Goal: Task Accomplishment & Management: Complete application form

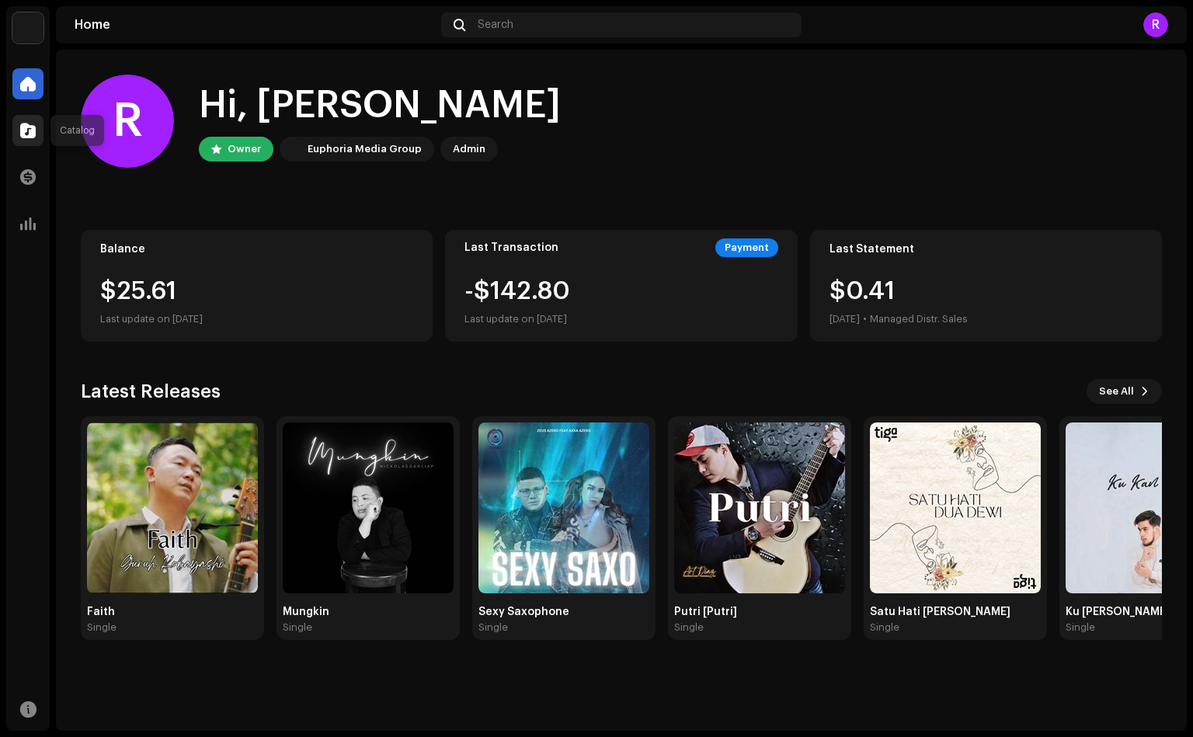
click at [28, 131] on span at bounding box center [28, 130] width 16 height 12
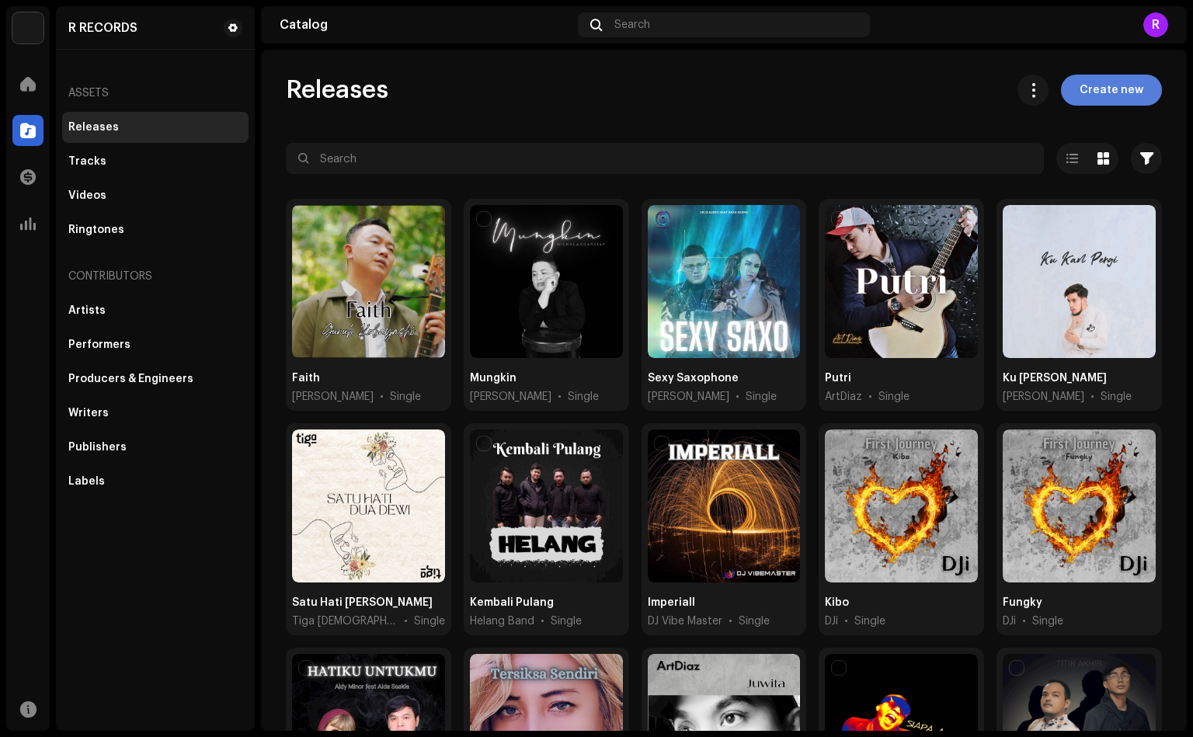
click at [1098, 79] on span "Create new" at bounding box center [1112, 90] width 64 height 31
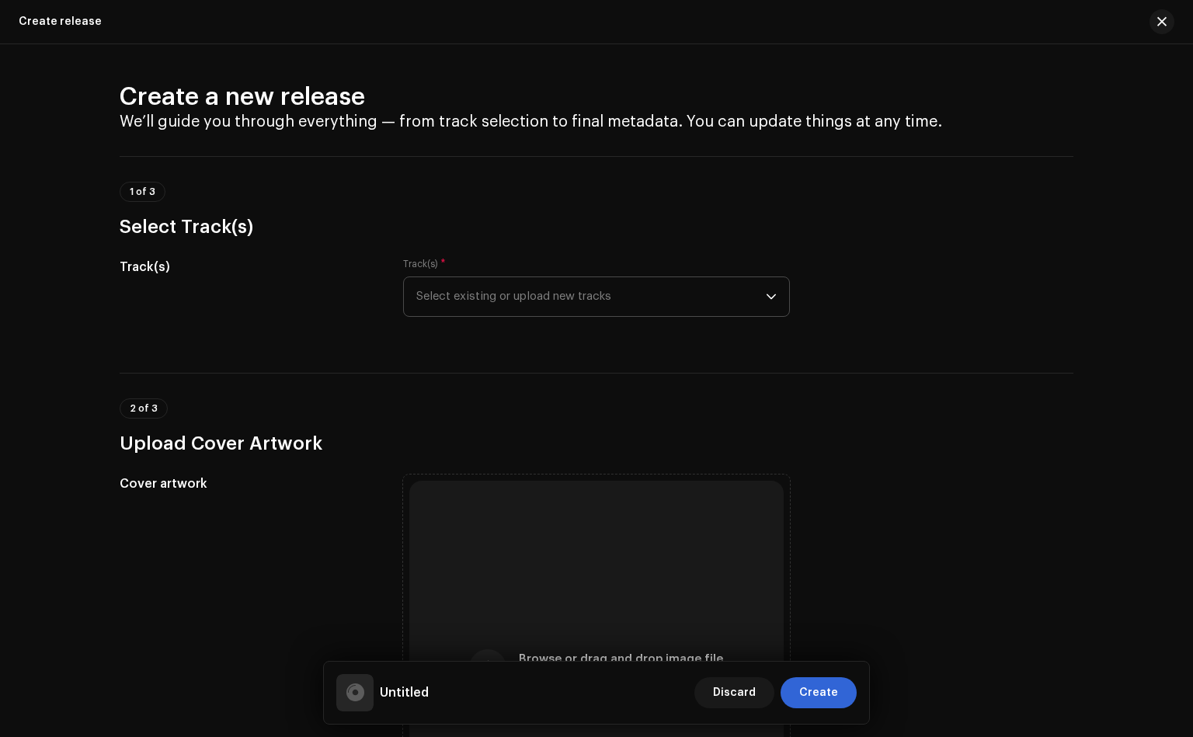
click at [774, 296] on p-select "Select existing or upload new tracks" at bounding box center [596, 297] width 387 height 40
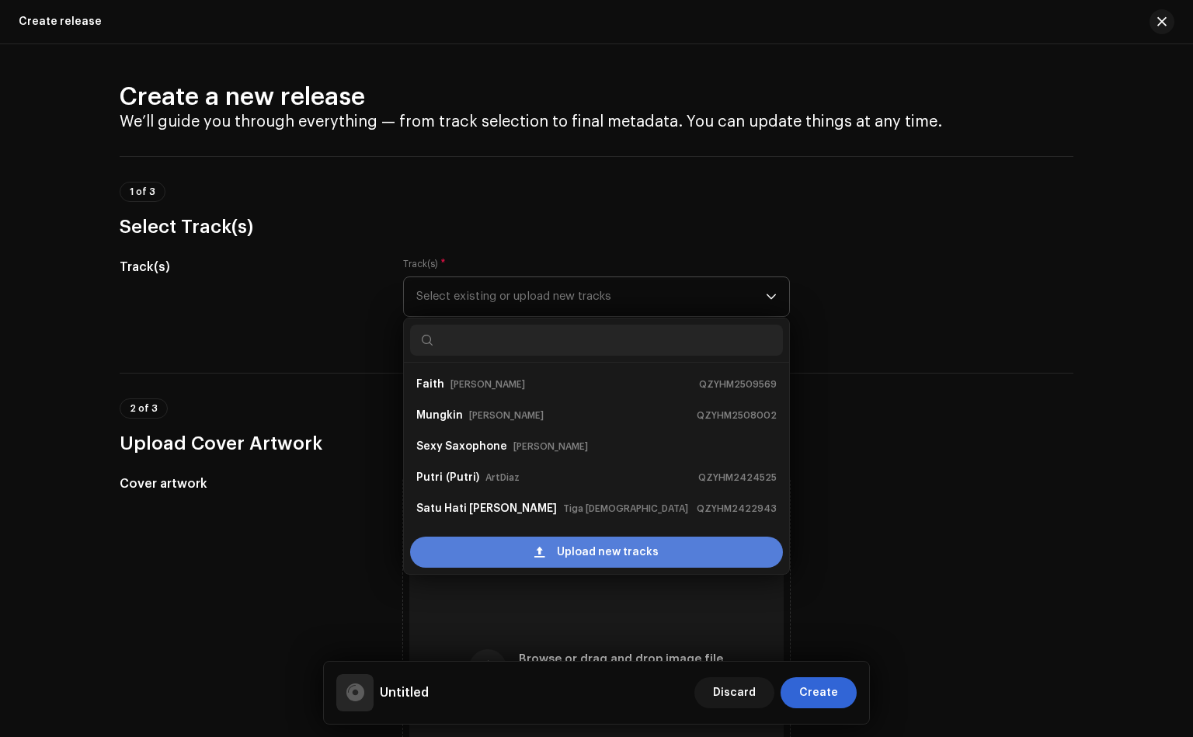
scroll to position [24, 0]
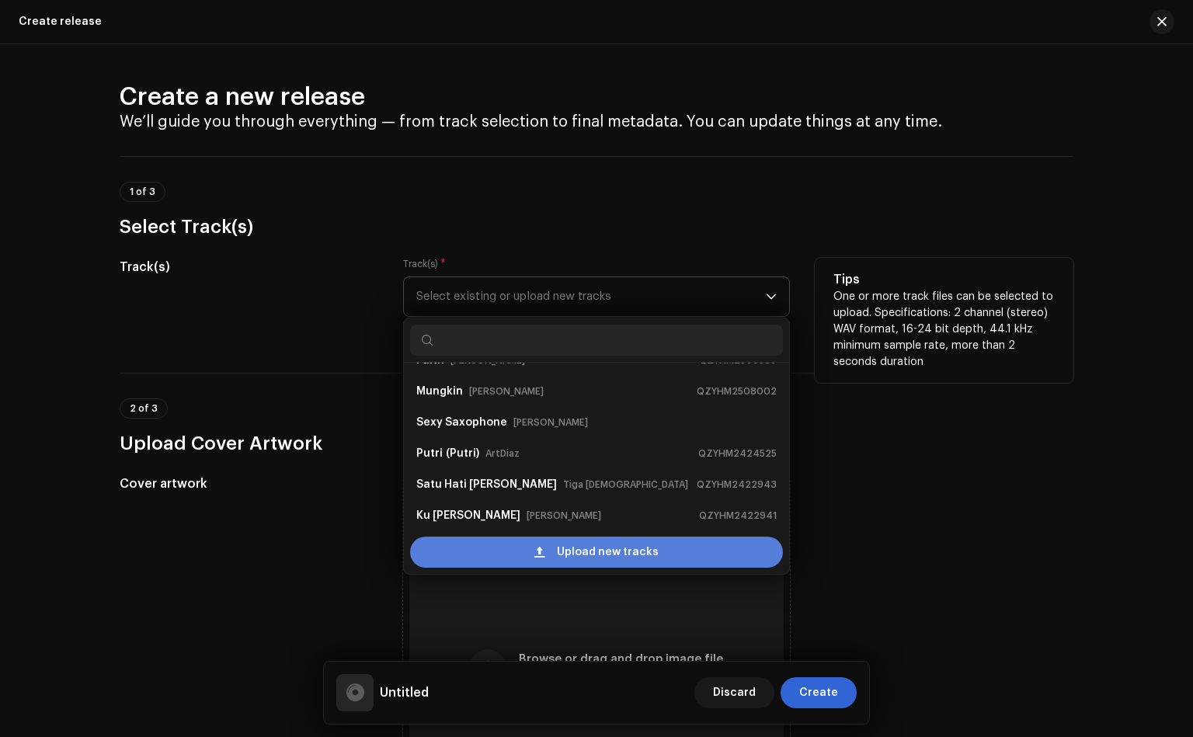
click at [625, 558] on span "Upload new tracks" at bounding box center [608, 552] width 102 height 31
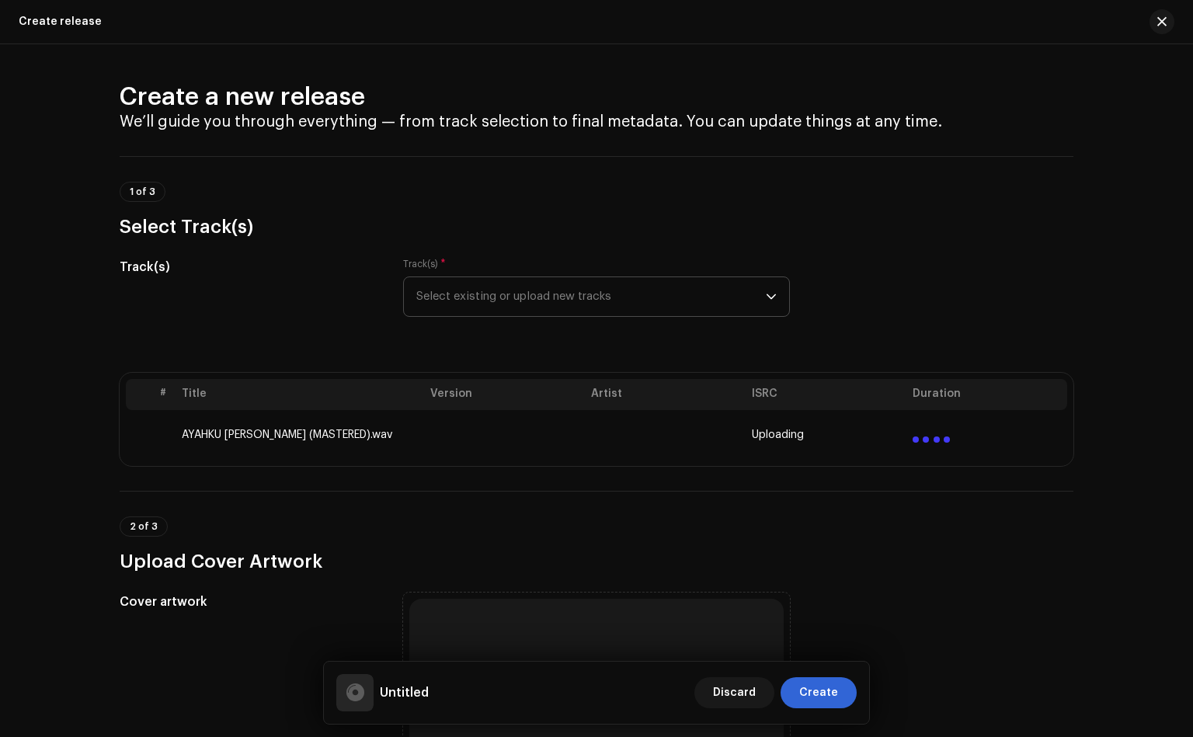
click at [157, 431] on td at bounding box center [163, 435] width 25 height 50
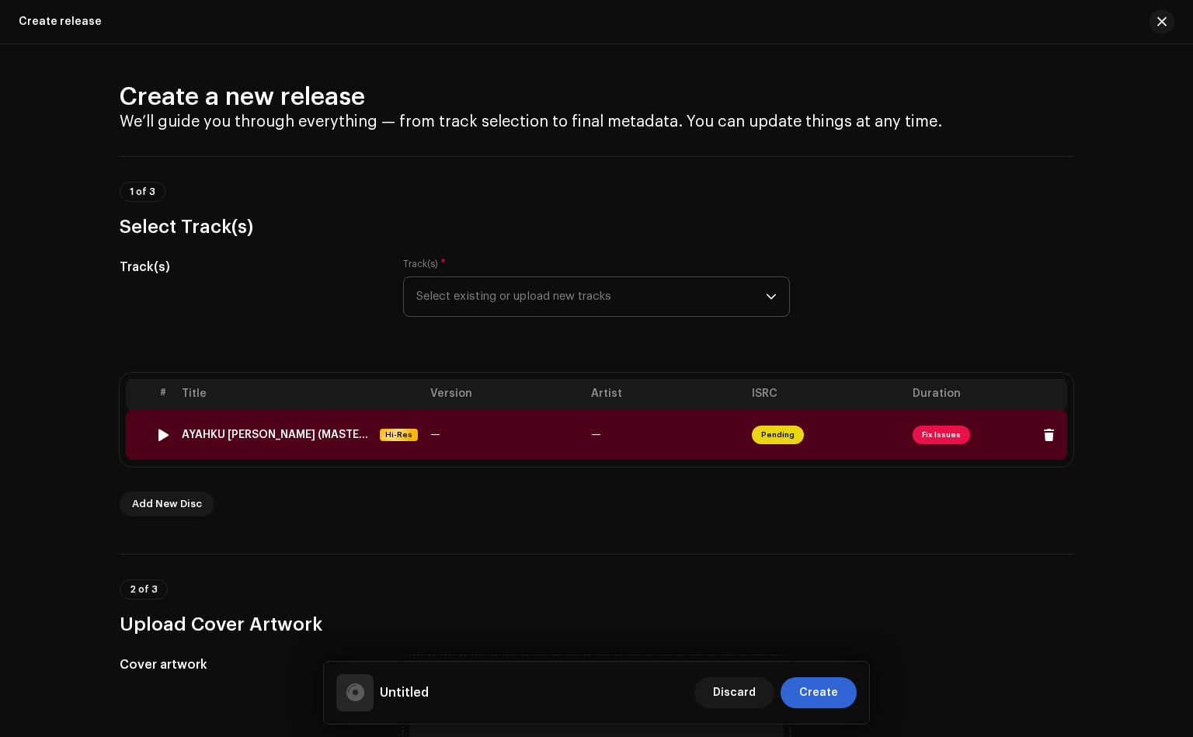
click at [158, 429] on div at bounding box center [164, 435] width 12 height 12
click at [158, 432] on div at bounding box center [164, 435] width 12 height 12
click at [140, 433] on div at bounding box center [138, 435] width 12 height 12
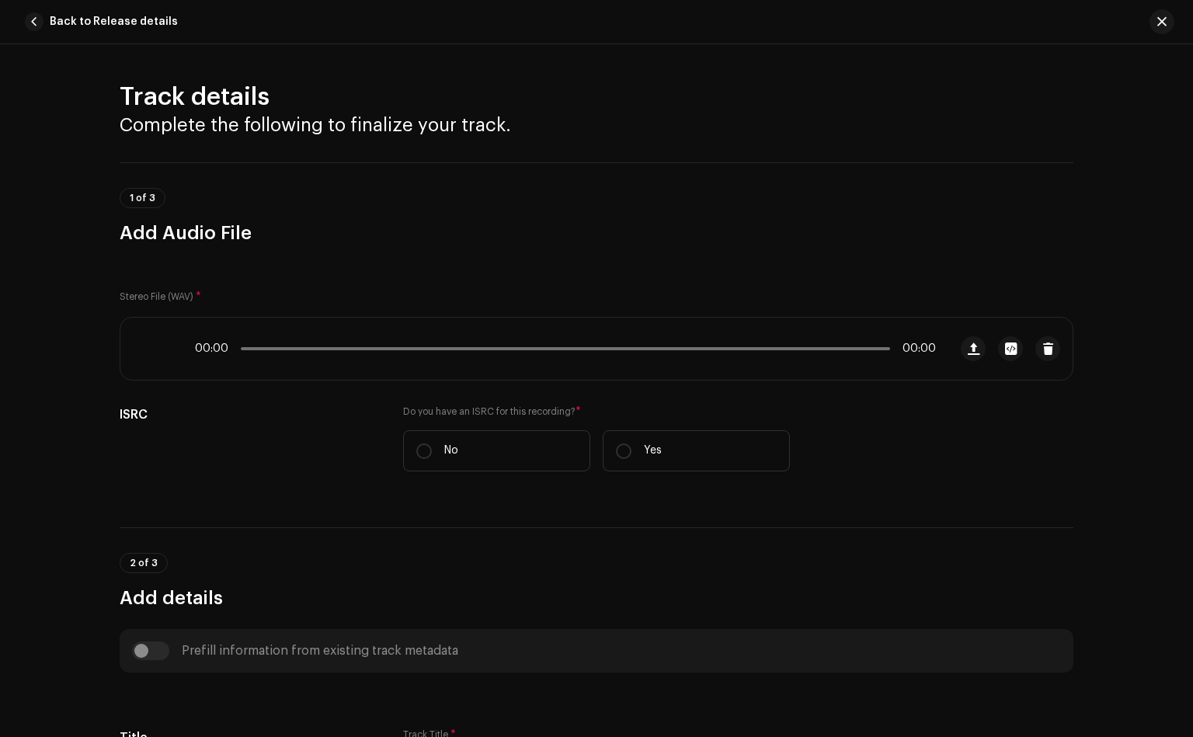
scroll to position [567, 0]
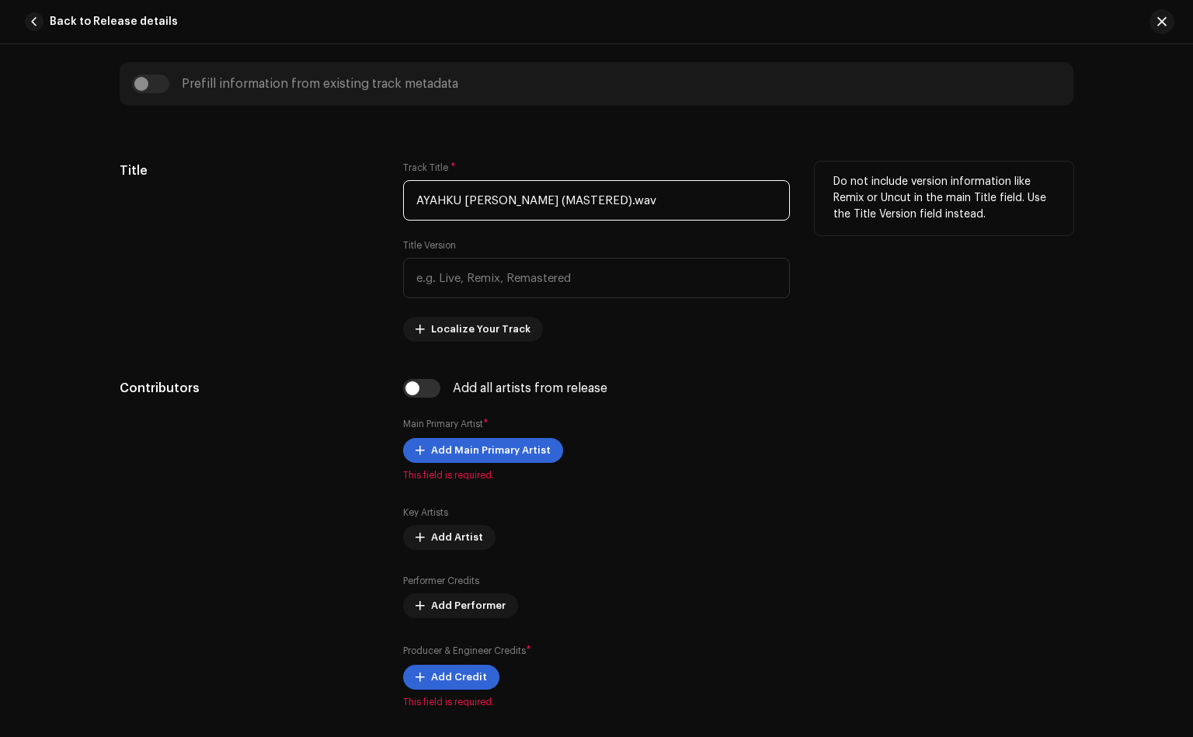
drag, startPoint x: 618, startPoint y: 200, endPoint x: 506, endPoint y: 208, distance: 112.9
click at [506, 208] on input "AYAHKU [PERSON_NAME] (MASTERED).wav" at bounding box center [596, 200] width 387 height 40
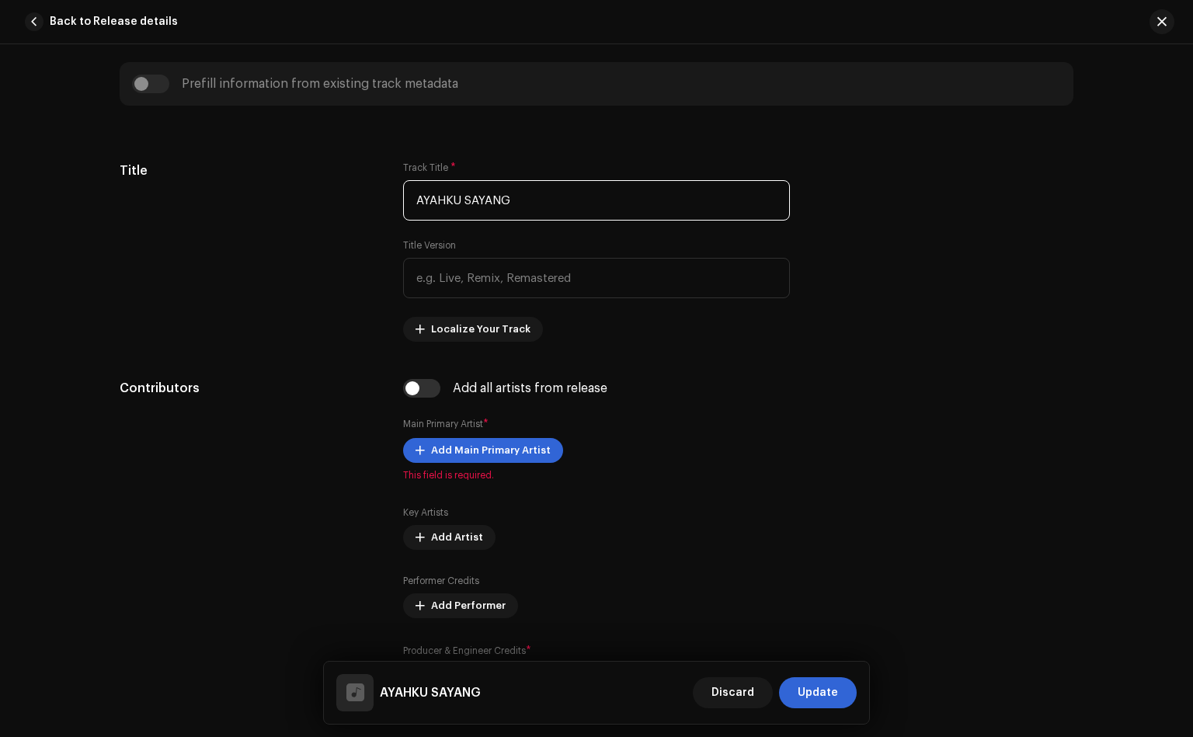
drag, startPoint x: 524, startPoint y: 204, endPoint x: 238, endPoint y: 142, distance: 293.2
type input "Ayahku Sayang"
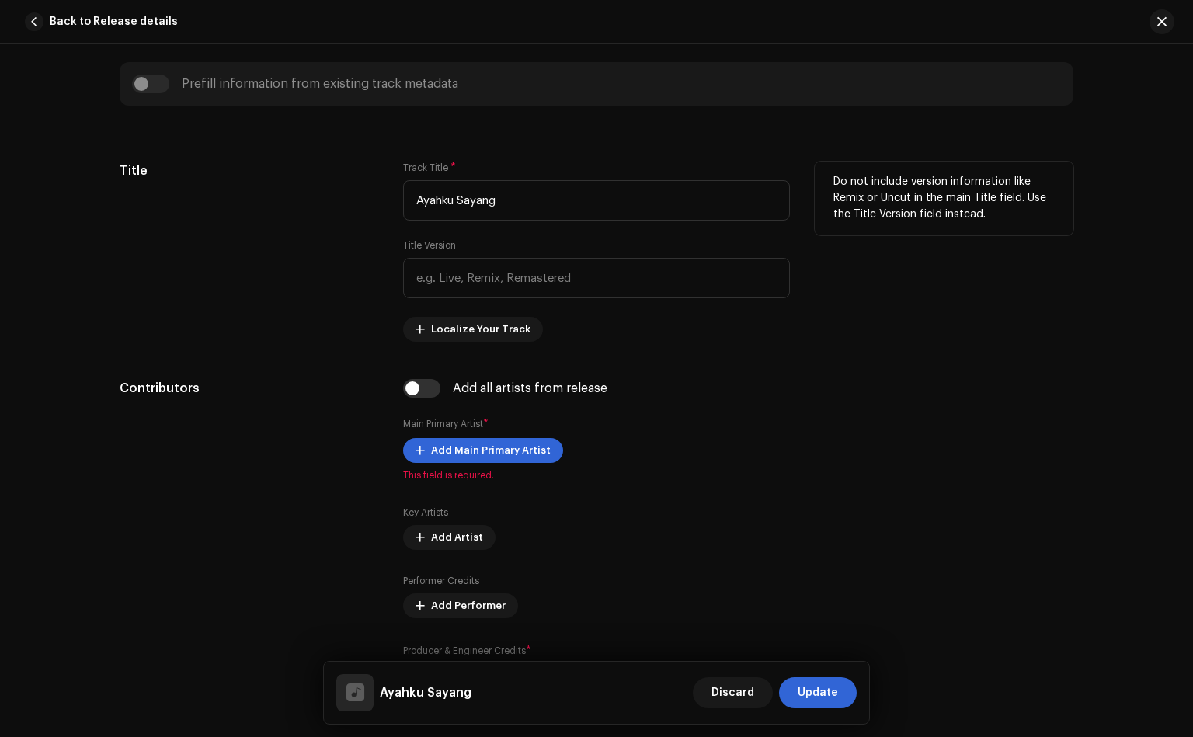
click at [329, 315] on div "Title" at bounding box center [249, 252] width 259 height 180
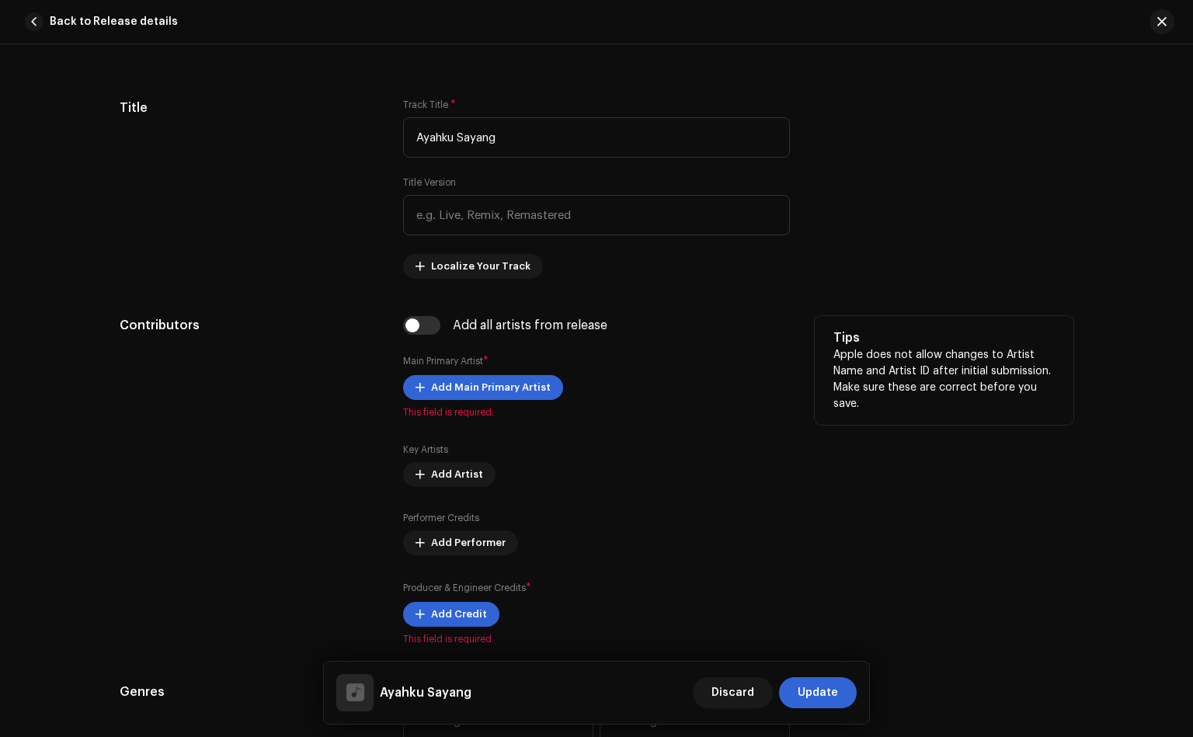
scroll to position [684, 0]
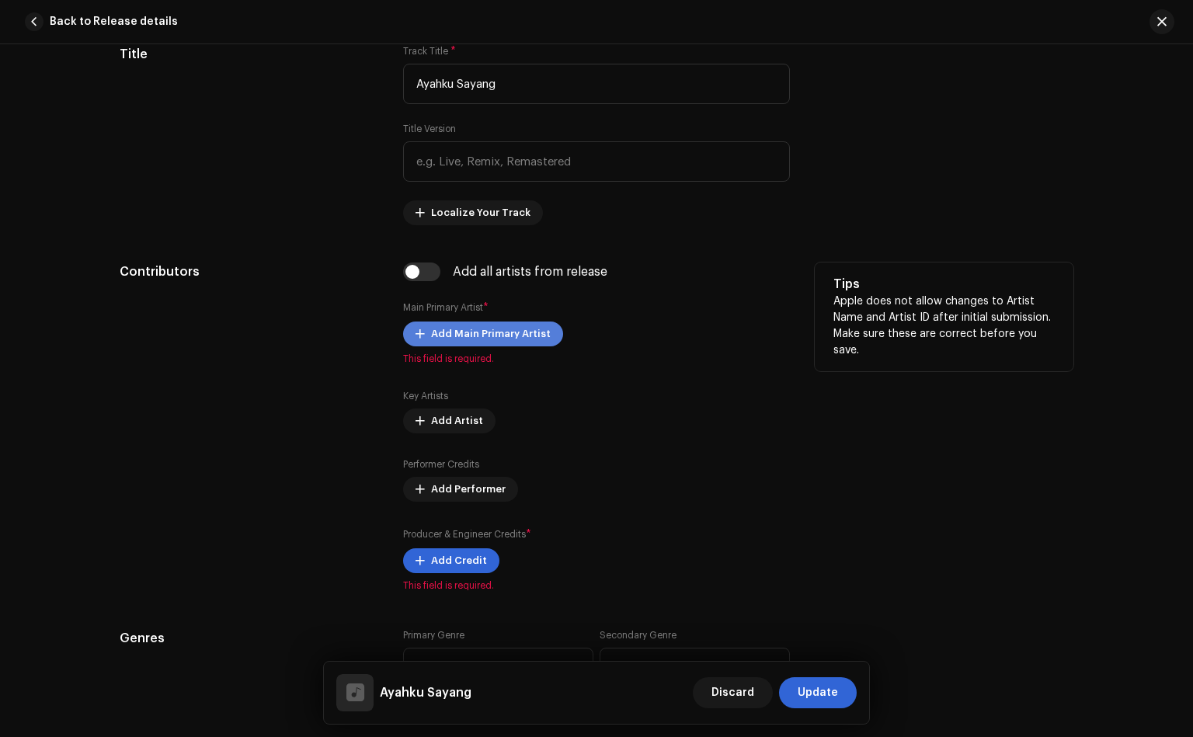
click at [473, 336] on span "Add Main Primary Artist" at bounding box center [491, 334] width 120 height 31
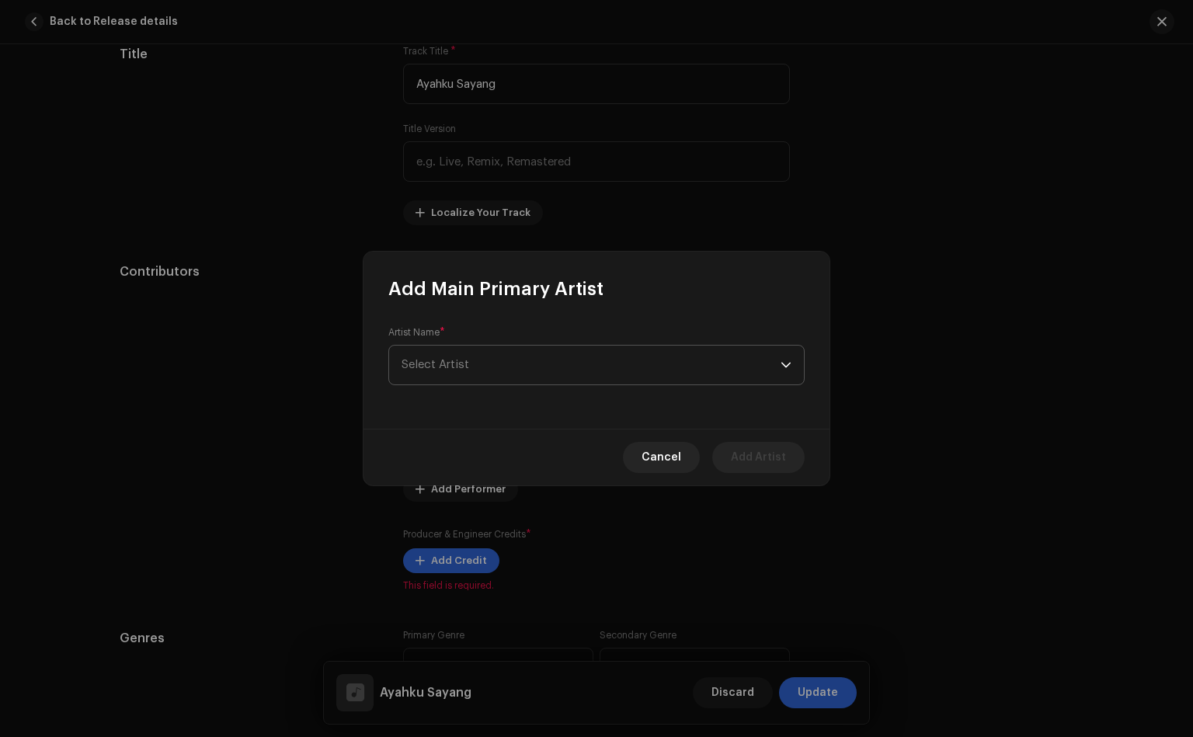
click at [514, 366] on span "Select Artist" at bounding box center [591, 365] width 379 height 39
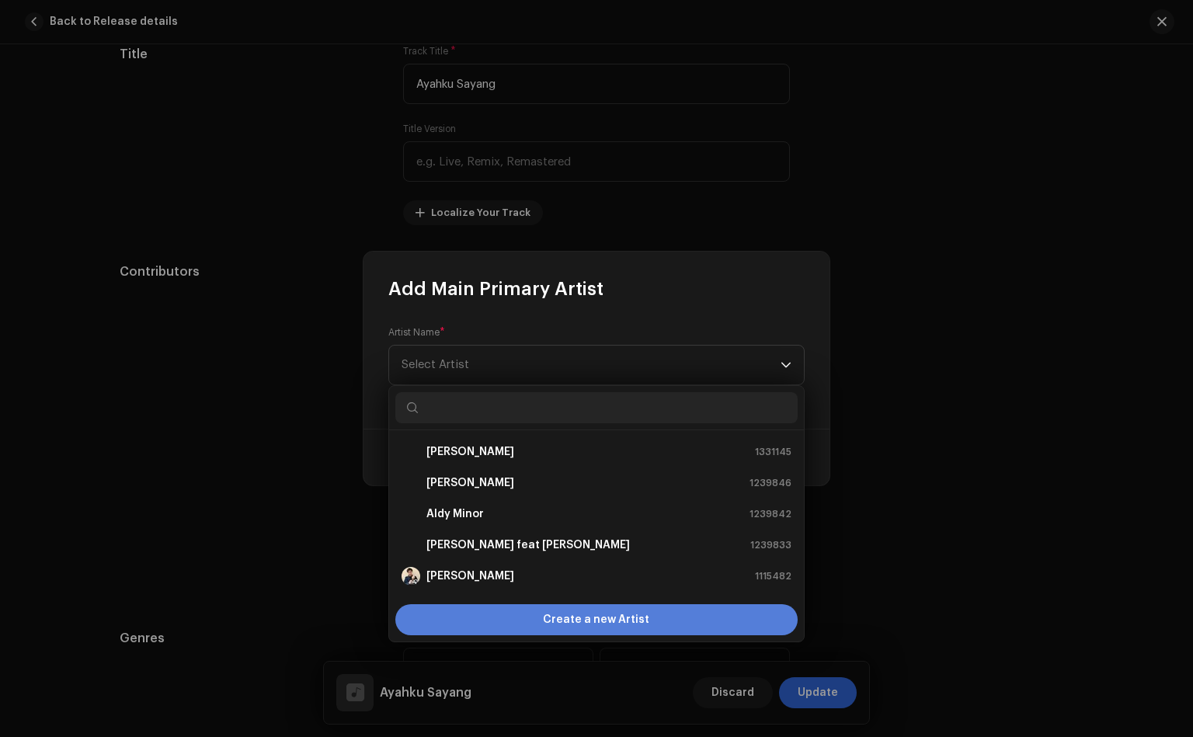
scroll to position [24, 0]
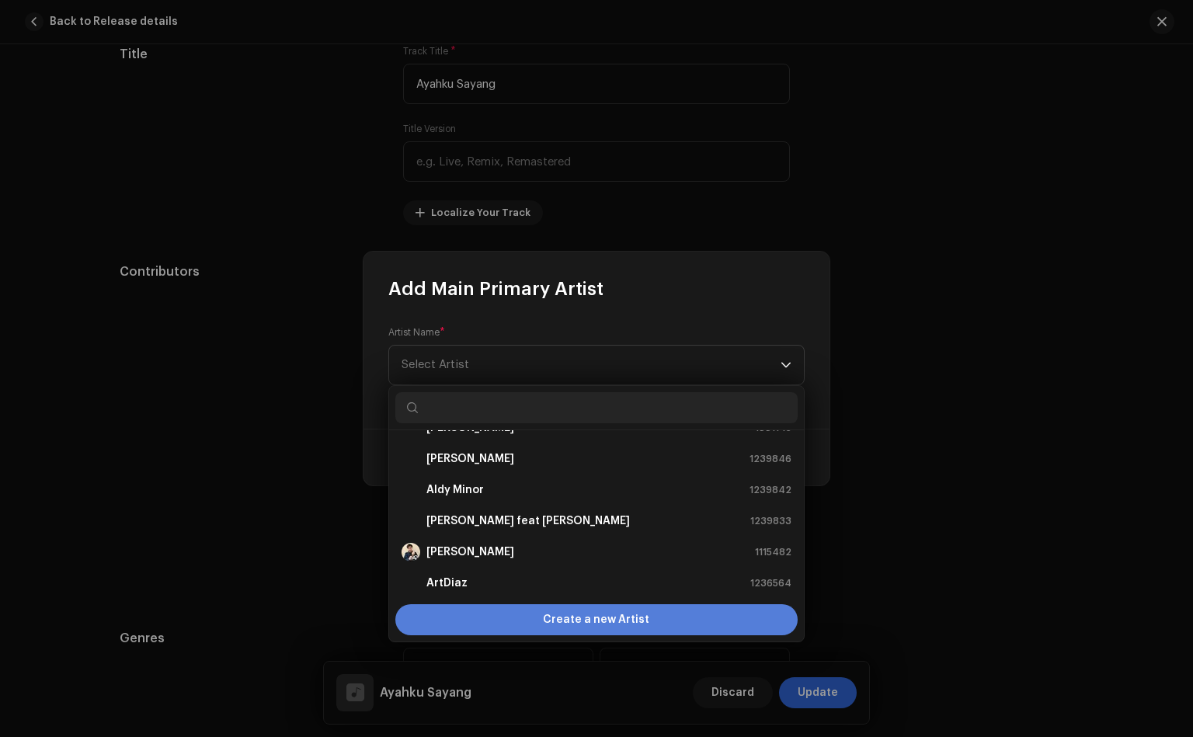
click at [497, 620] on div "Create a new Artist" at bounding box center [596, 619] width 402 height 31
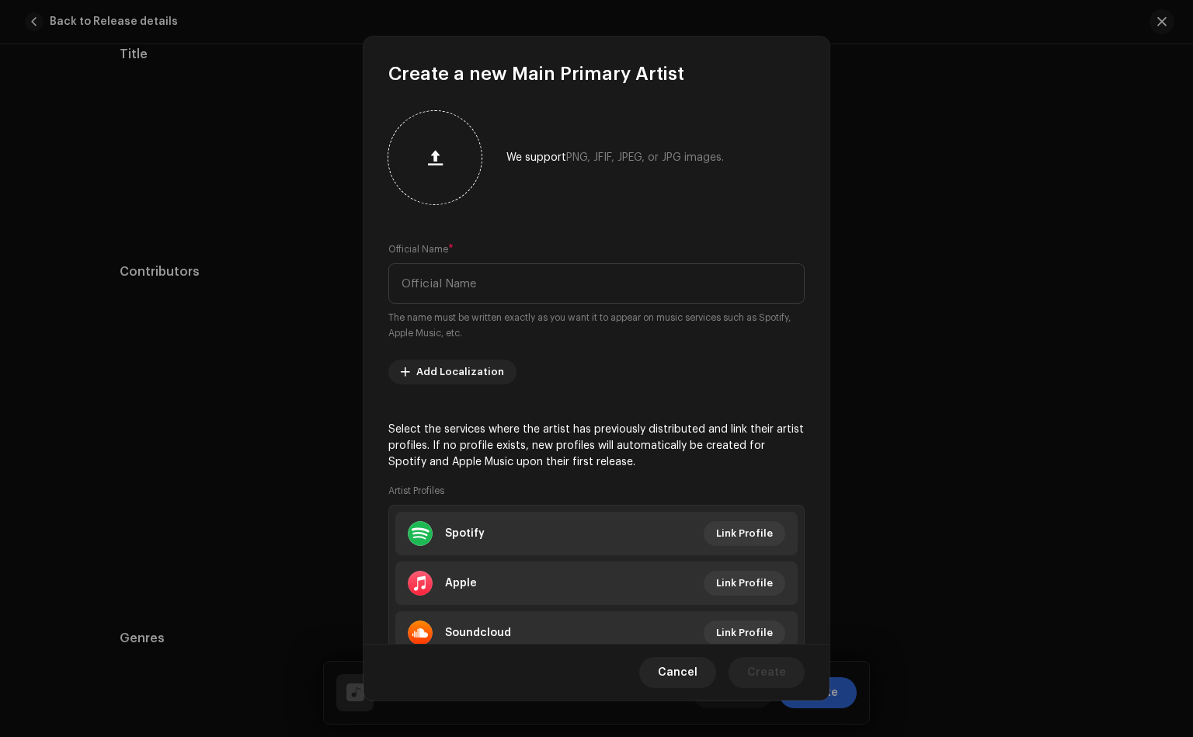
click at [447, 171] on div at bounding box center [435, 157] width 81 height 81
click at [555, 266] on input "text" at bounding box center [596, 283] width 416 height 40
type input "K"
click at [462, 280] on input "K" at bounding box center [596, 283] width 416 height 40
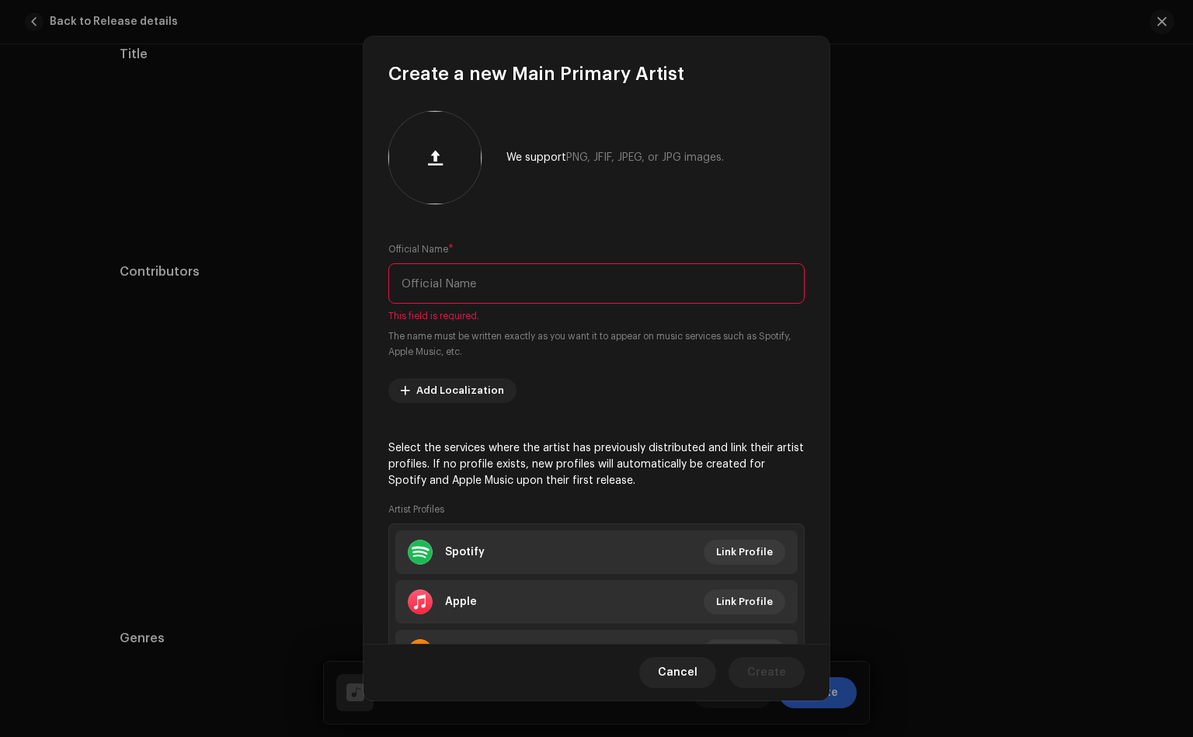
paste input "Kabsya [PERSON_NAME]"
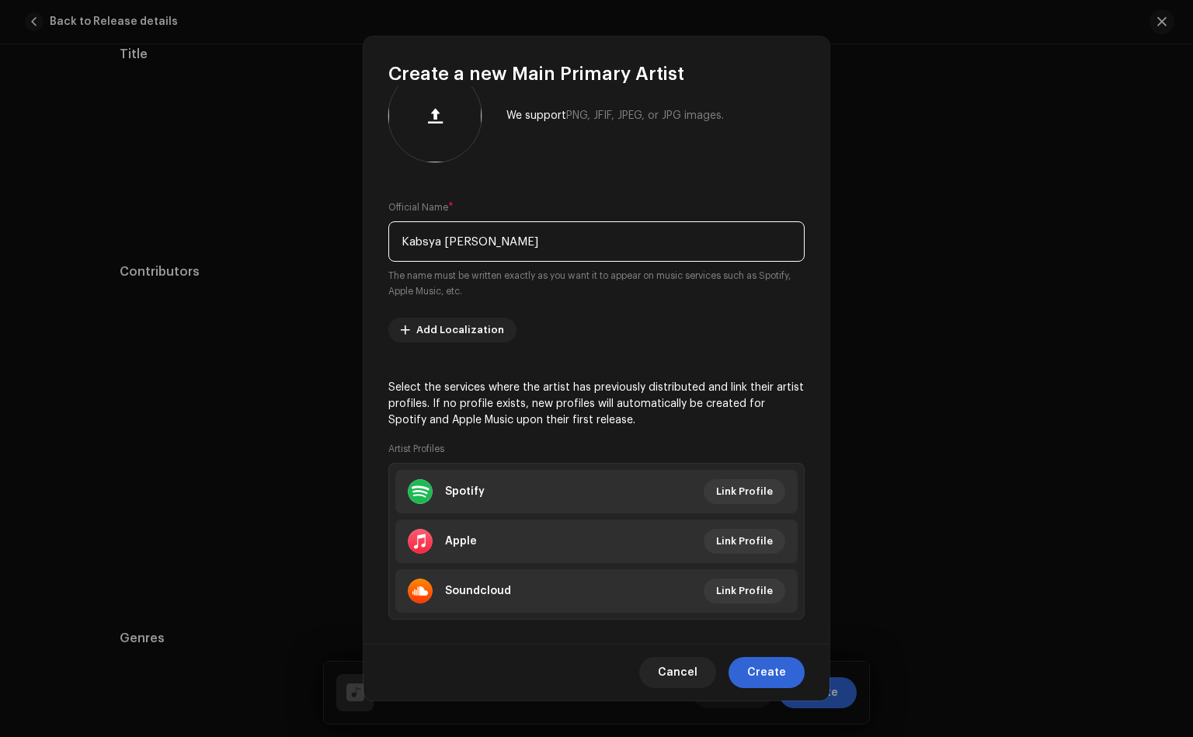
scroll to position [63, 0]
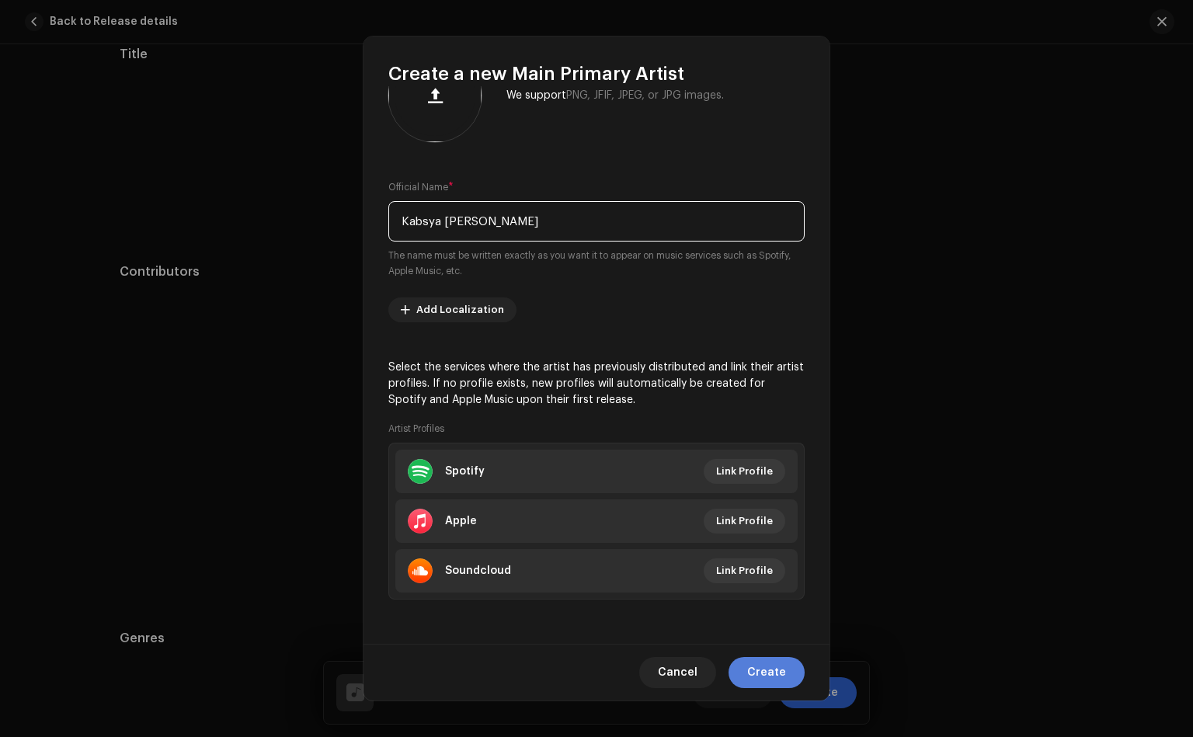
type input "Kabsya [PERSON_NAME]"
click at [784, 670] on span "Create" at bounding box center [766, 672] width 39 height 31
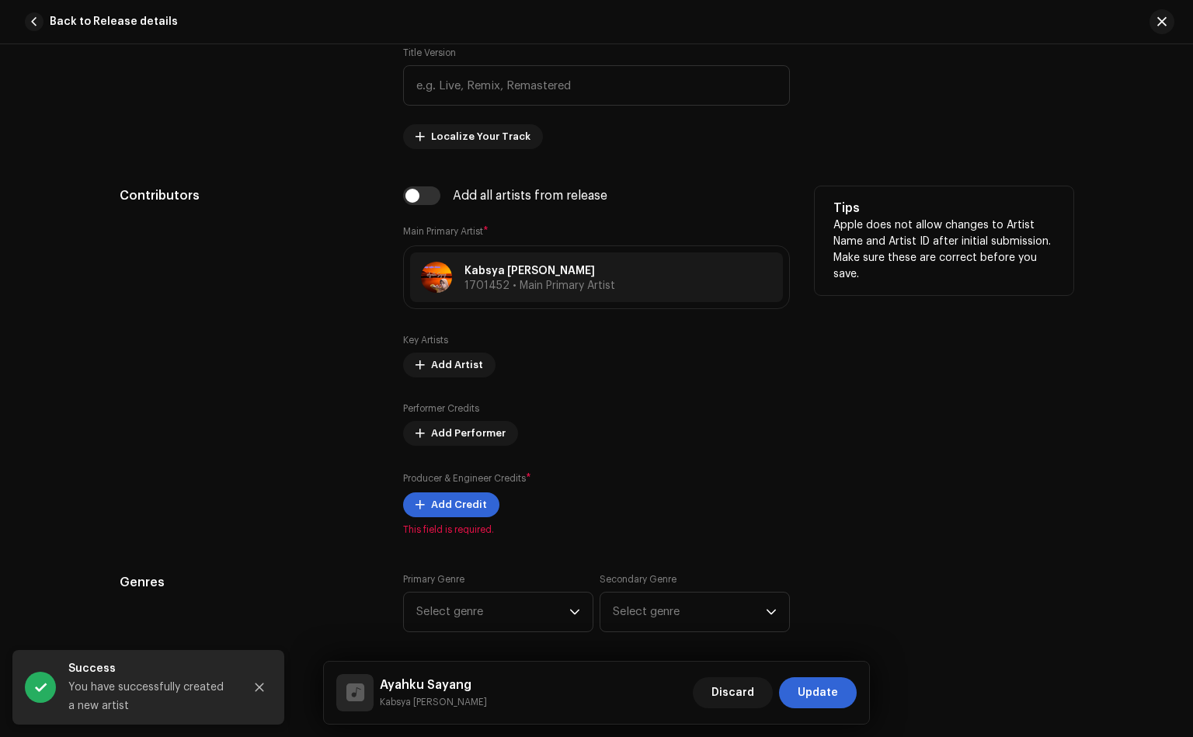
scroll to position [800, 0]
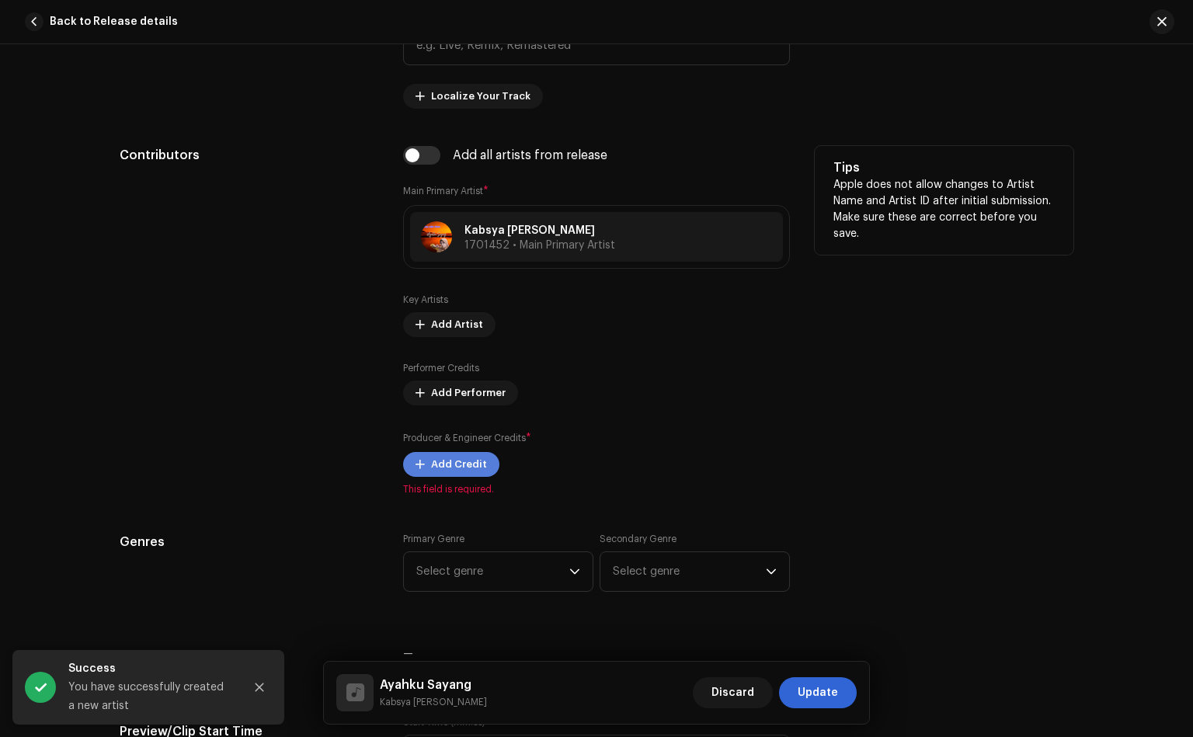
click at [464, 464] on span "Add Credit" at bounding box center [459, 464] width 56 height 31
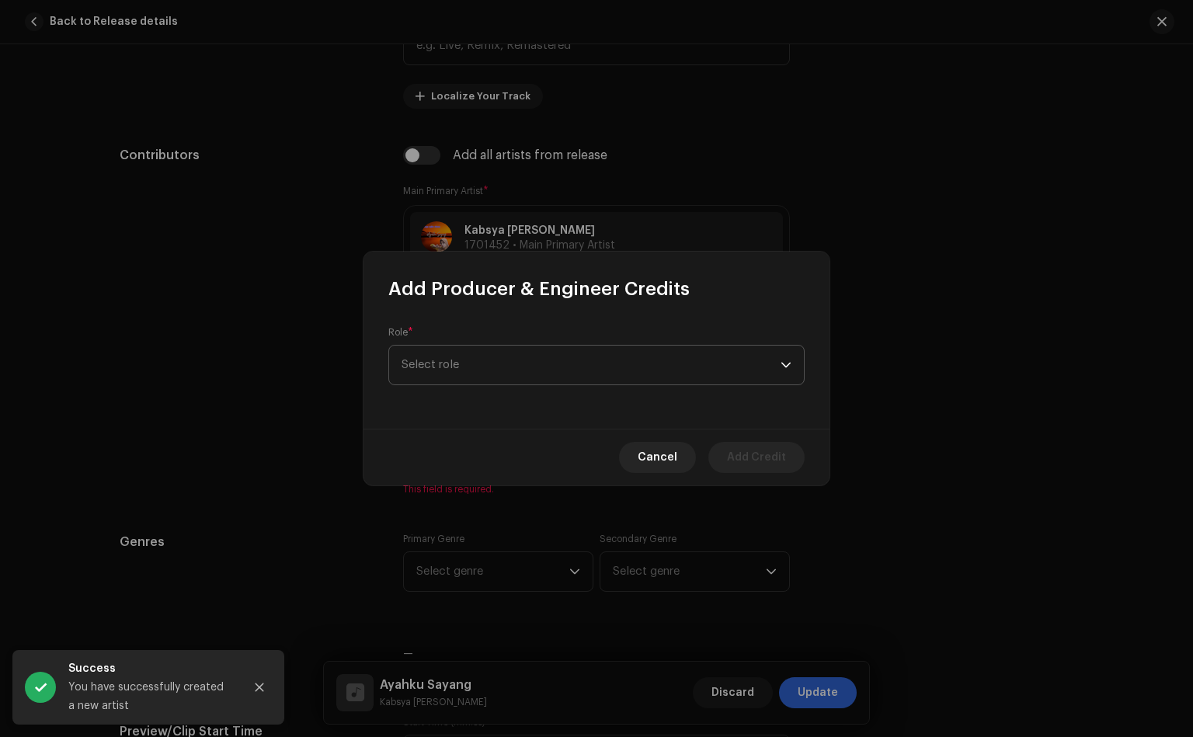
click at [474, 353] on span "Select role" at bounding box center [591, 365] width 379 height 39
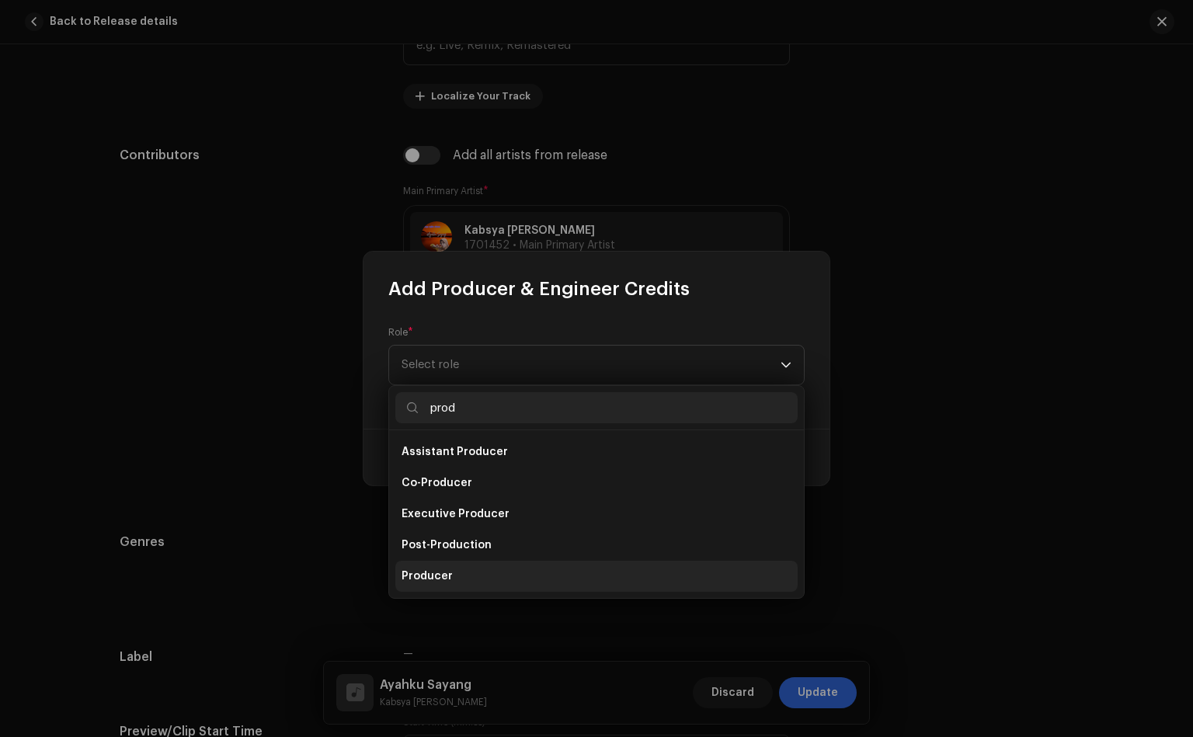
type input "prod"
click at [420, 569] on span "Producer" at bounding box center [427, 577] width 51 height 16
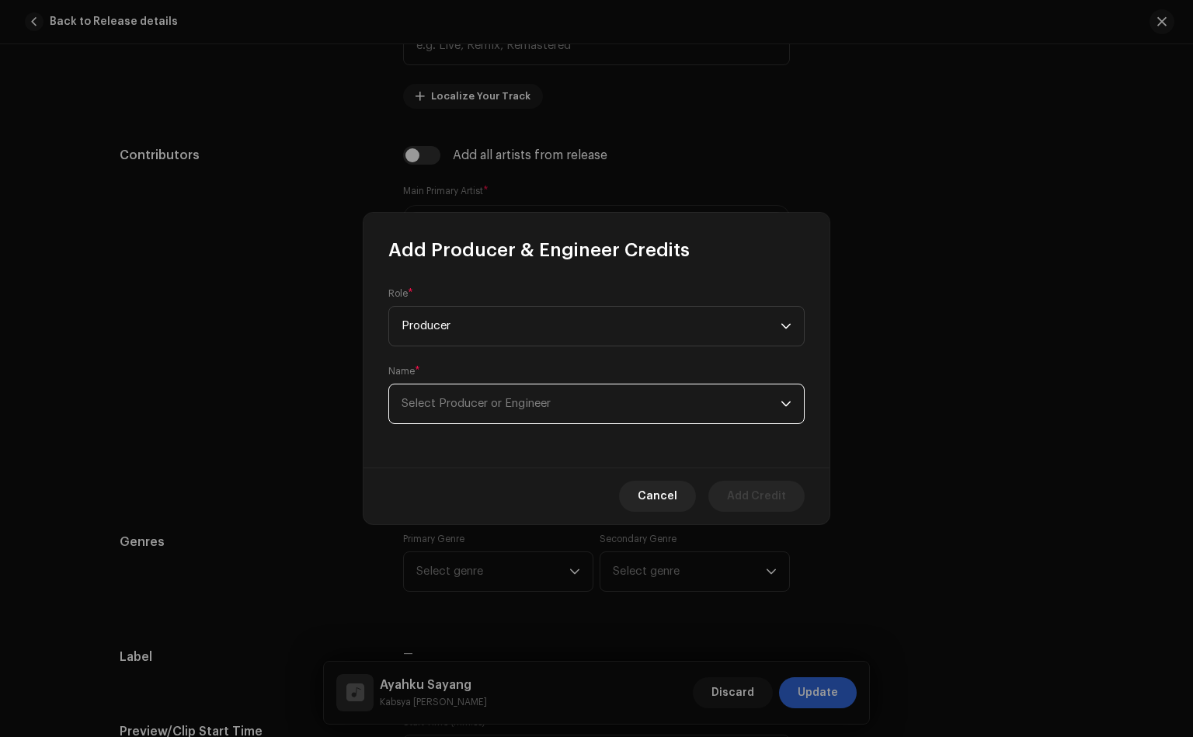
click at [458, 417] on span "Select Producer or Engineer" at bounding box center [591, 404] width 379 height 39
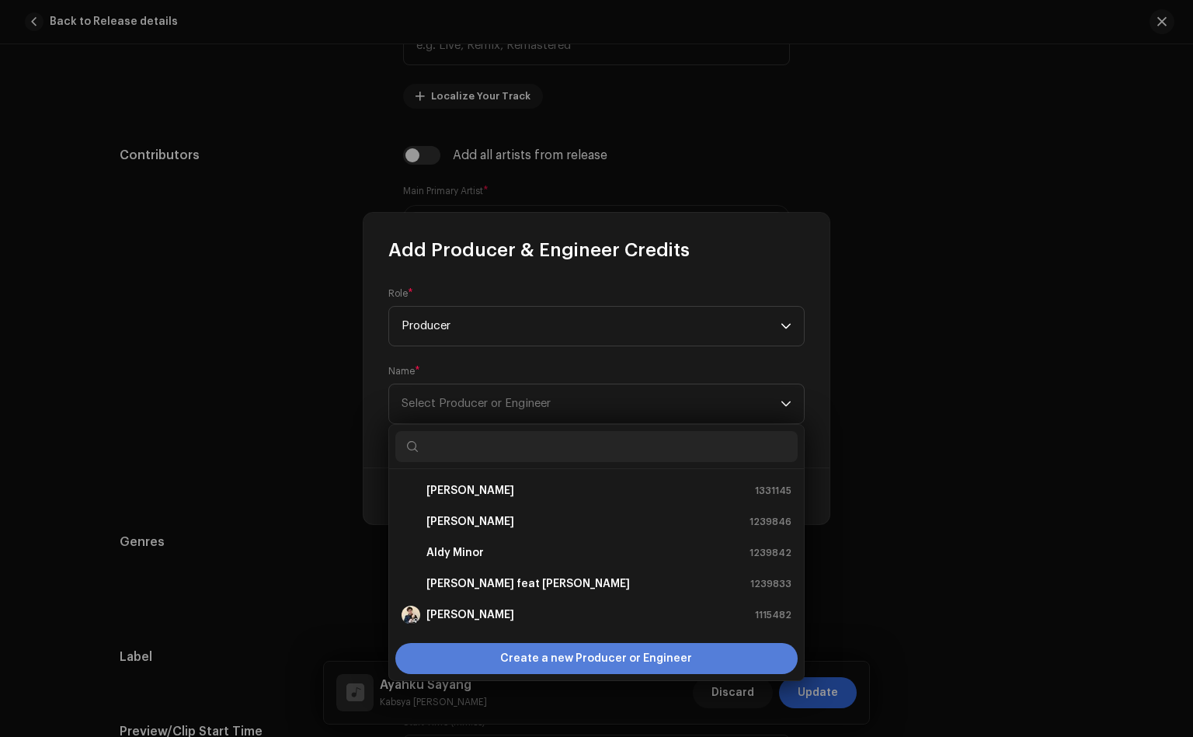
scroll to position [24, 0]
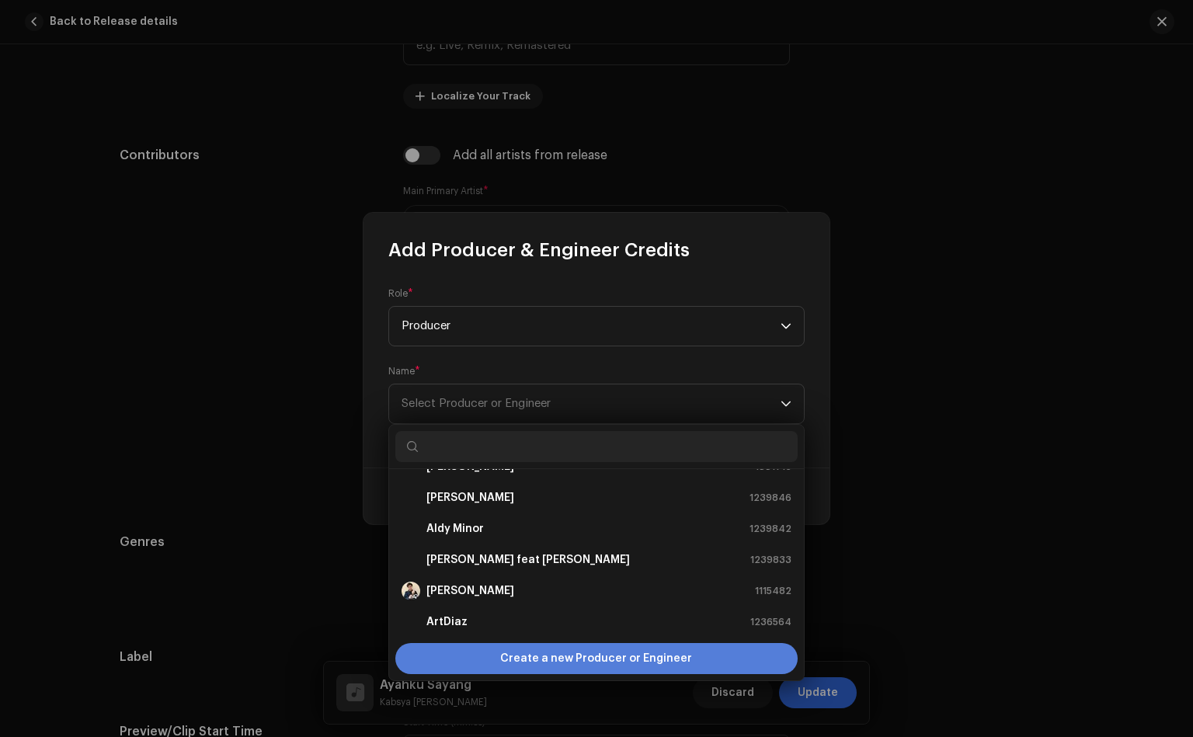
click at [460, 665] on div "Create a new Producer or Engineer" at bounding box center [596, 658] width 402 height 31
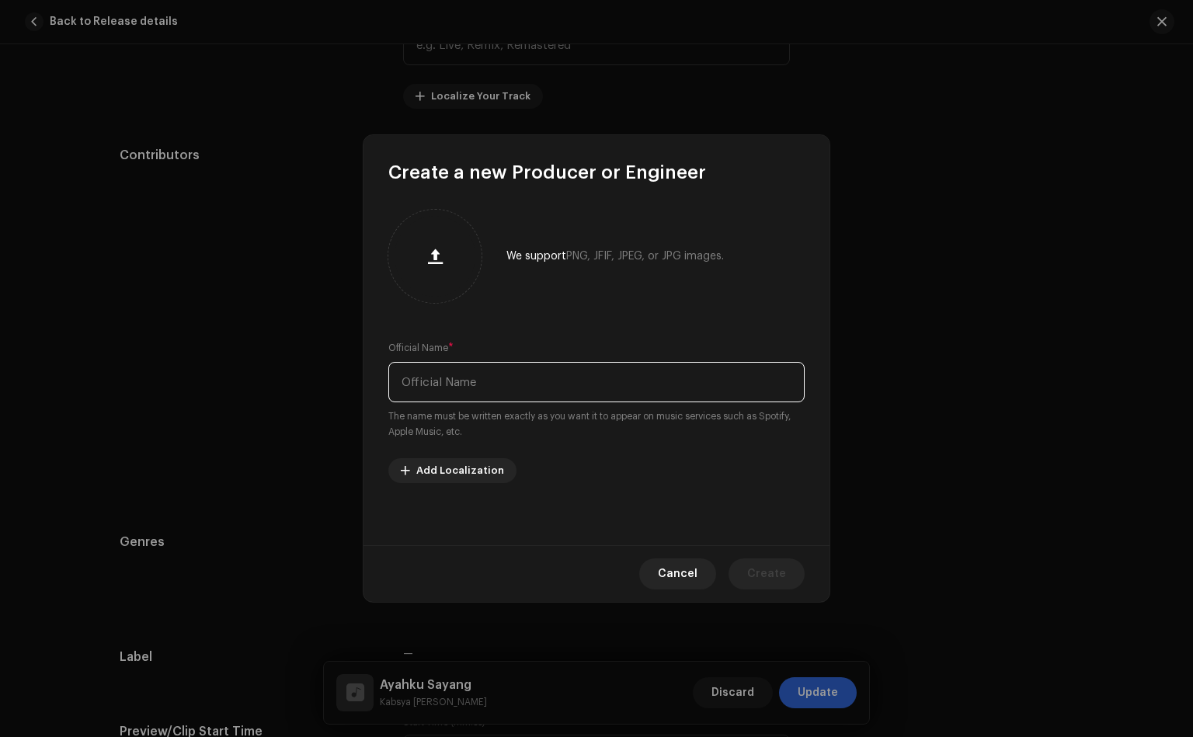
click at [506, 388] on input "text" at bounding box center [596, 382] width 416 height 40
type input "[PERSON_NAME]"
click at [768, 572] on span "Create" at bounding box center [766, 574] width 39 height 31
click at [768, 572] on icon "dropdown trigger" at bounding box center [771, 571] width 11 height 11
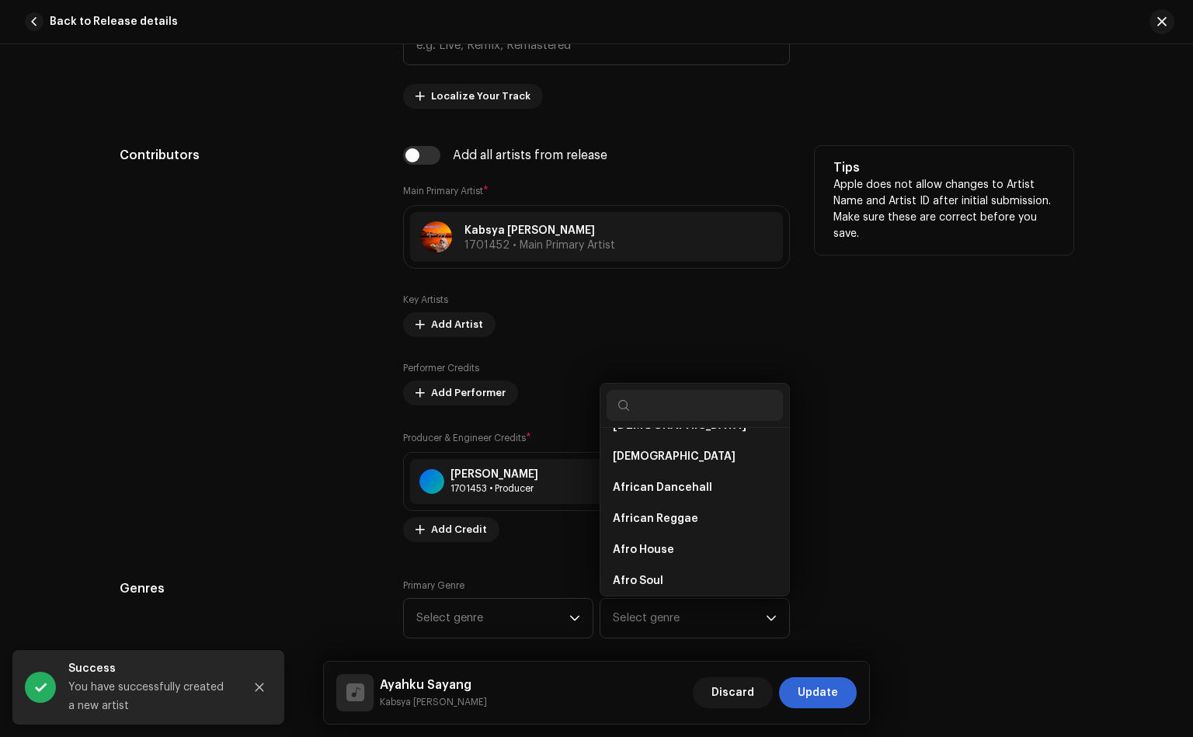
click at [291, 418] on div "Contributors" at bounding box center [249, 344] width 259 height 396
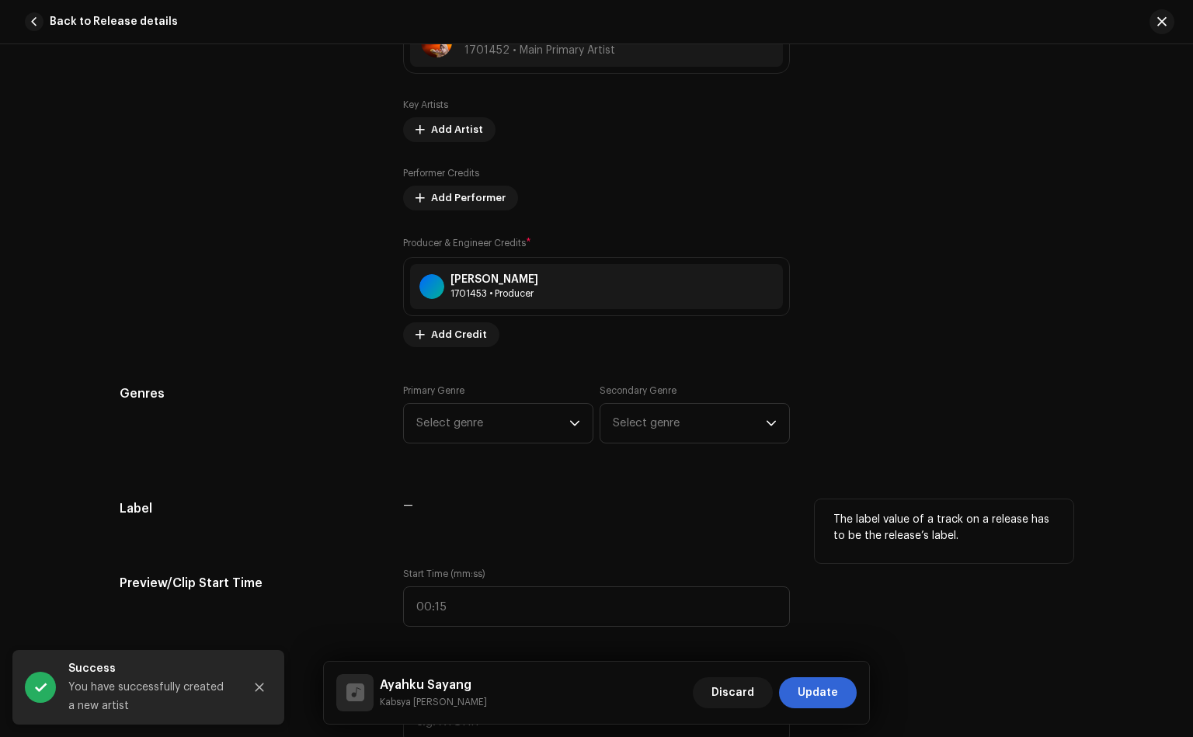
scroll to position [1033, 0]
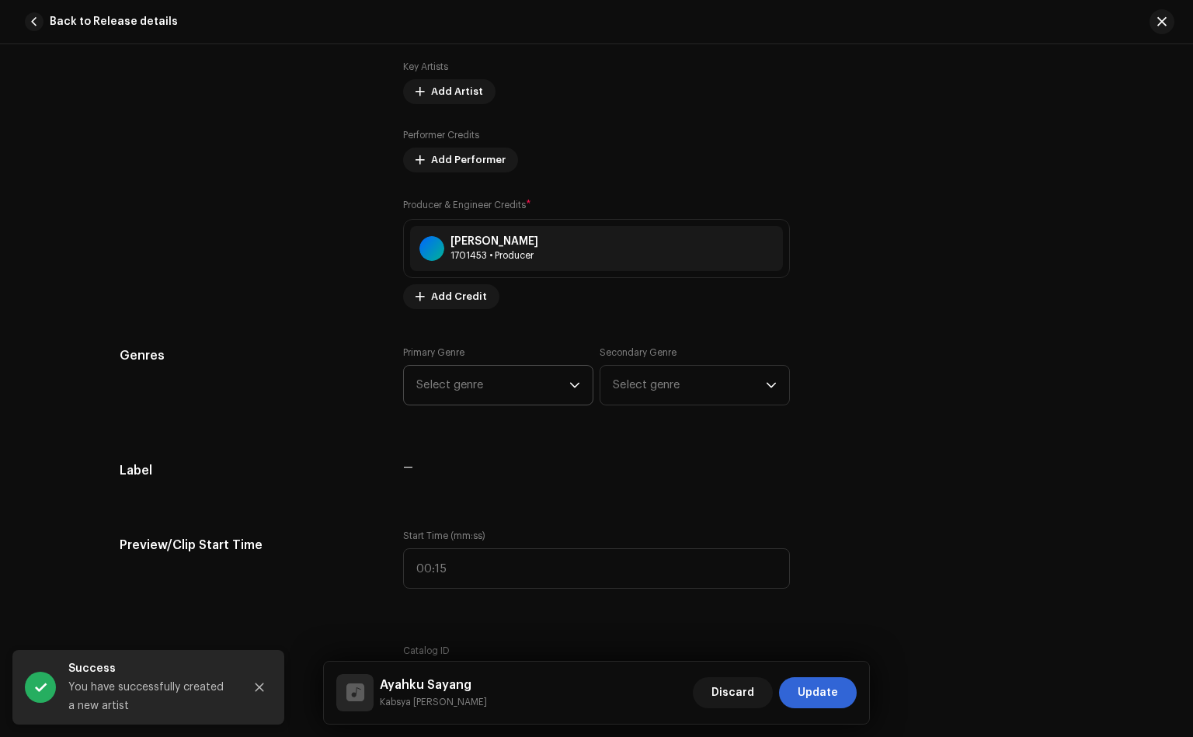
click at [465, 388] on span "Select genre" at bounding box center [492, 385] width 153 height 39
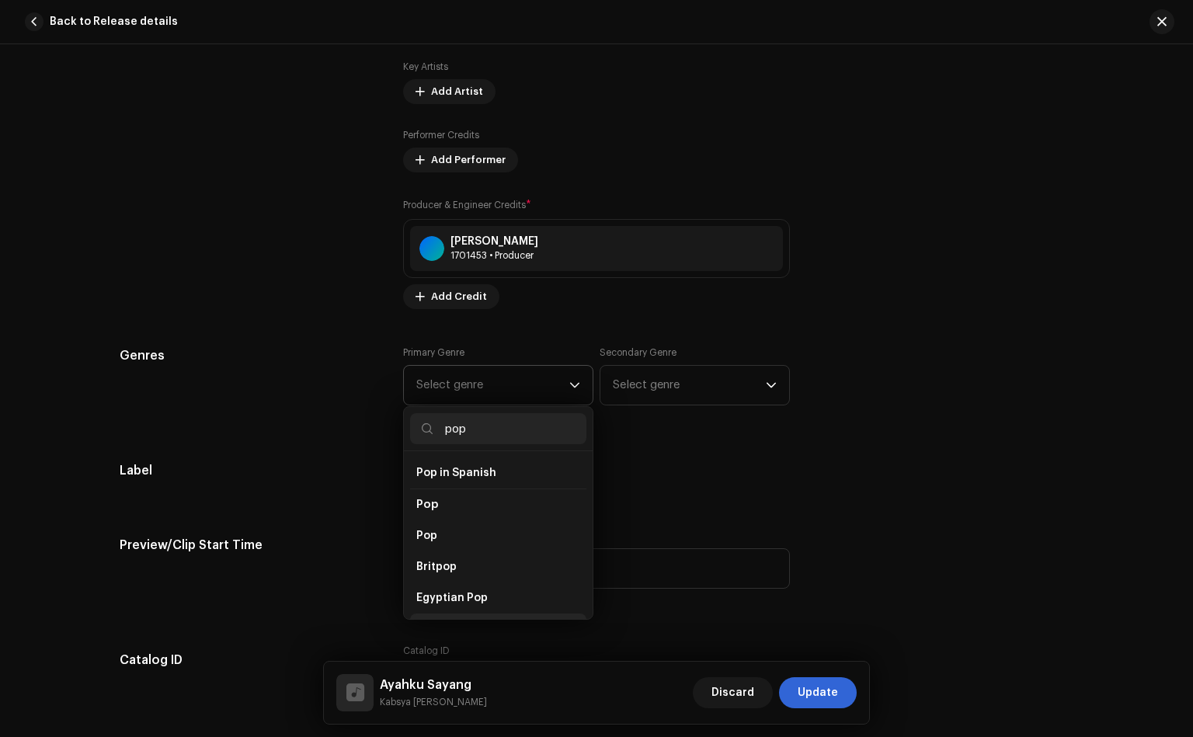
scroll to position [583, 0]
type input "pop"
click at [452, 489] on li "Pop" at bounding box center [498, 499] width 176 height 31
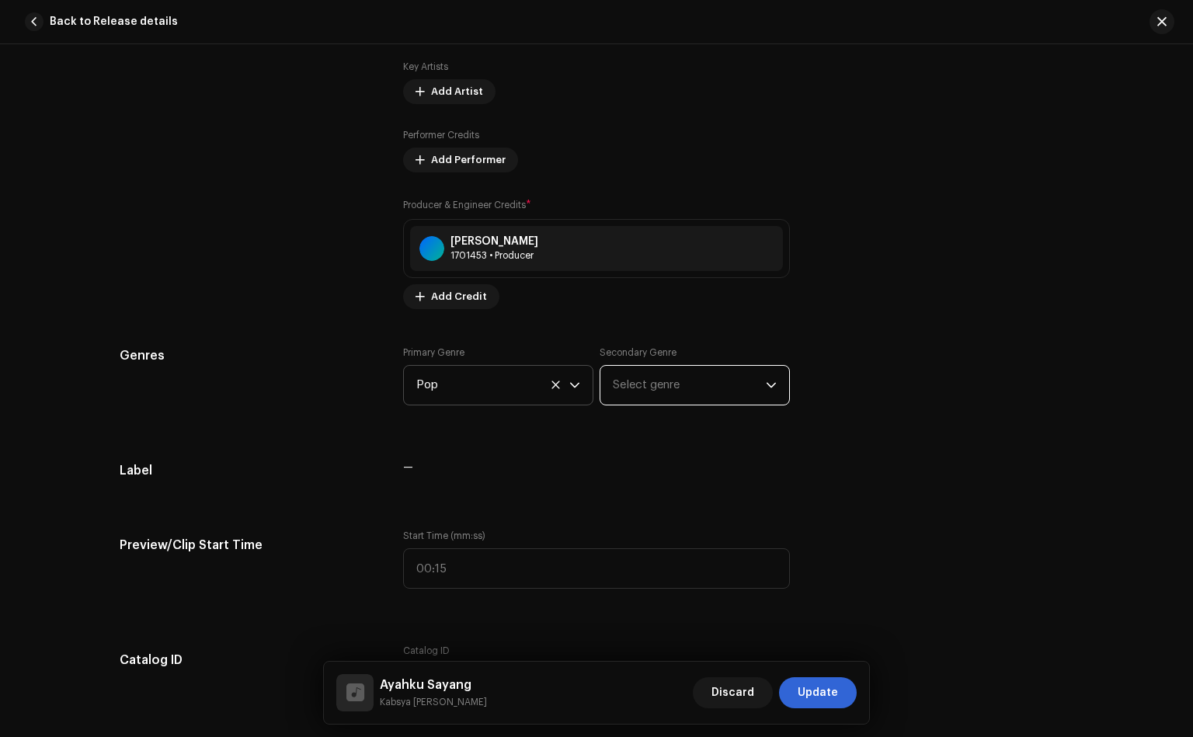
click at [672, 381] on span "Select genre" at bounding box center [689, 385] width 153 height 39
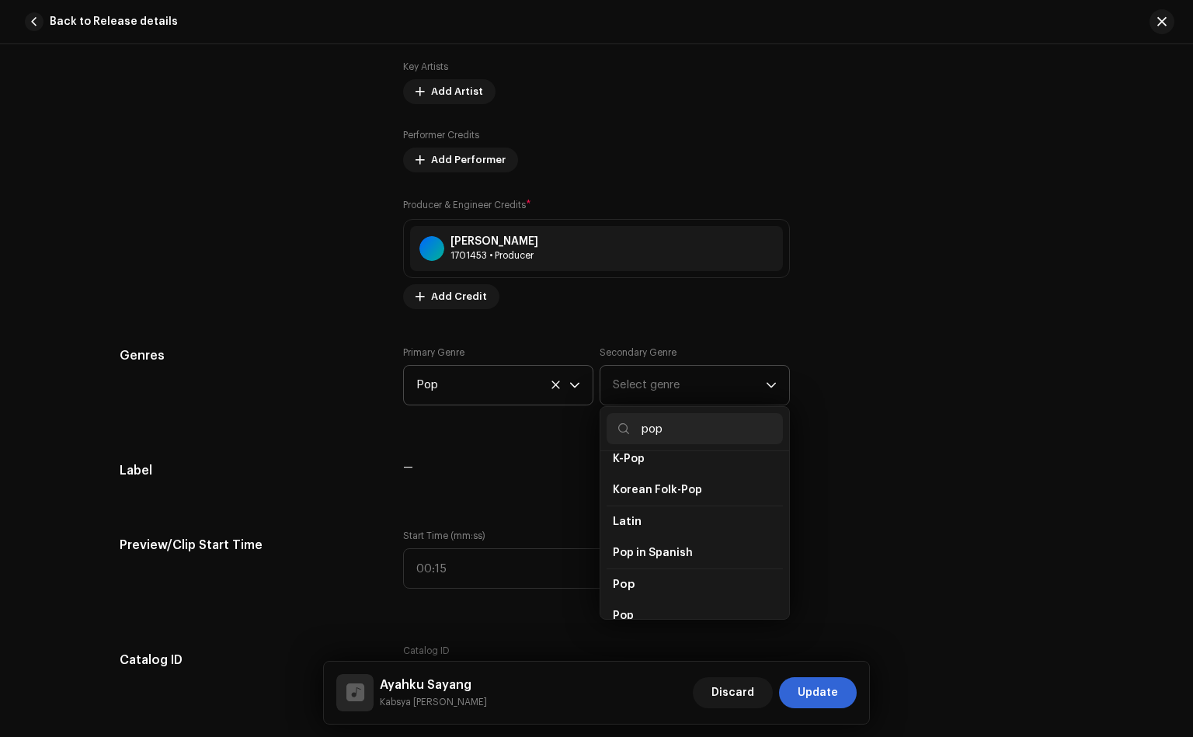
type input "pop"
click at [625, 585] on span "Pop" at bounding box center [624, 585] width 22 height 12
click at [634, 613] on li "Pop" at bounding box center [695, 612] width 176 height 31
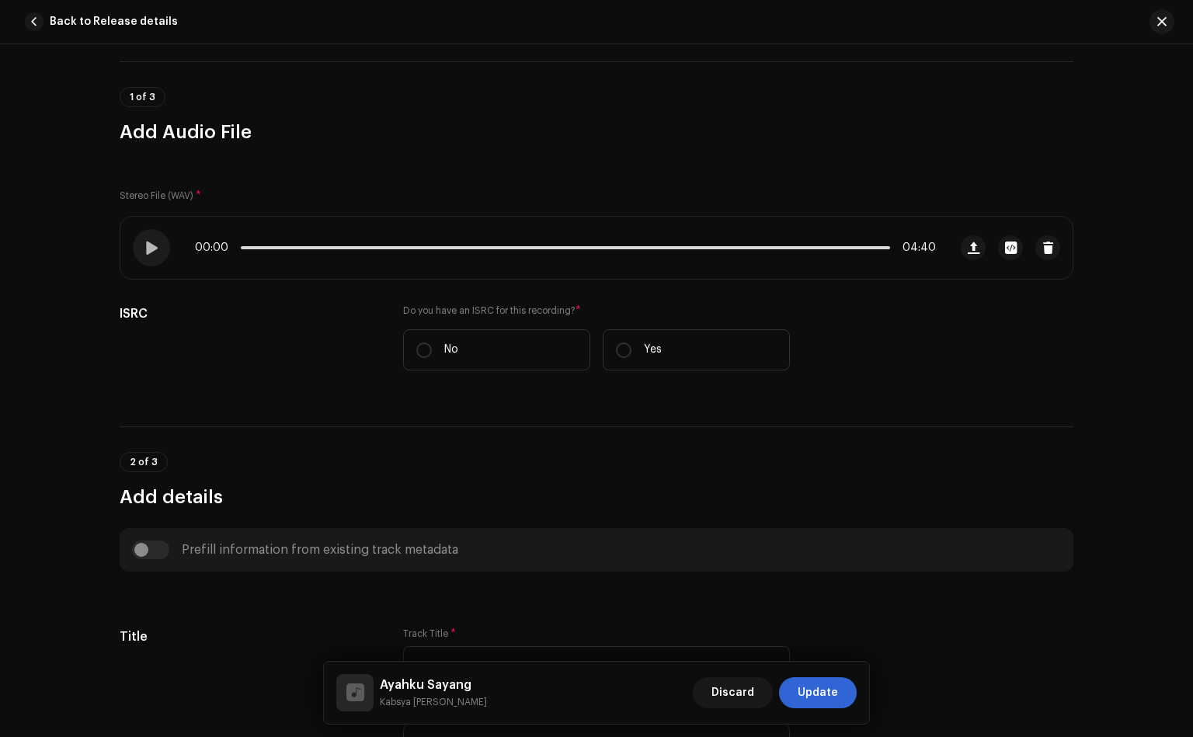
scroll to position [0, 0]
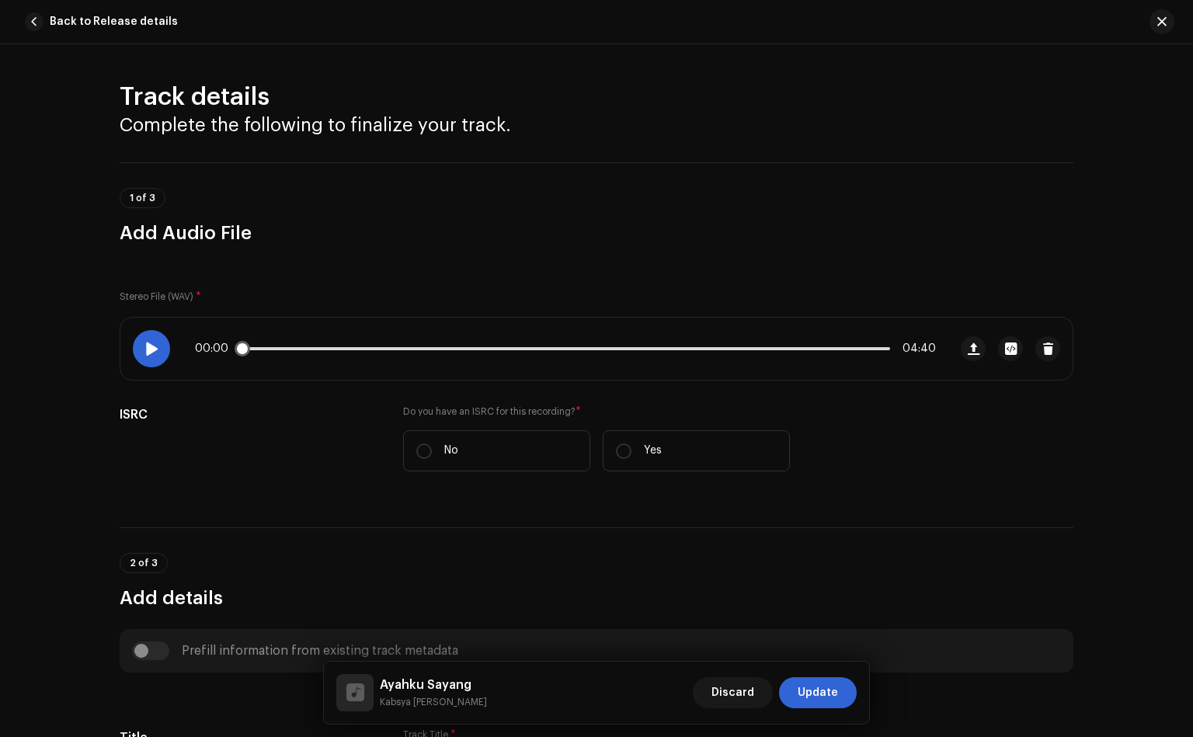
click at [152, 352] on span at bounding box center [150, 349] width 13 height 12
click at [324, 345] on div "00:01 04:40" at bounding box center [565, 349] width 741 height 12
click at [369, 348] on p-slider at bounding box center [565, 348] width 649 height 3
click at [397, 348] on p-slider at bounding box center [565, 348] width 649 height 3
click at [417, 347] on p-slider at bounding box center [565, 348] width 649 height 3
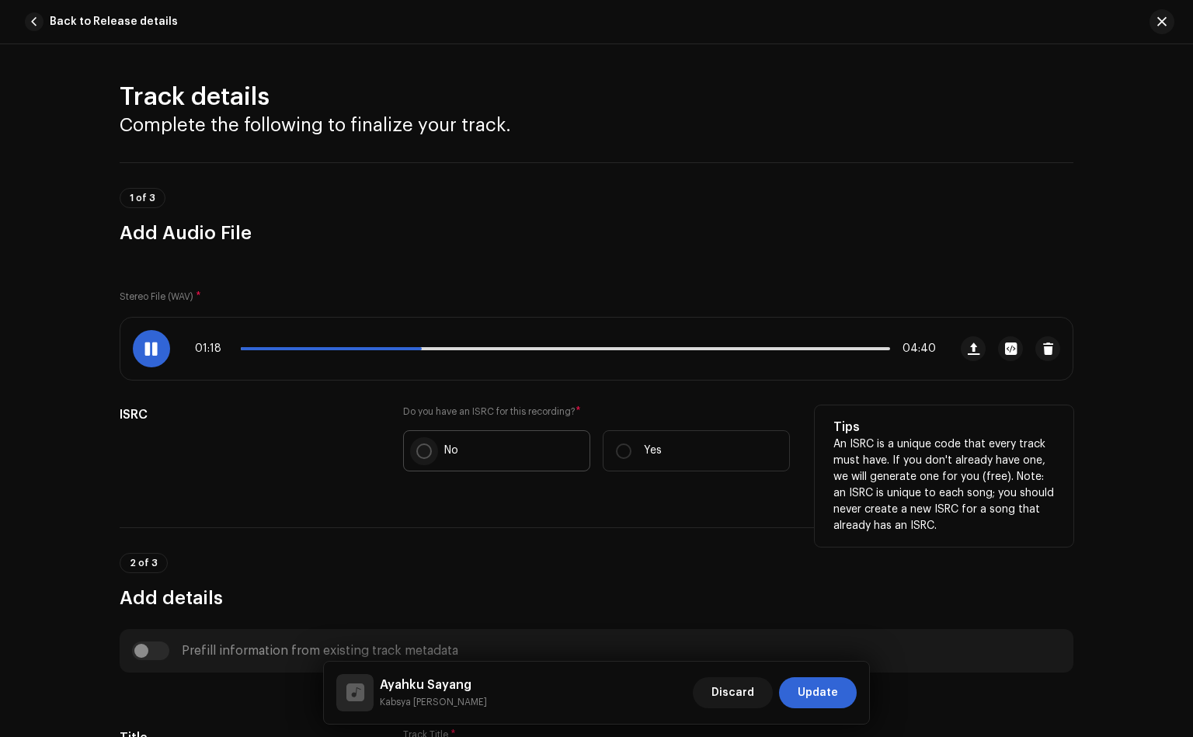
click at [424, 451] on input "No" at bounding box center [424, 452] width 16 height 16
radio input "true"
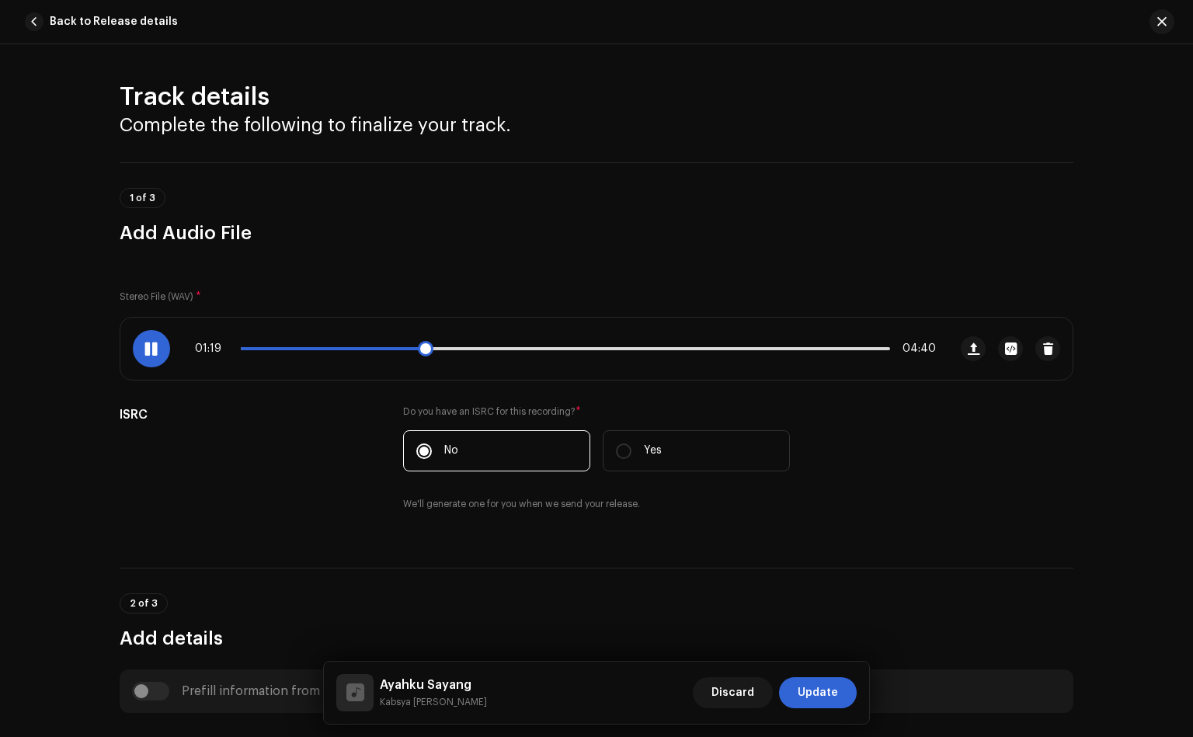
click at [437, 350] on p-slider at bounding box center [565, 348] width 649 height 3
click at [453, 360] on div "01:26 04:40" at bounding box center [534, 349] width 828 height 62
click at [455, 353] on div "01:26 04:40" at bounding box center [565, 349] width 741 height 12
click at [458, 350] on p-slider at bounding box center [565, 348] width 649 height 3
click at [474, 347] on p-slider at bounding box center [565, 348] width 649 height 3
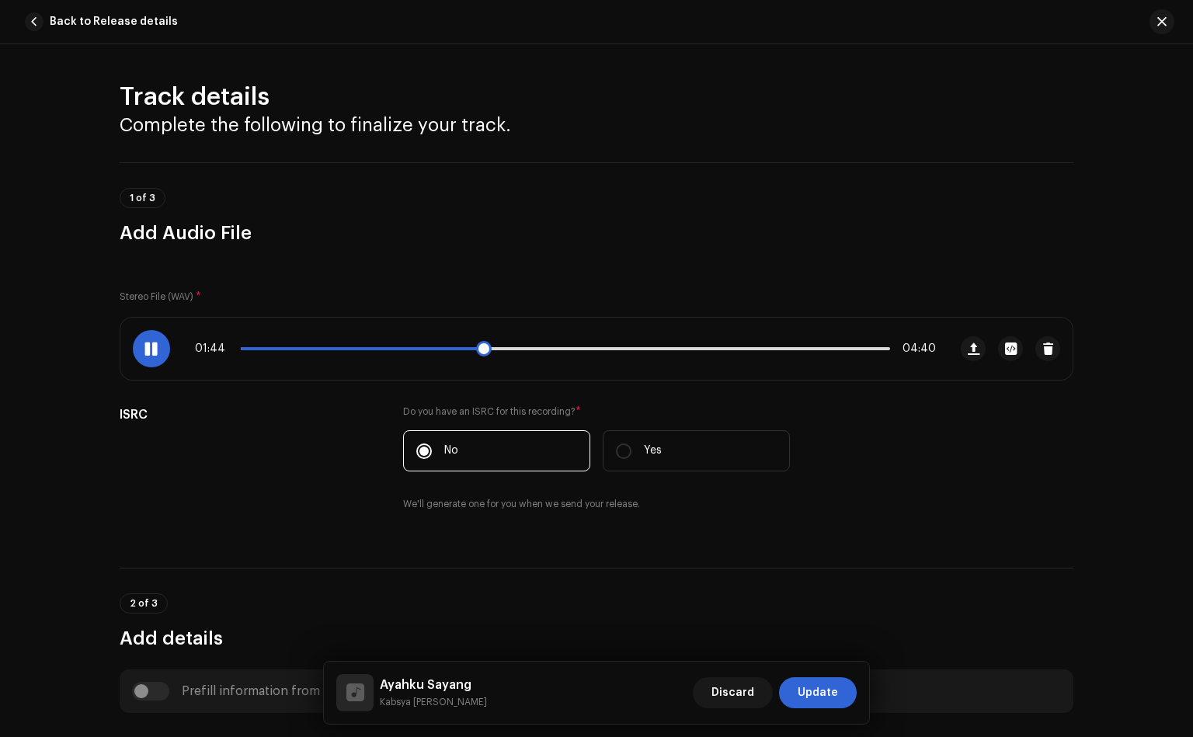
click at [151, 343] on span at bounding box center [150, 349] width 13 height 12
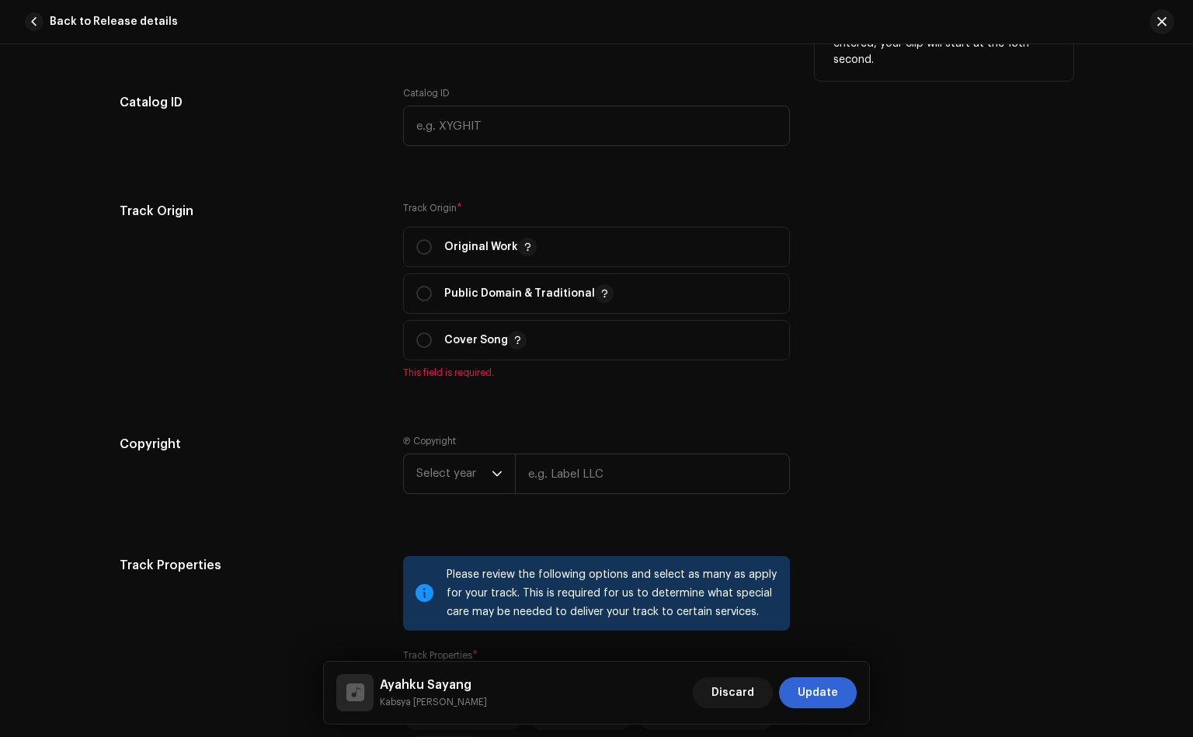
scroll to position [1398, 0]
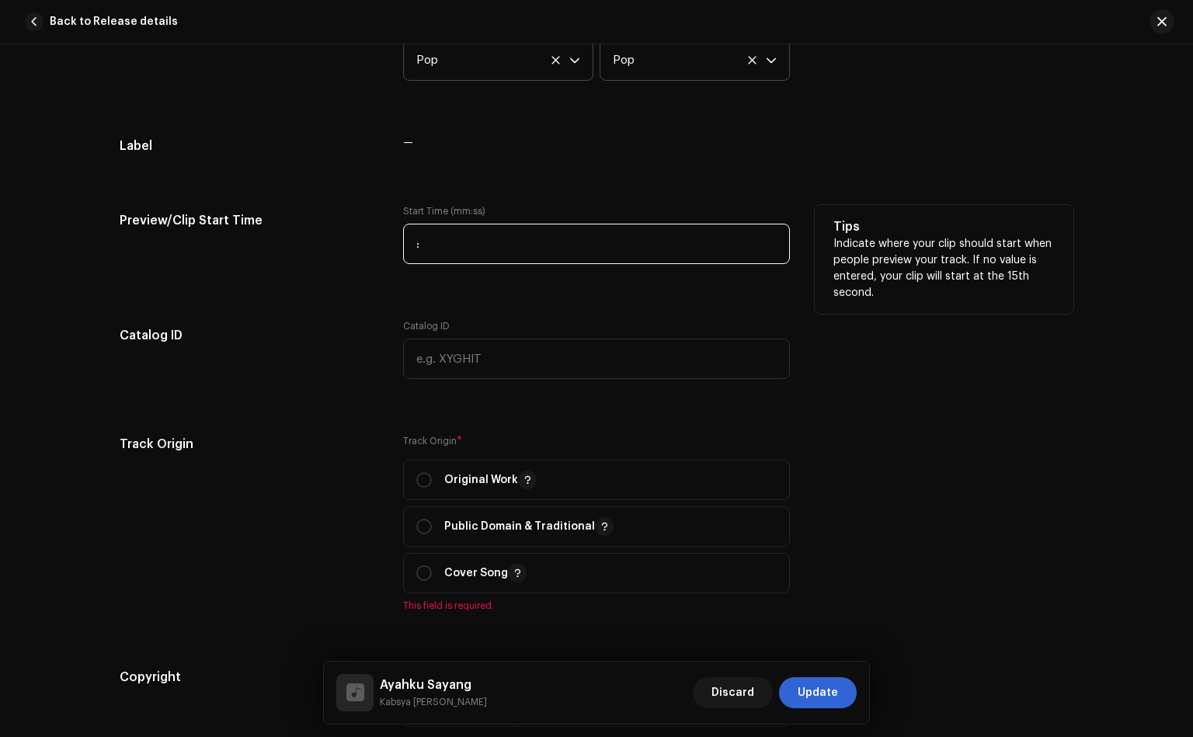
click at [455, 234] on input ":" at bounding box center [596, 244] width 387 height 40
type input "01:43"
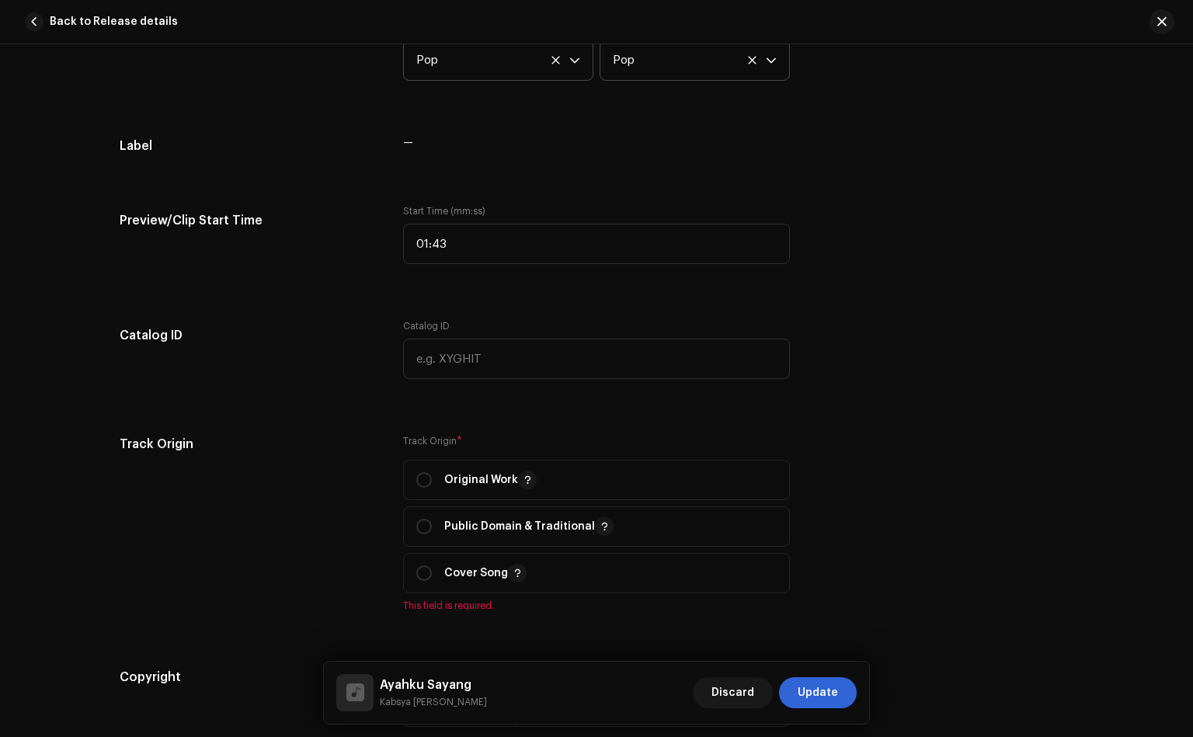
click at [373, 312] on div "Track details Complete the following to finalize your track. 1 of 3 Add Audio F…" at bounding box center [597, 345] width 1004 height 3325
click at [422, 476] on input "radio" at bounding box center [424, 480] width 16 height 16
radio input "true"
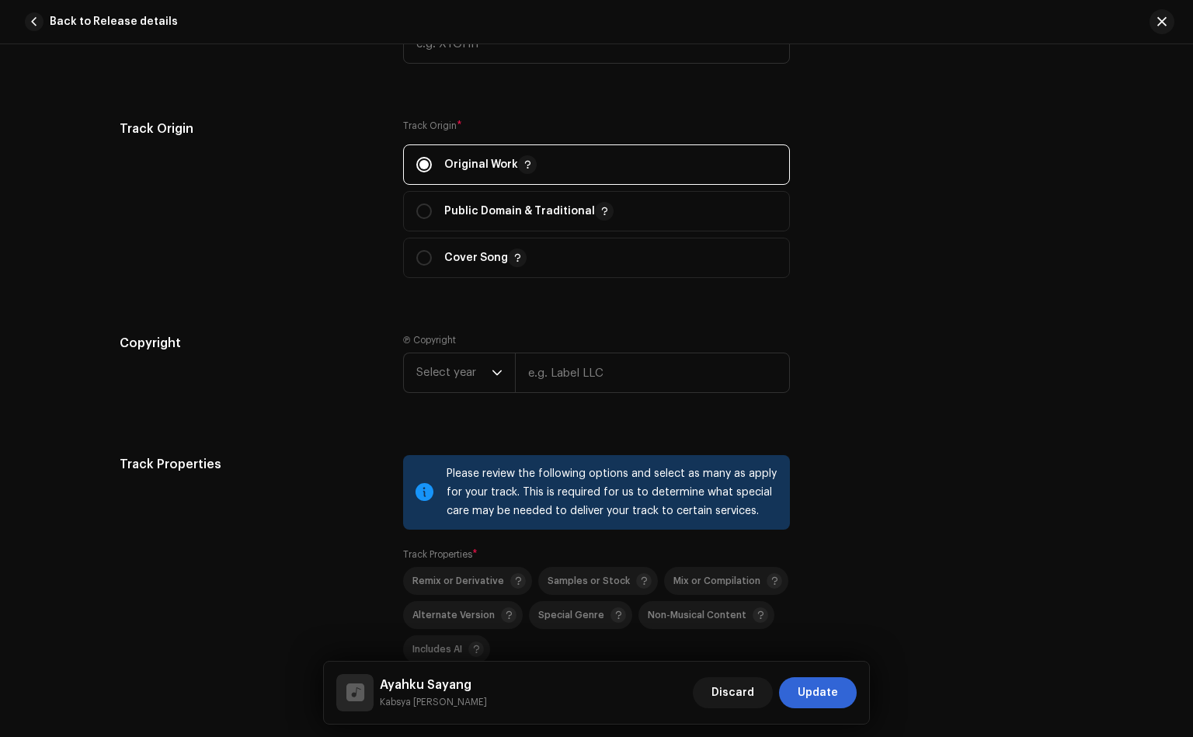
scroll to position [1748, 0]
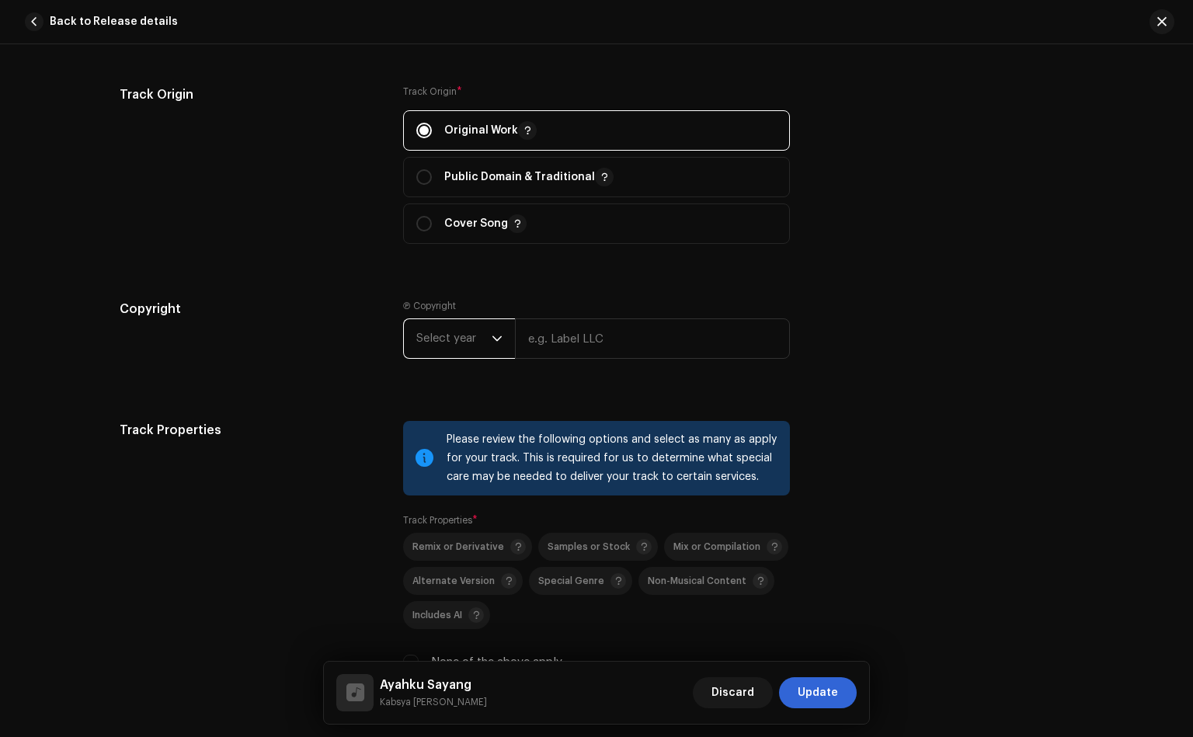
click at [450, 352] on span "Select year" at bounding box center [453, 338] width 75 height 39
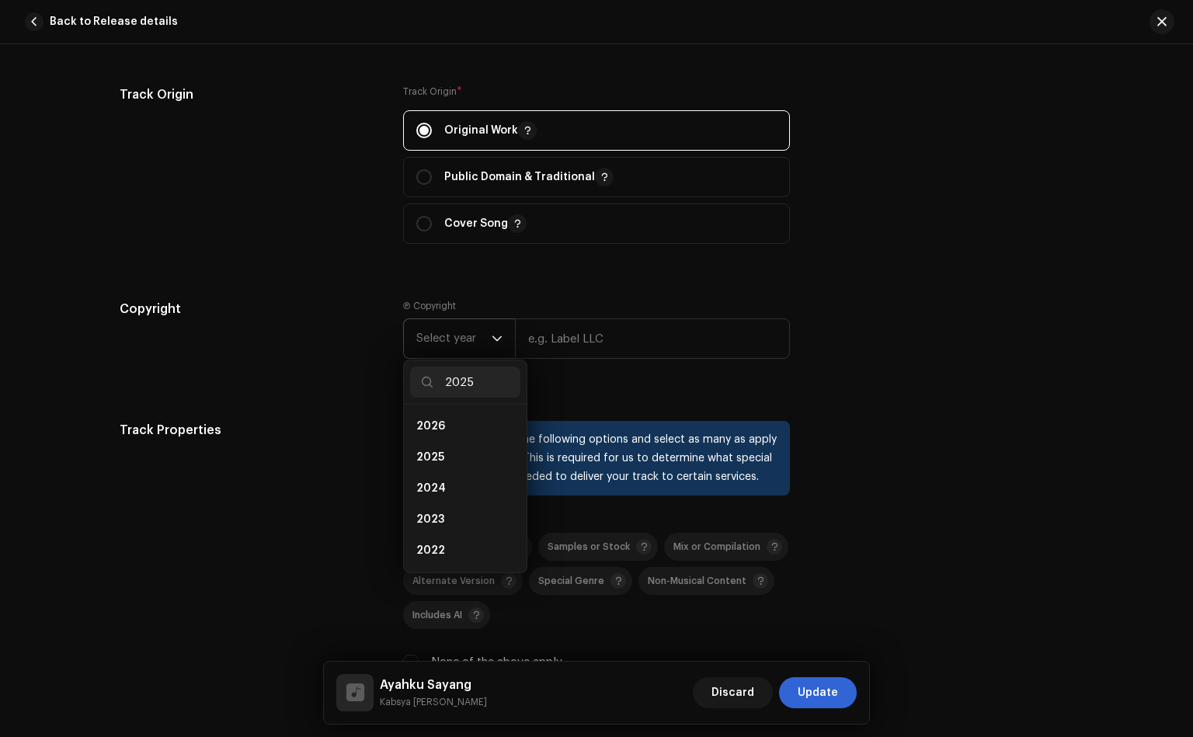
scroll to position [0, 0]
type input "2025"
click at [444, 424] on li "2025" at bounding box center [465, 426] width 110 height 31
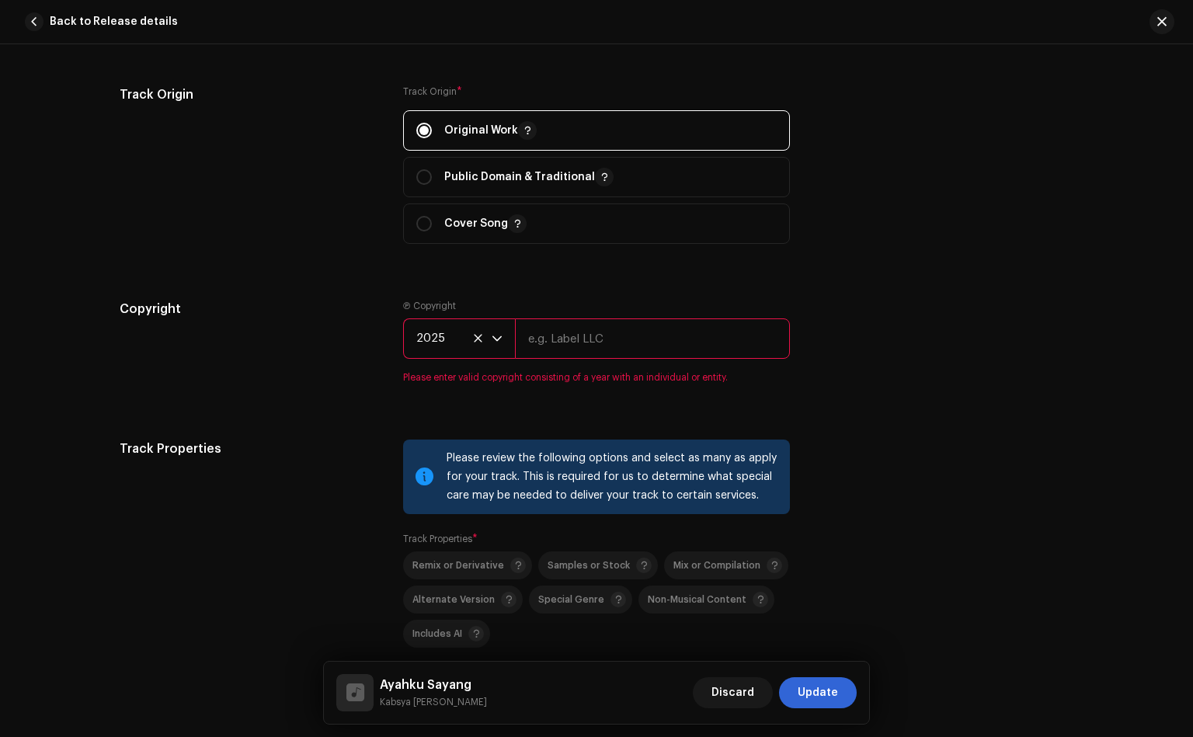
click at [581, 343] on input "text" at bounding box center [652, 339] width 275 height 40
type input "[PERSON_NAME]"
click at [287, 339] on div "Copyright" at bounding box center [249, 351] width 259 height 103
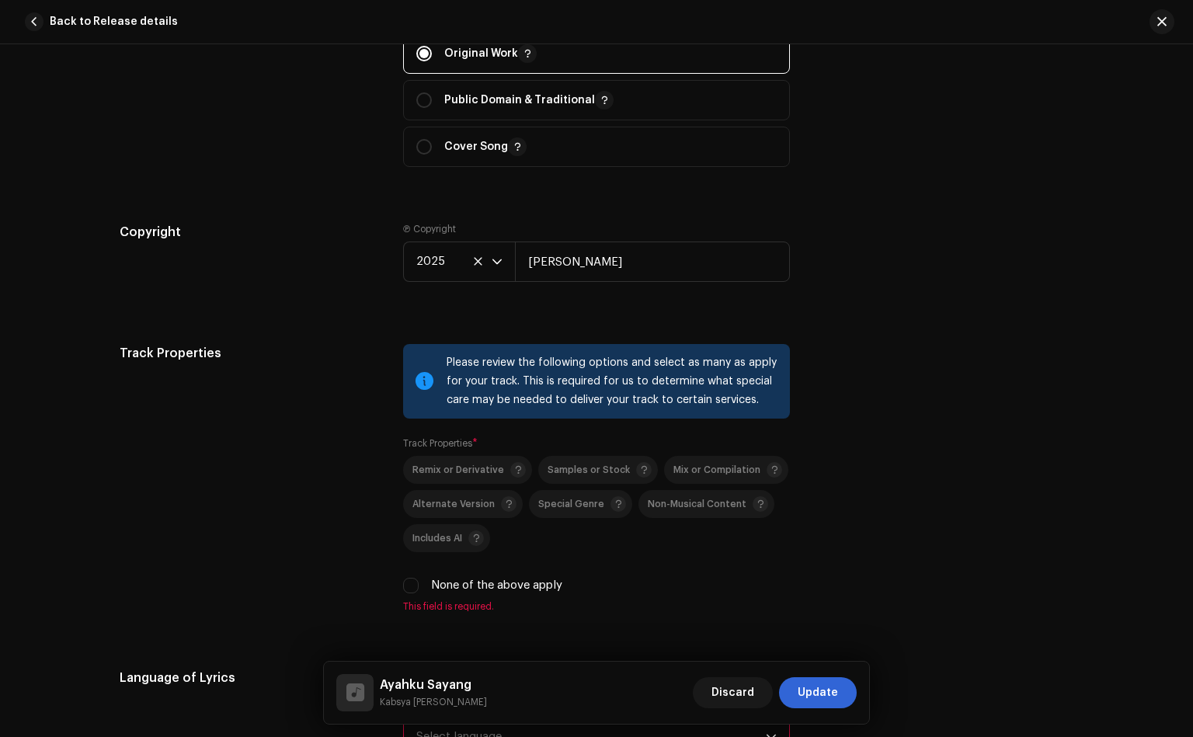
scroll to position [1864, 0]
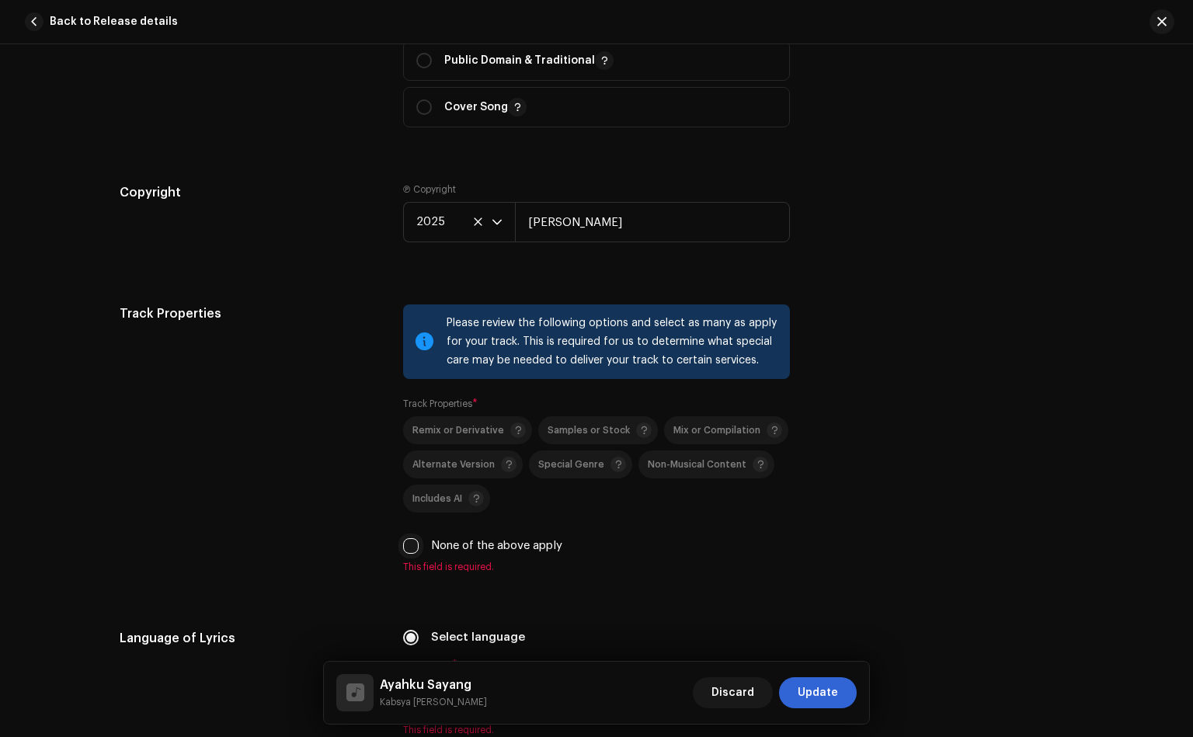
click at [404, 544] on input "None of the above apply" at bounding box center [411, 546] width 16 height 16
checkbox input "true"
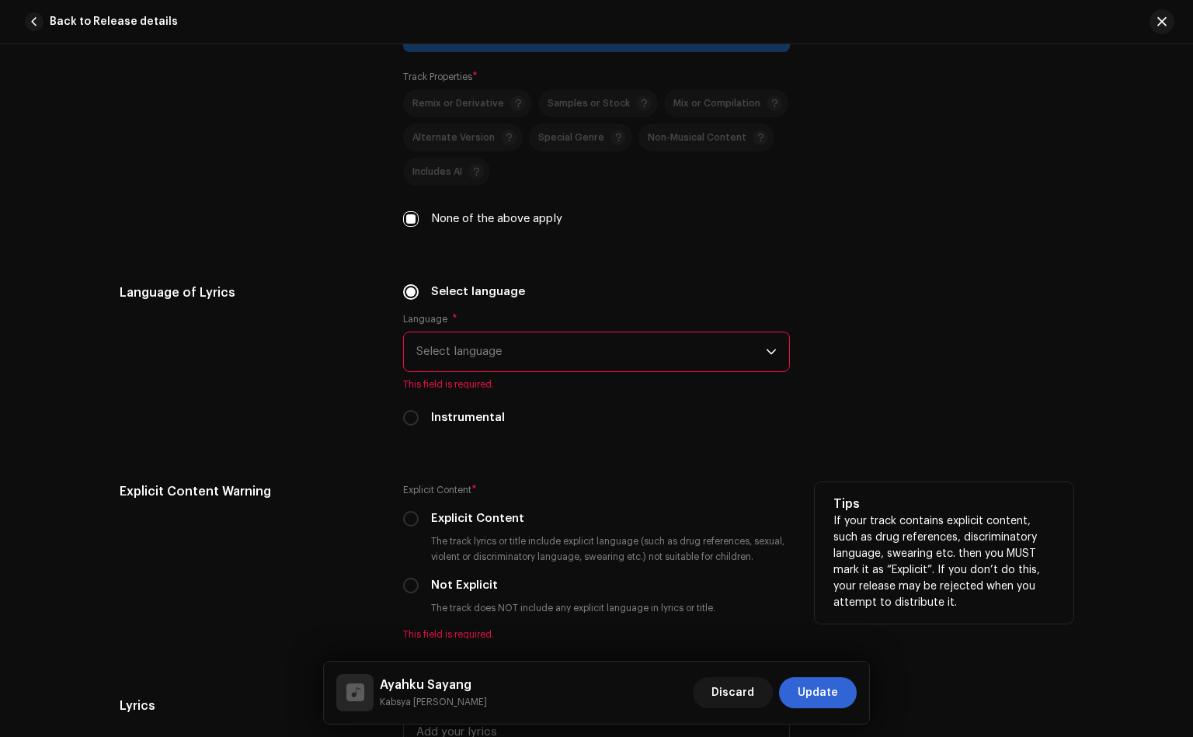
scroll to position [2214, 0]
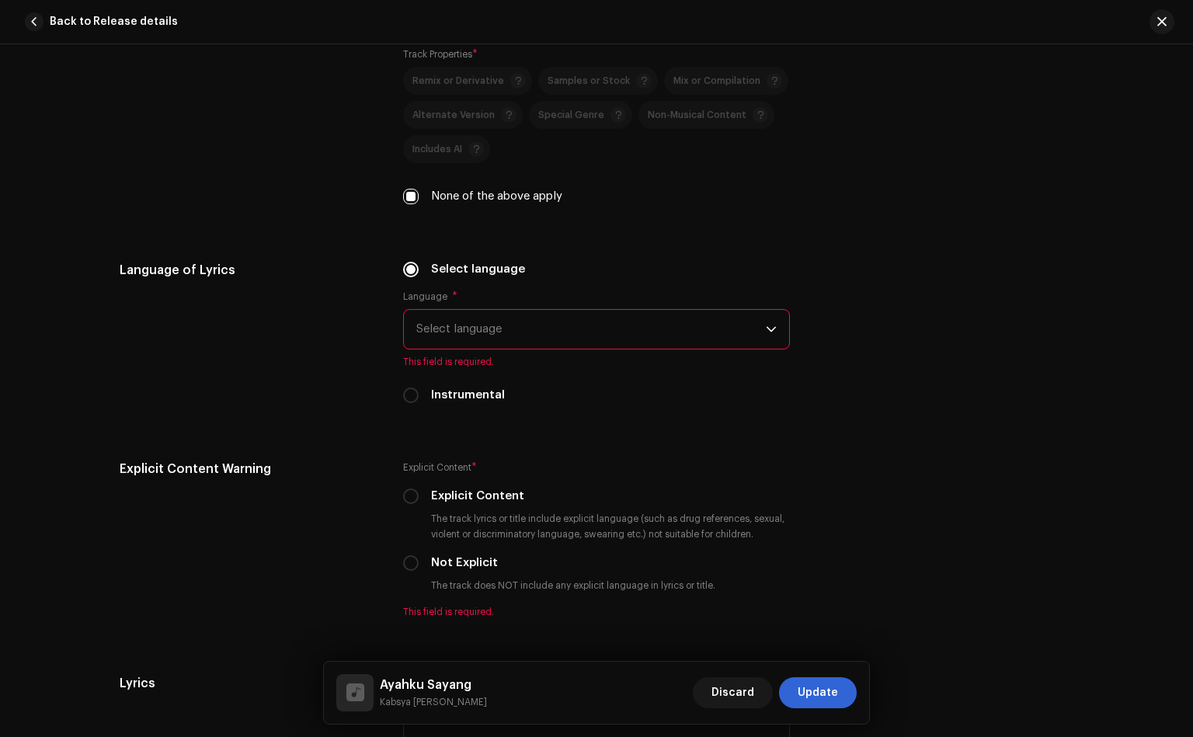
click at [448, 318] on span "Select language" at bounding box center [591, 329] width 350 height 39
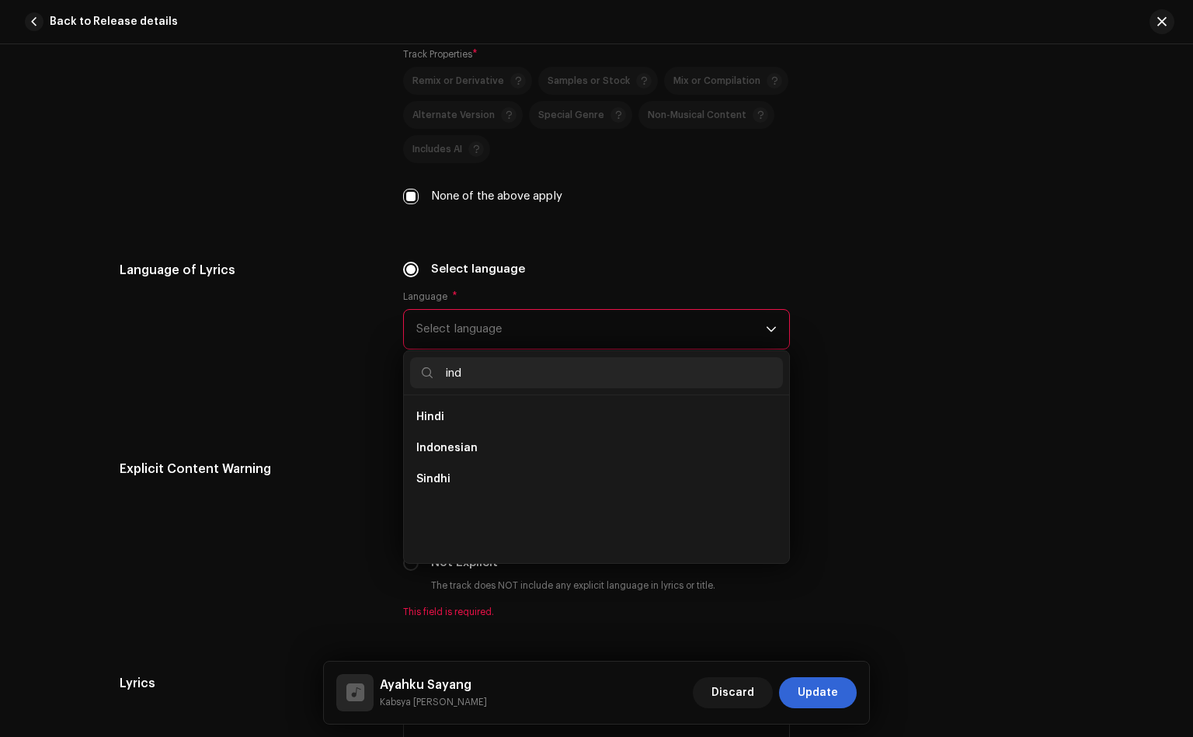
scroll to position [0, 0]
type input "indo"
click at [446, 420] on span "Indonesian" at bounding box center [446, 417] width 61 height 16
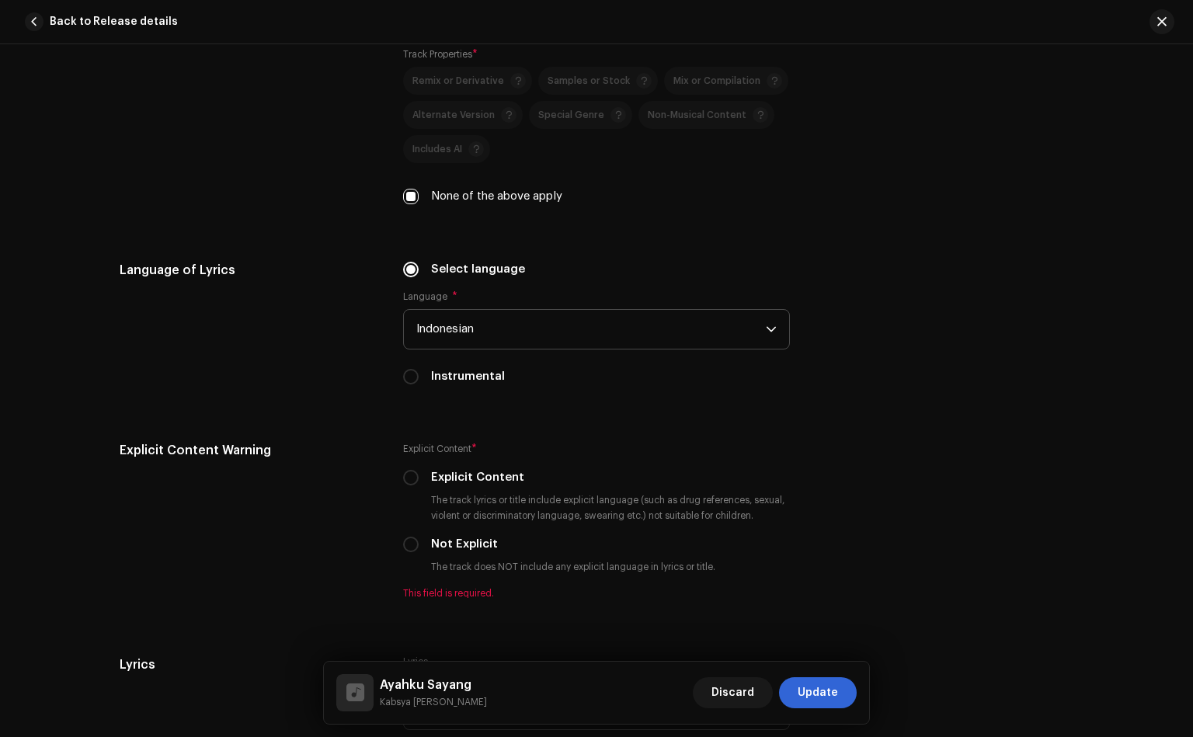
click at [368, 387] on div "Language of Lyrics" at bounding box center [249, 332] width 259 height 143
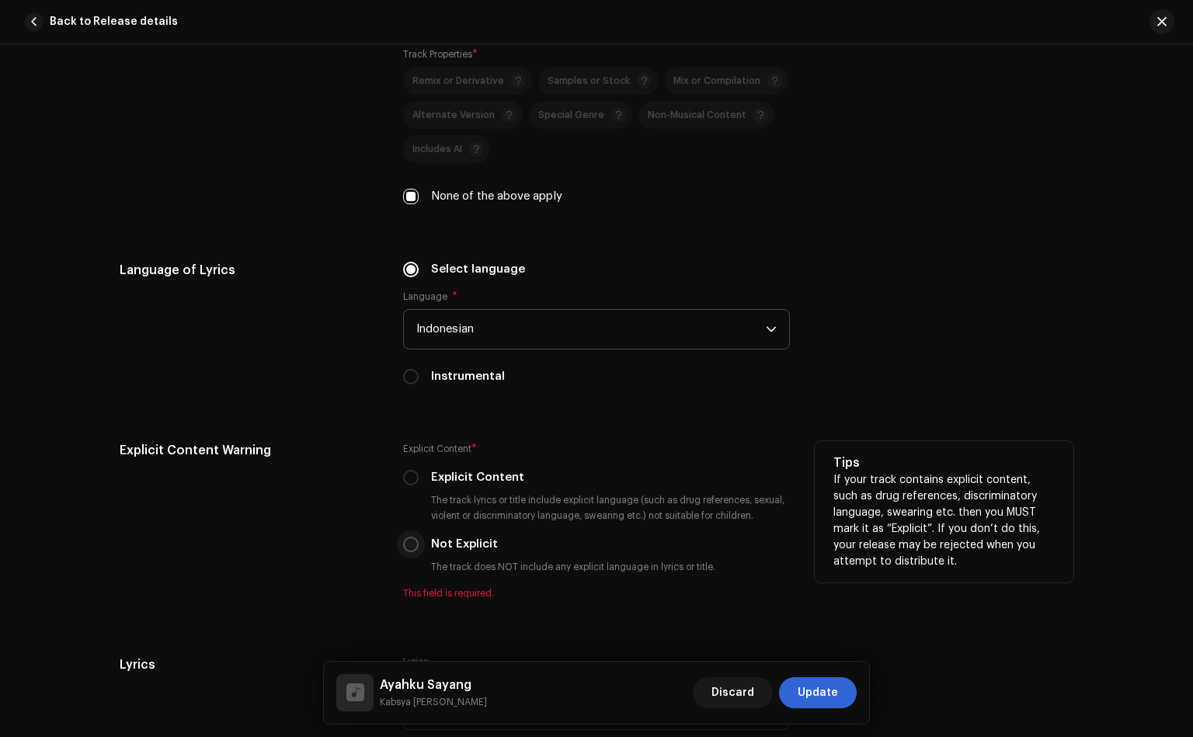
click at [409, 545] on input "Not Explicit" at bounding box center [411, 545] width 16 height 16
radio input "true"
click at [354, 538] on div "Explicit Content Warning" at bounding box center [249, 520] width 259 height 158
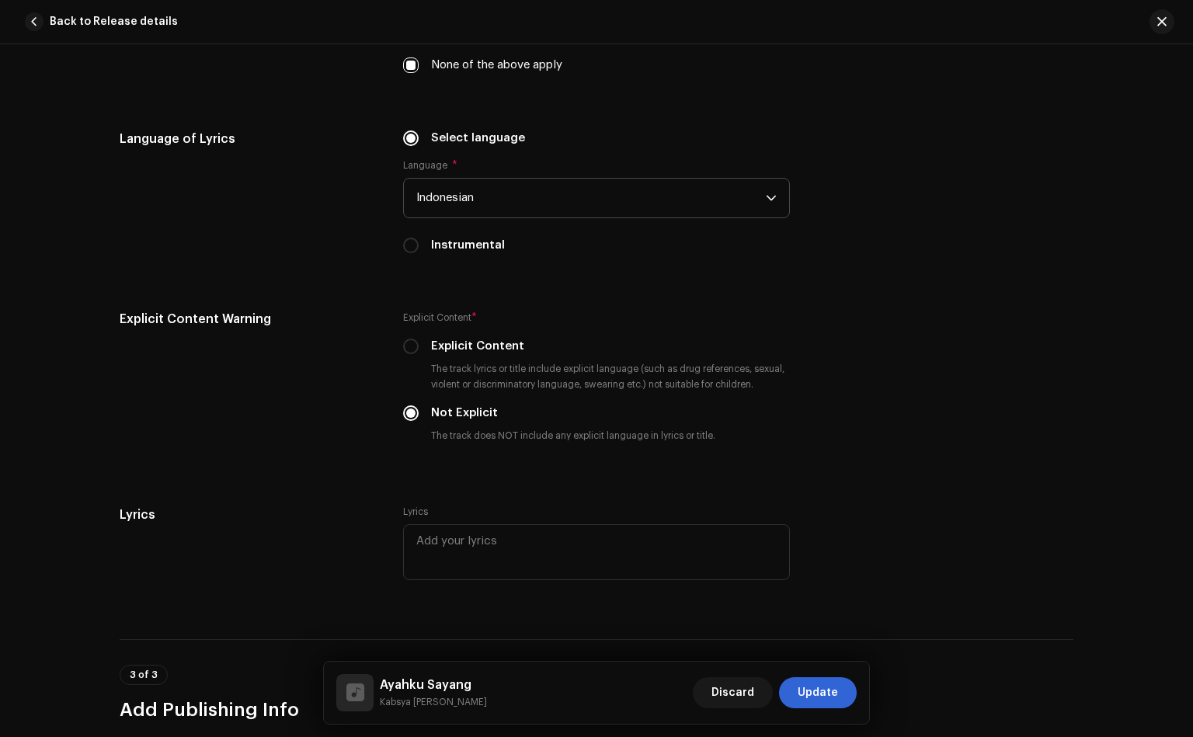
scroll to position [2564, 0]
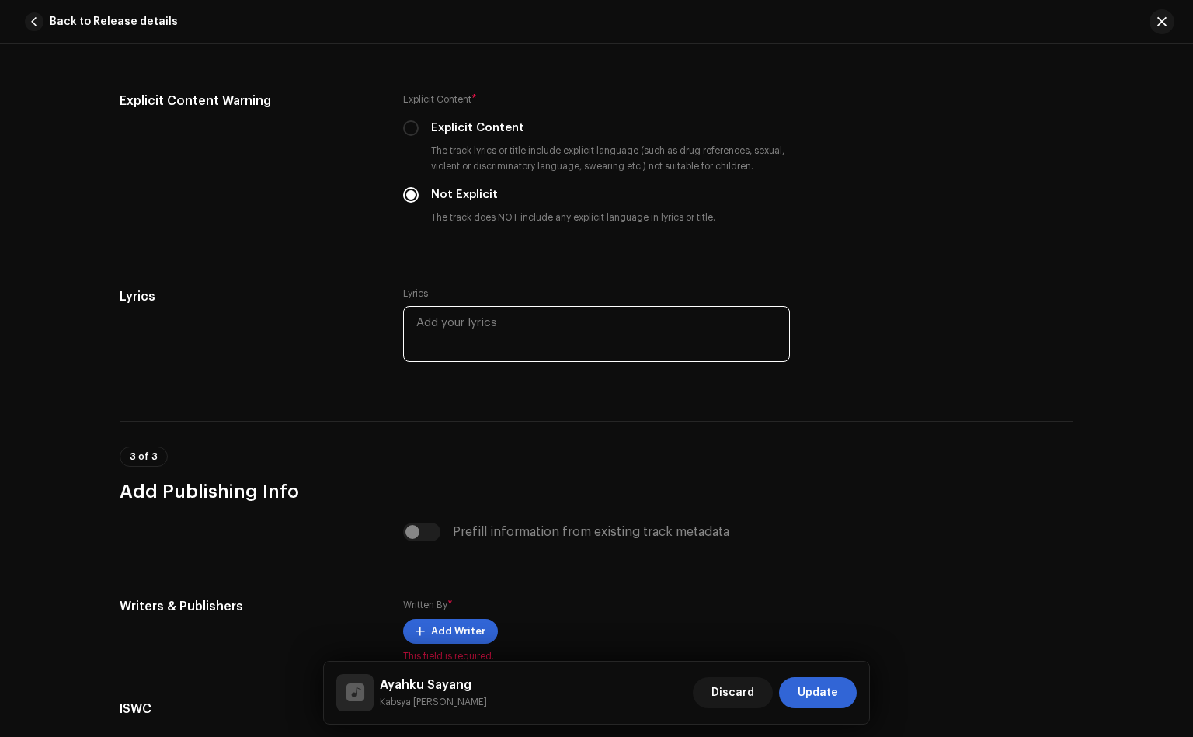
click at [544, 339] on textarea at bounding box center [596, 334] width 387 height 56
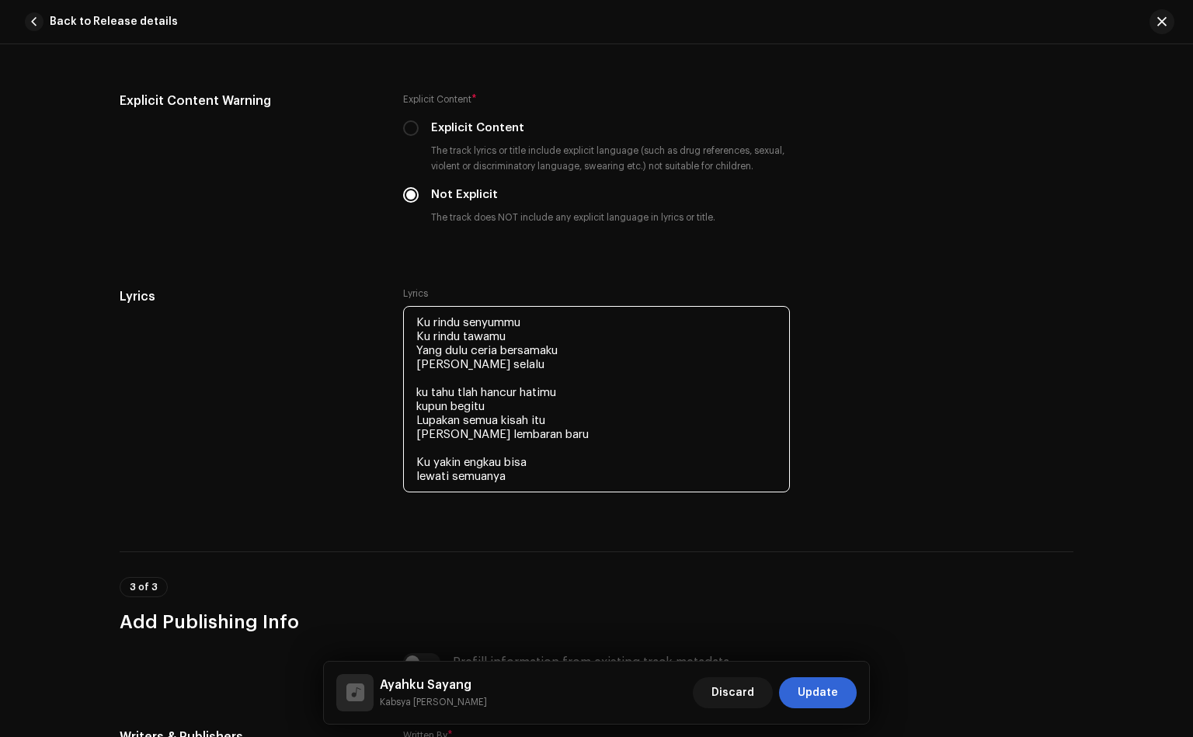
click at [413, 483] on textarea "Ku rindu senyummu Ku rindu tawamu Yang dulu ceria bersamaku [PERSON_NAME] selal…" at bounding box center [596, 399] width 387 height 186
click at [634, 465] on textarea "Ku rindu senyummu Ku rindu tawamu Yang dulu ceria bersamaku [PERSON_NAME] selal…" at bounding box center [596, 399] width 387 height 186
click at [632, 469] on textarea "Ku rindu senyummu Ku rindu tawamu Yang dulu ceria bersamaku [PERSON_NAME] selal…" at bounding box center [596, 399] width 387 height 186
click at [618, 487] on textarea "Ku rindu senyummu Ku rindu tawamu Yang dulu ceria bersamaku [PERSON_NAME] selal…" at bounding box center [596, 399] width 387 height 186
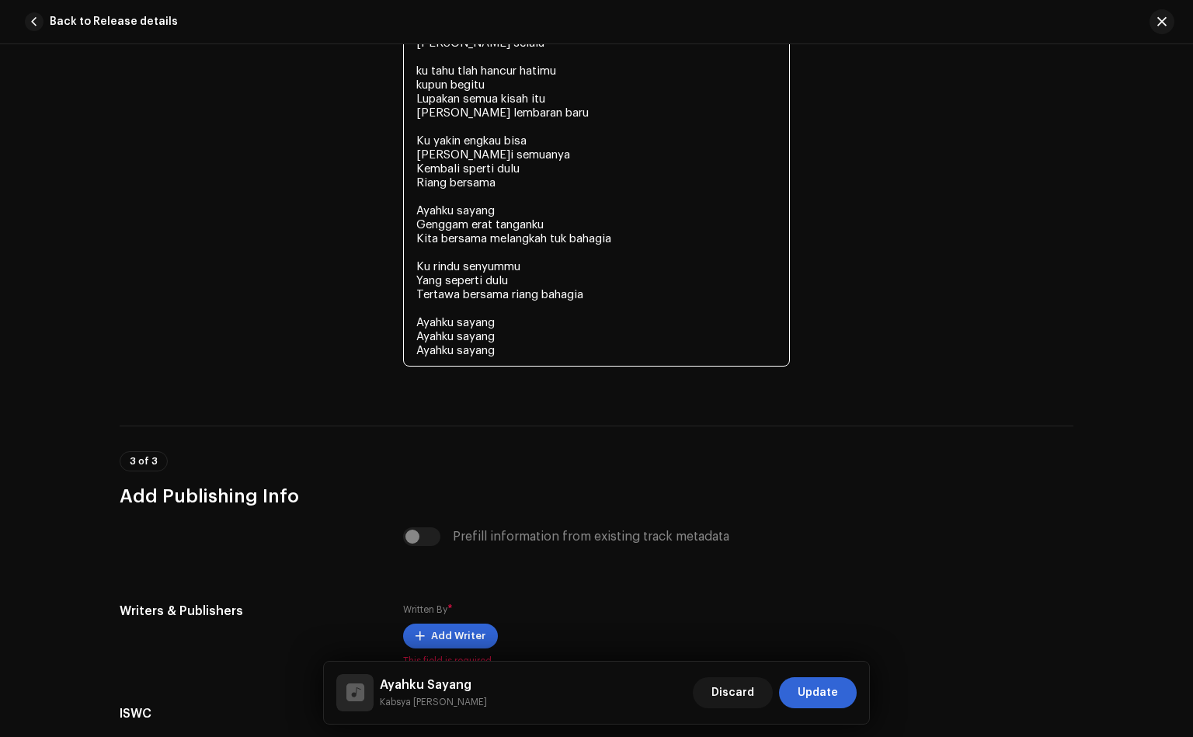
scroll to position [3030, 0]
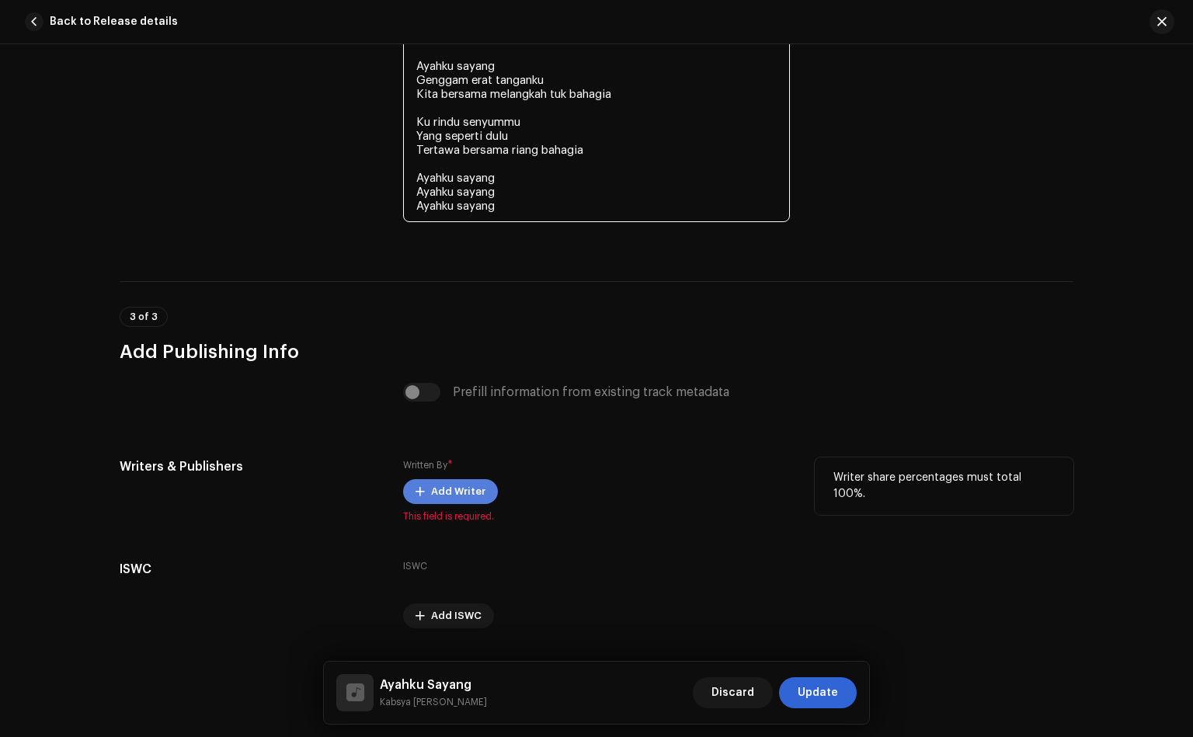
type textarea "Ku rindu senyummu Ku rindu tawamu Yang dulu ceria bersamaku [PERSON_NAME] selal…"
click at [448, 485] on span "Add Writer" at bounding box center [458, 491] width 54 height 31
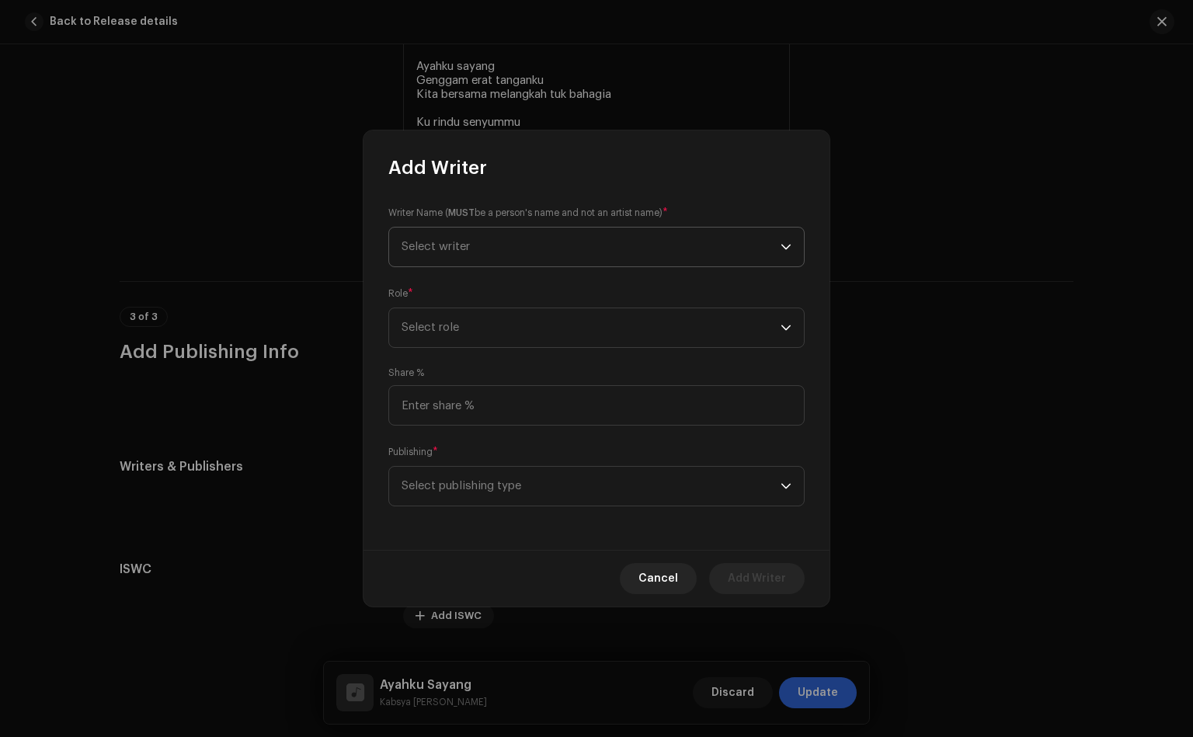
click at [455, 243] on span "Select writer" at bounding box center [436, 247] width 68 height 12
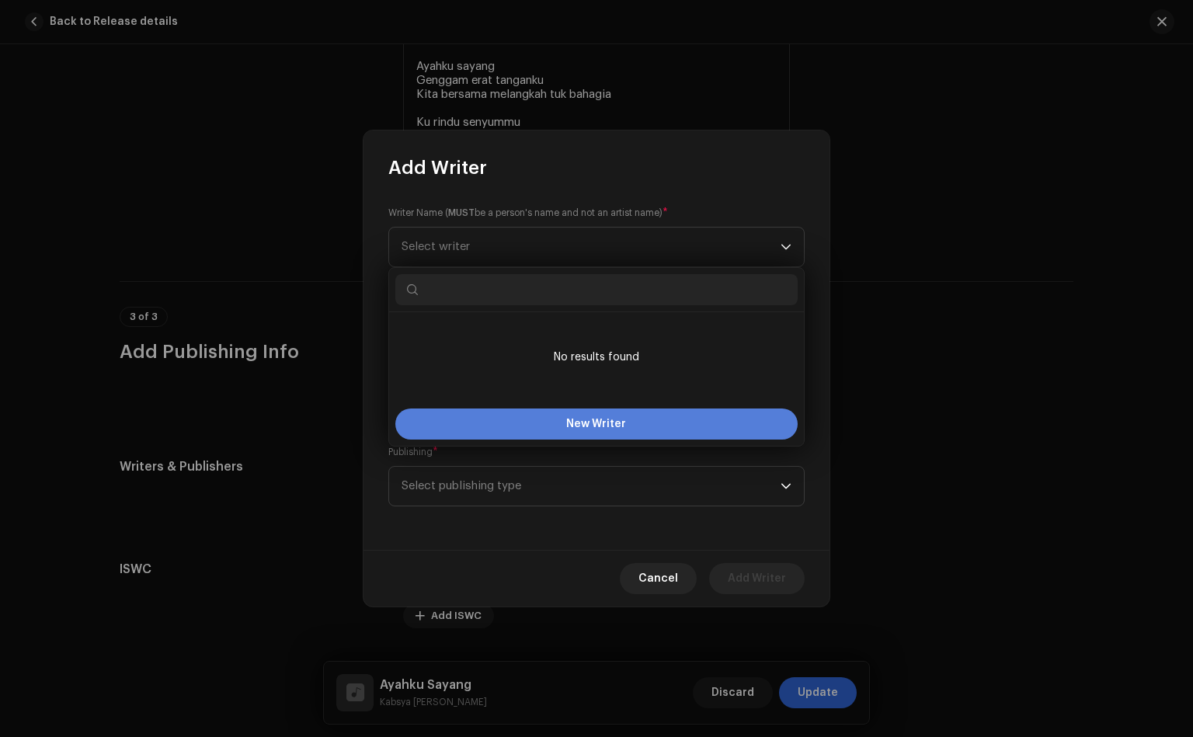
click at [562, 425] on button "New Writer" at bounding box center [596, 424] width 402 height 31
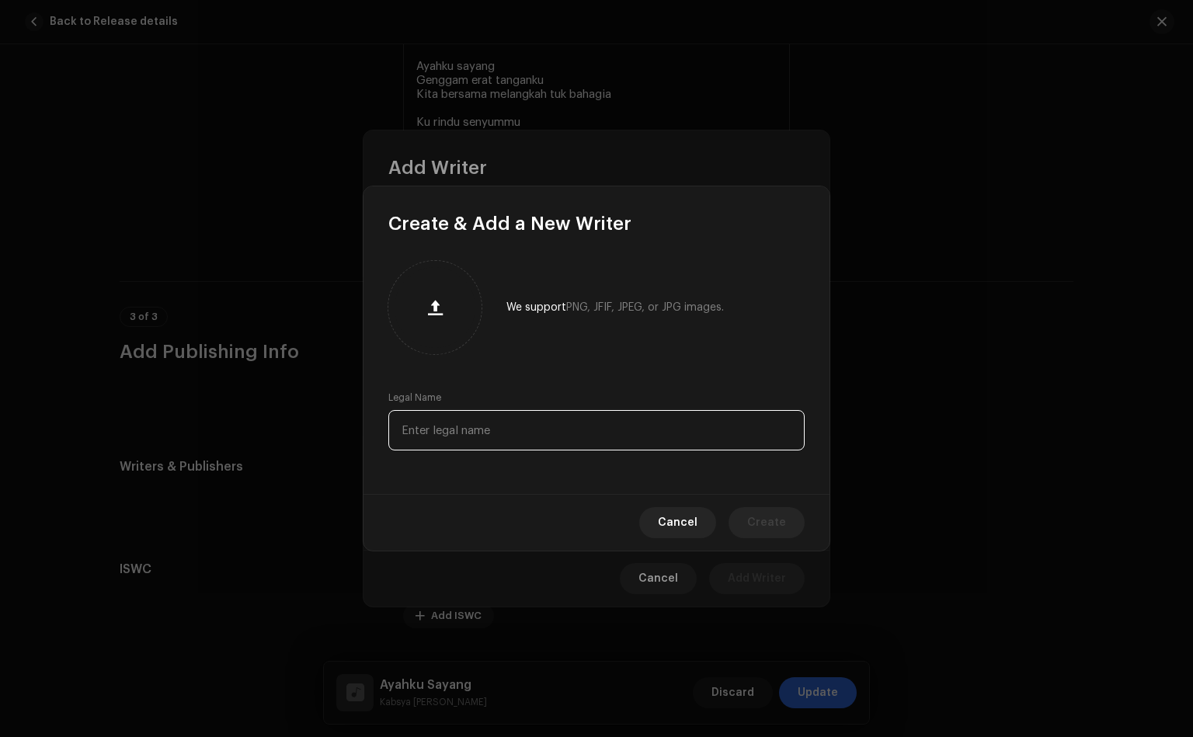
click at [440, 430] on input "text" at bounding box center [596, 430] width 416 height 40
type input "[PERSON_NAME]"
click at [778, 508] on span "Create" at bounding box center [766, 522] width 39 height 31
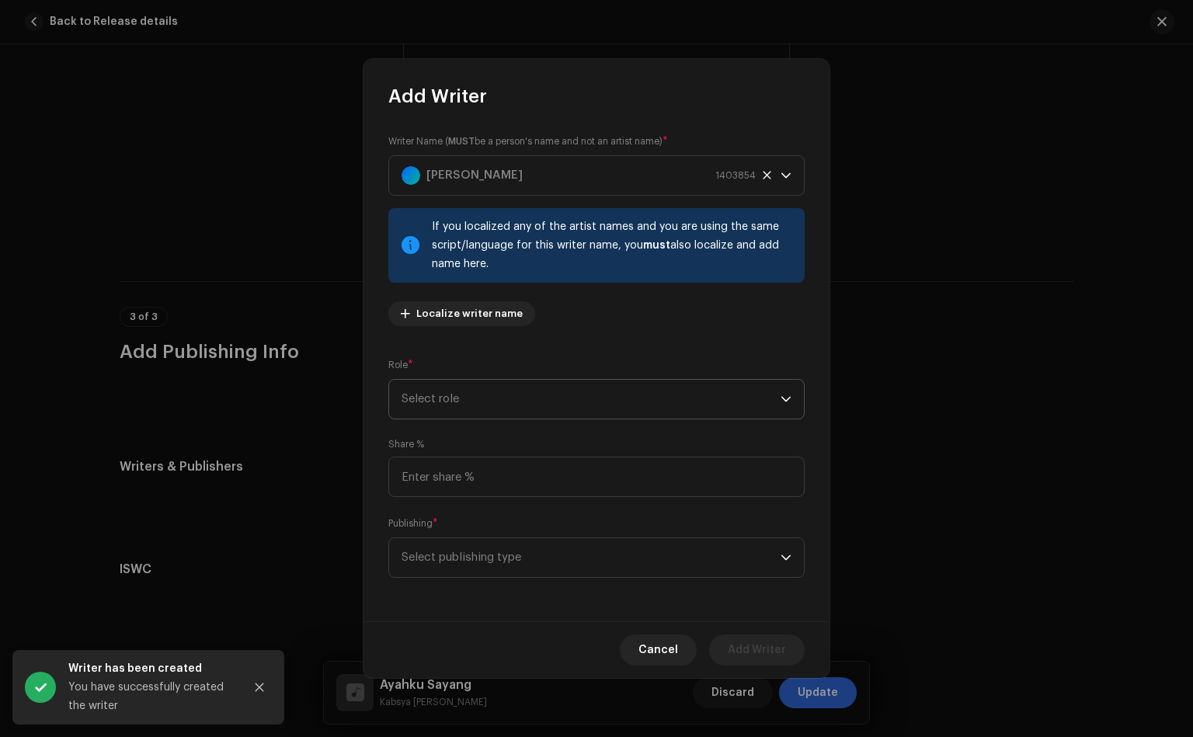
click at [501, 392] on span "Select role" at bounding box center [591, 399] width 379 height 39
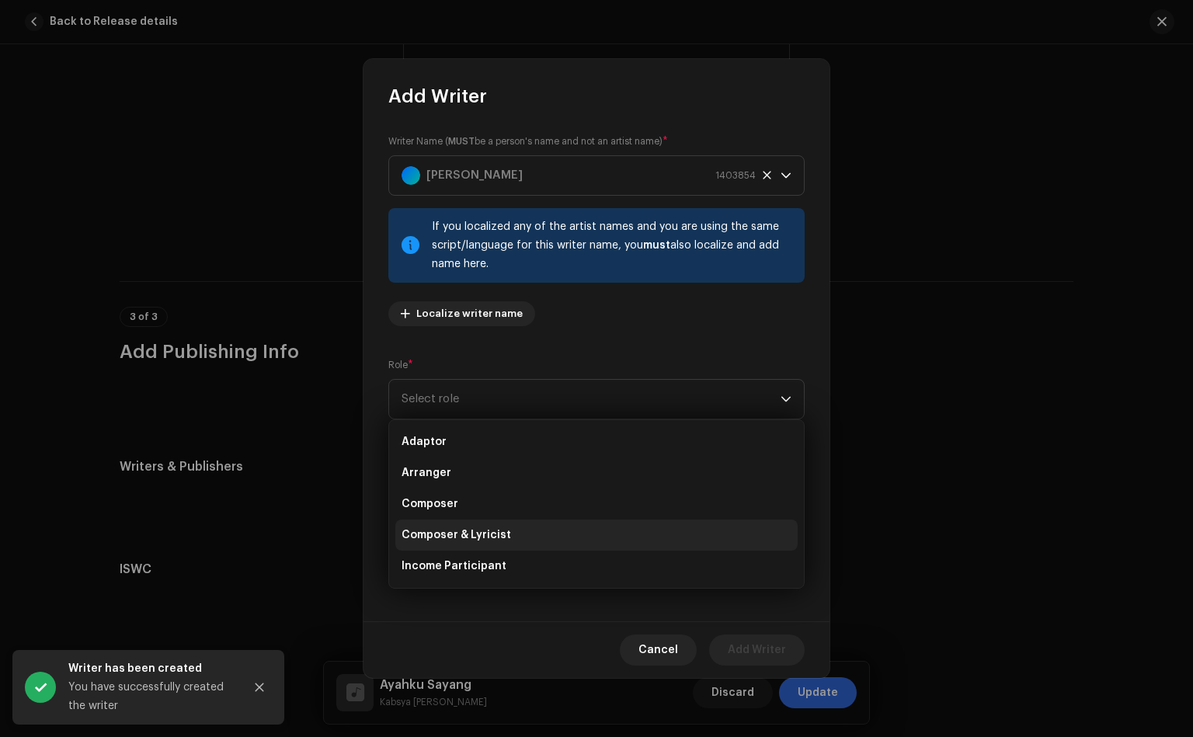
click at [457, 527] on span "Composer & Lyricist" at bounding box center [457, 535] width 110 height 16
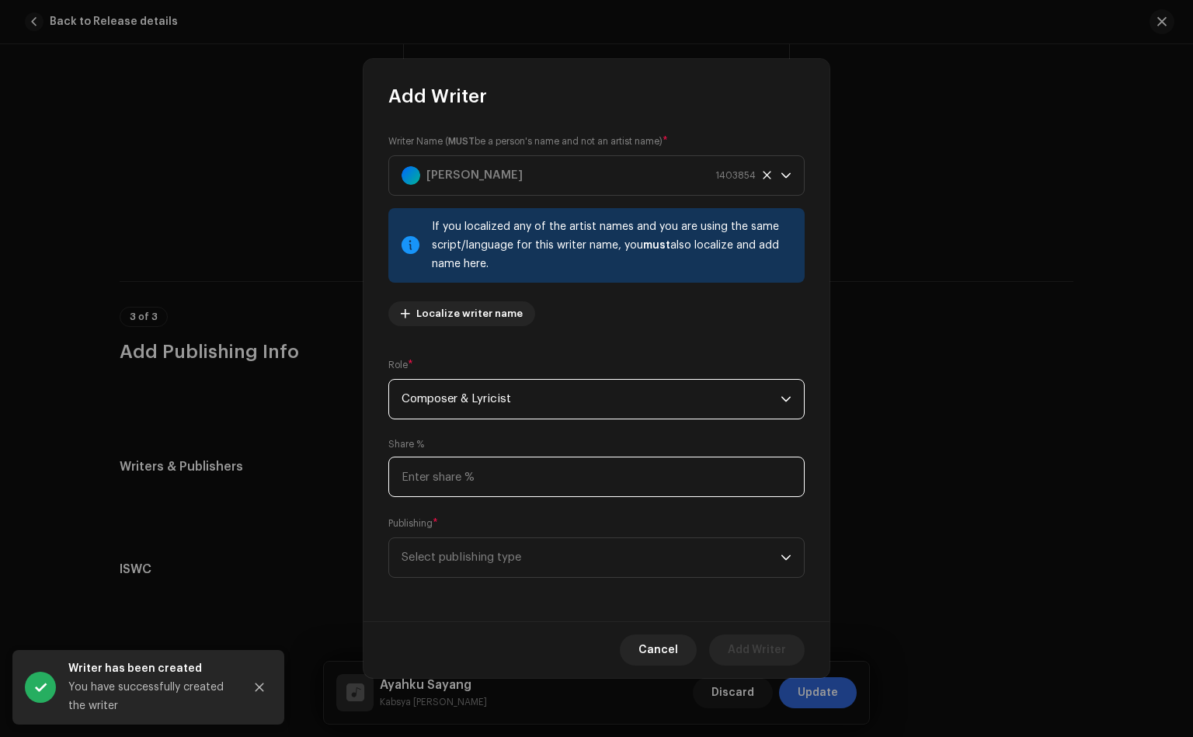
click at [478, 467] on input at bounding box center [596, 477] width 416 height 40
type input "100.00"
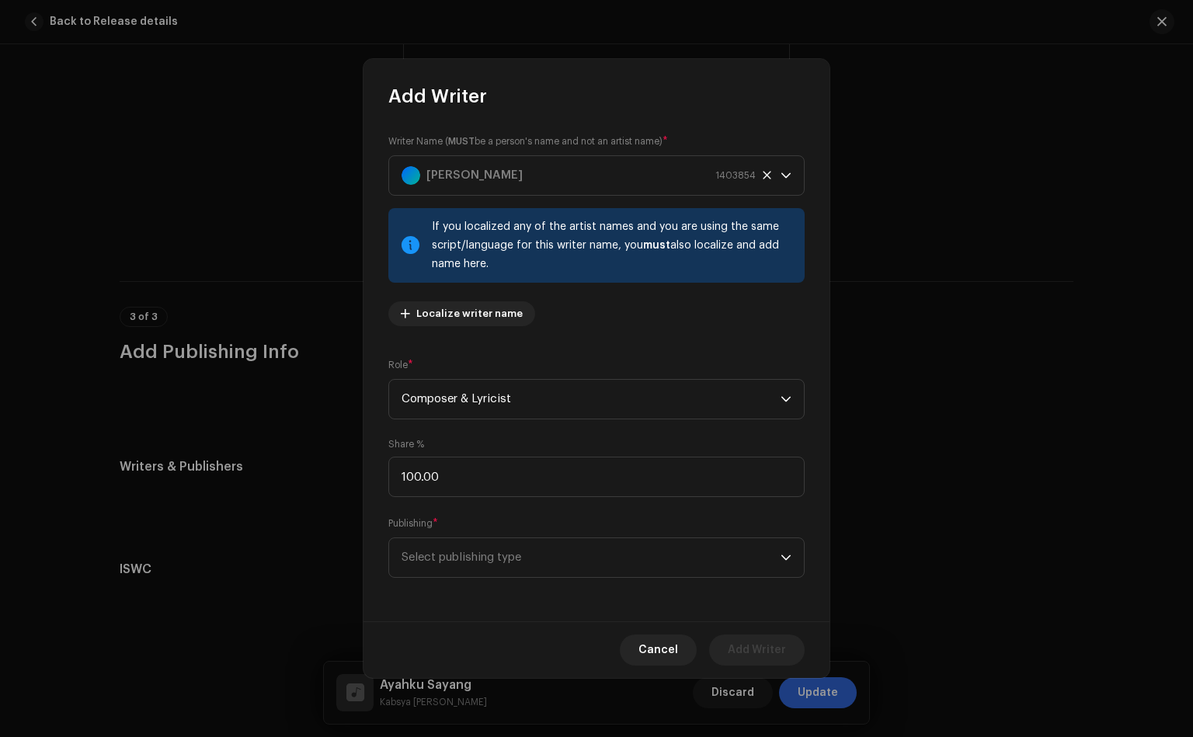
click at [380, 567] on div "Writer Name ( MUST be a person's name and not an artist name) * [PERSON_NAME] 1…" at bounding box center [597, 365] width 466 height 513
click at [415, 569] on span "Select publishing type" at bounding box center [591, 557] width 379 height 39
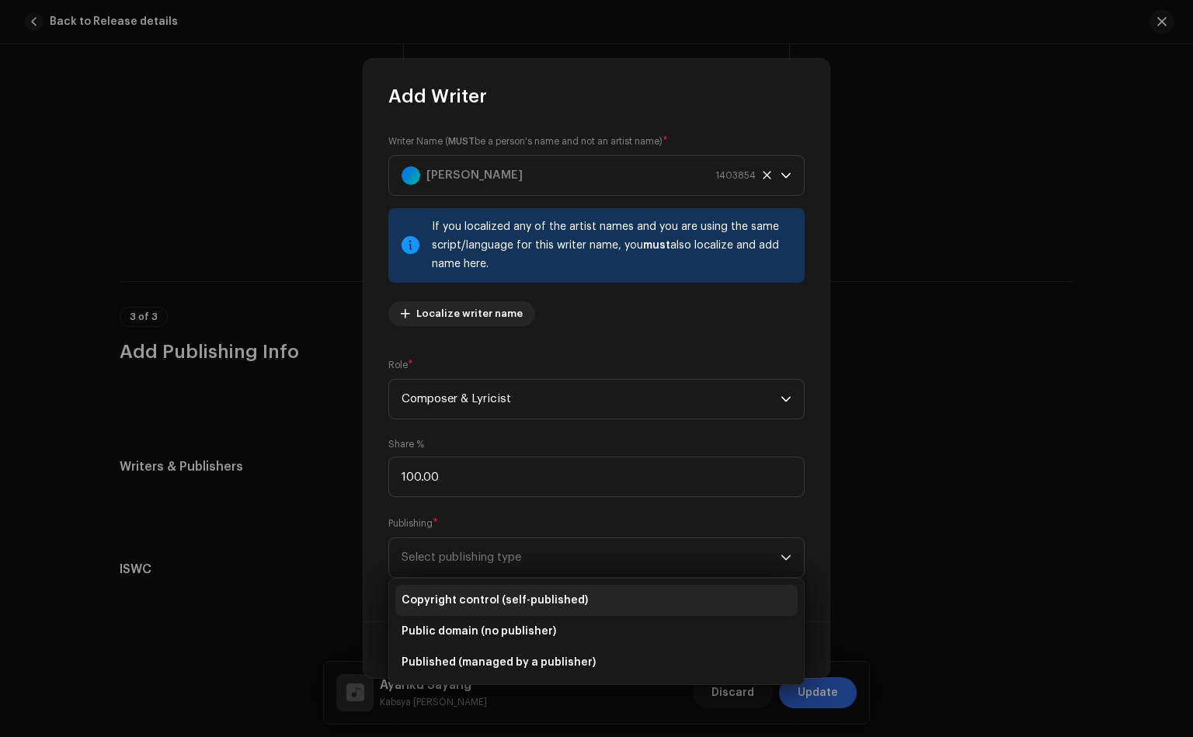
click at [458, 599] on span "Copyright control (self-published)" at bounding box center [495, 601] width 186 height 16
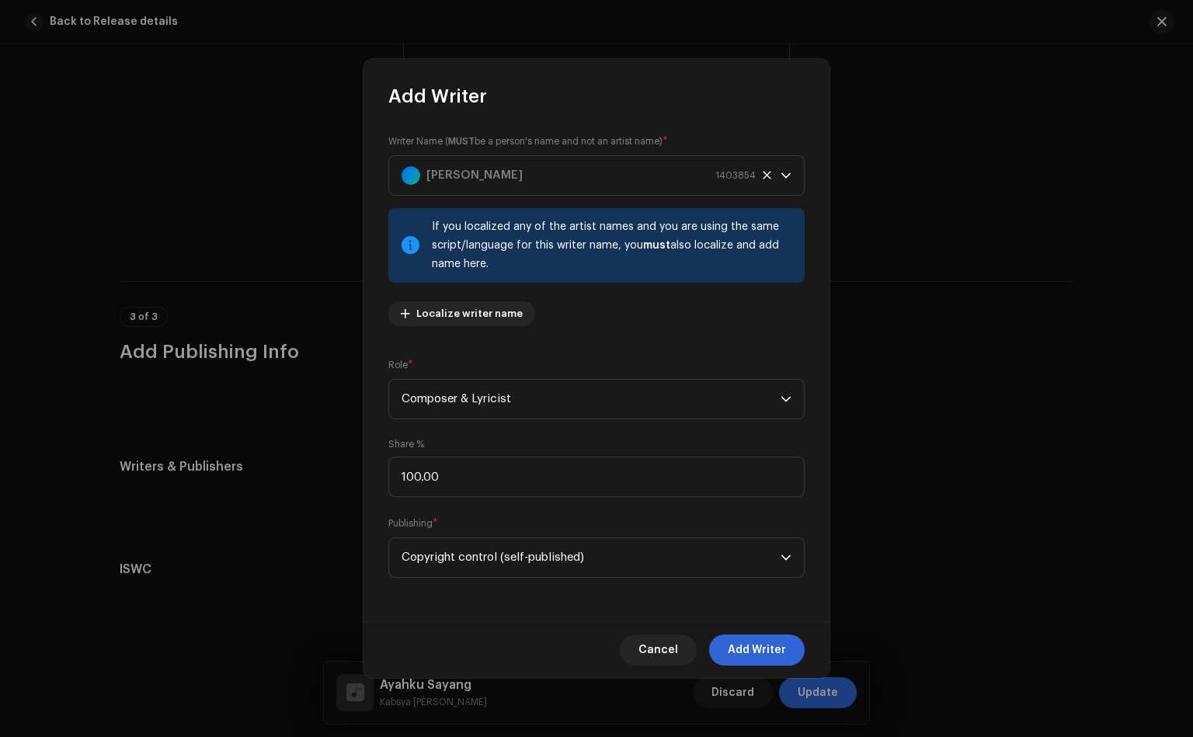
click at [375, 555] on div "Writer Name ( MUST be a person's name and not an artist name) * [PERSON_NAME] 1…" at bounding box center [597, 365] width 466 height 513
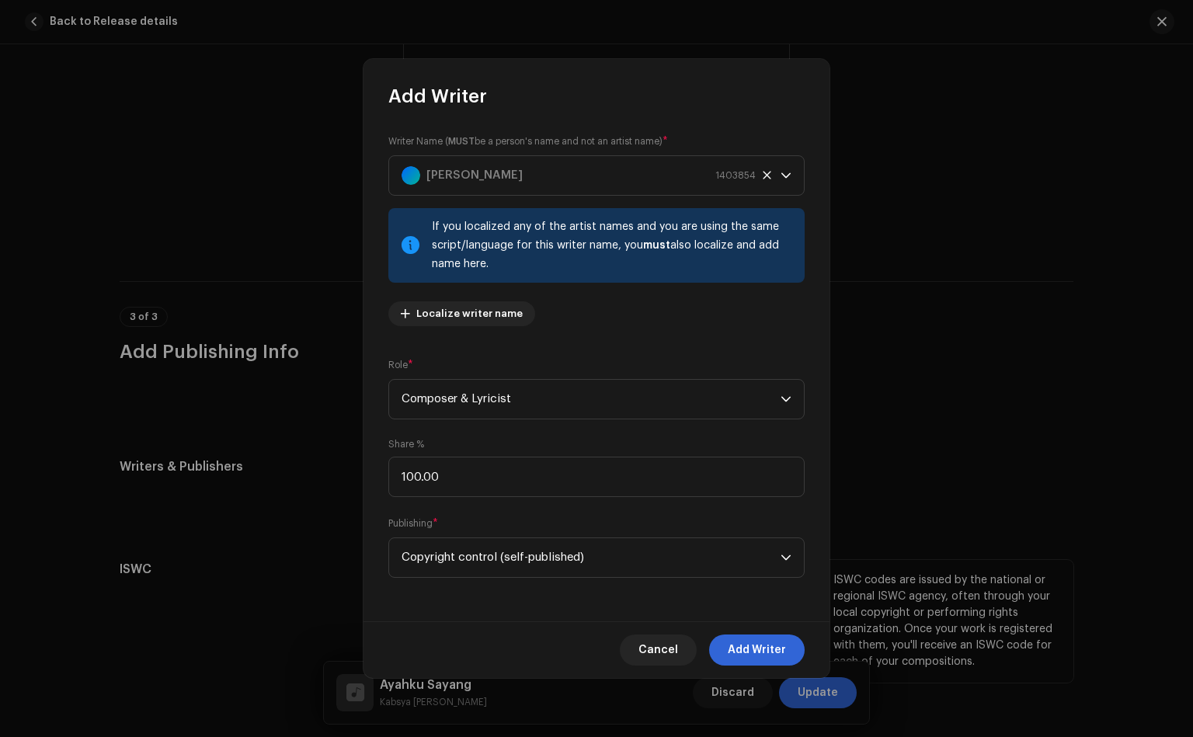
click at [714, 649] on button "Add Writer" at bounding box center [757, 650] width 96 height 31
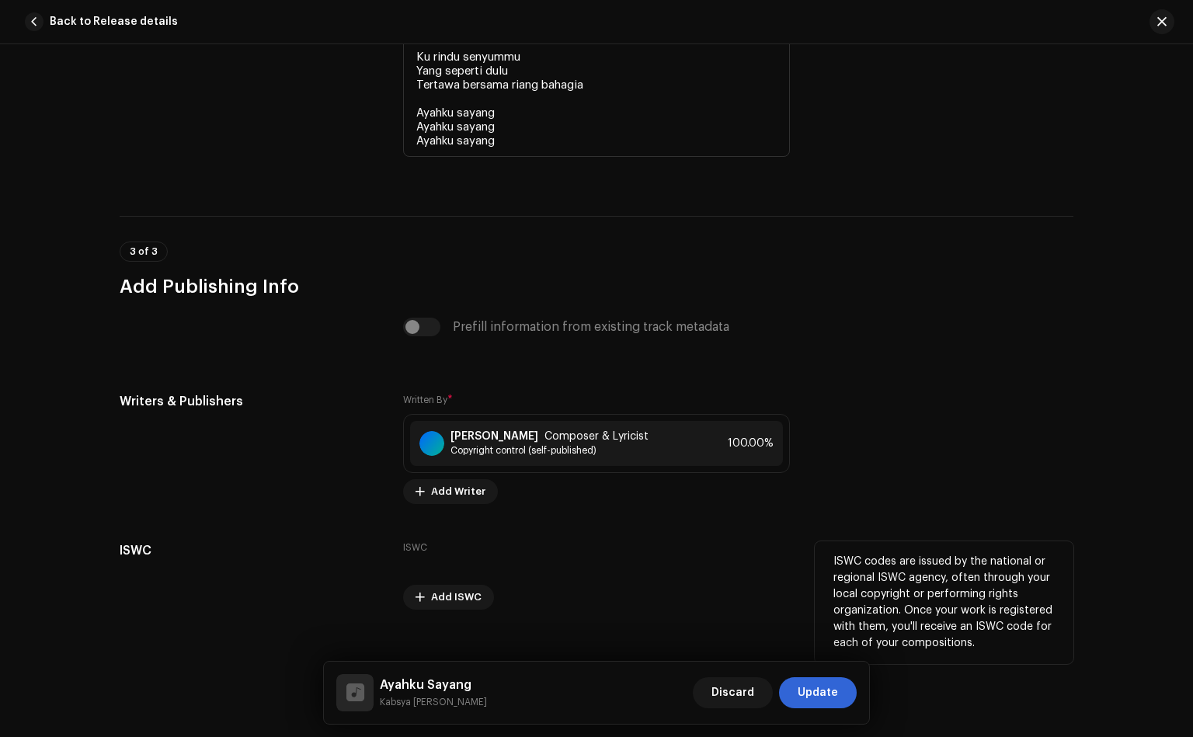
scroll to position [3121, 0]
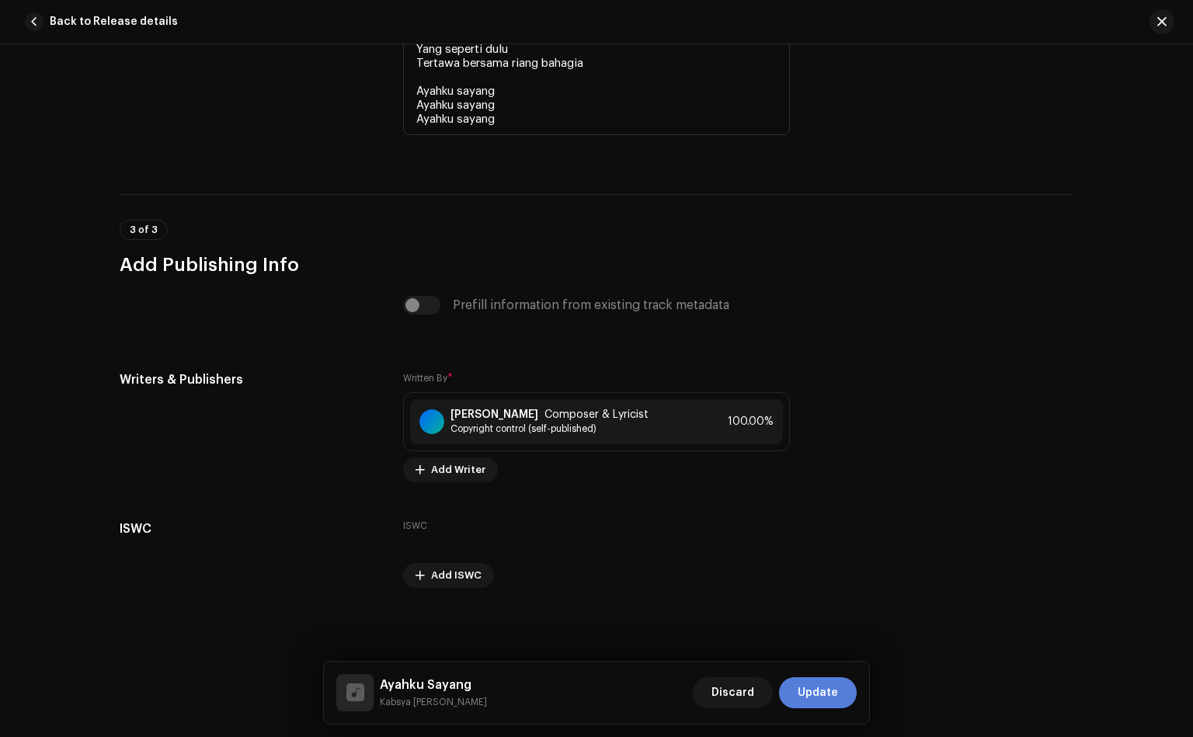
click at [821, 698] on span "Update" at bounding box center [818, 692] width 40 height 31
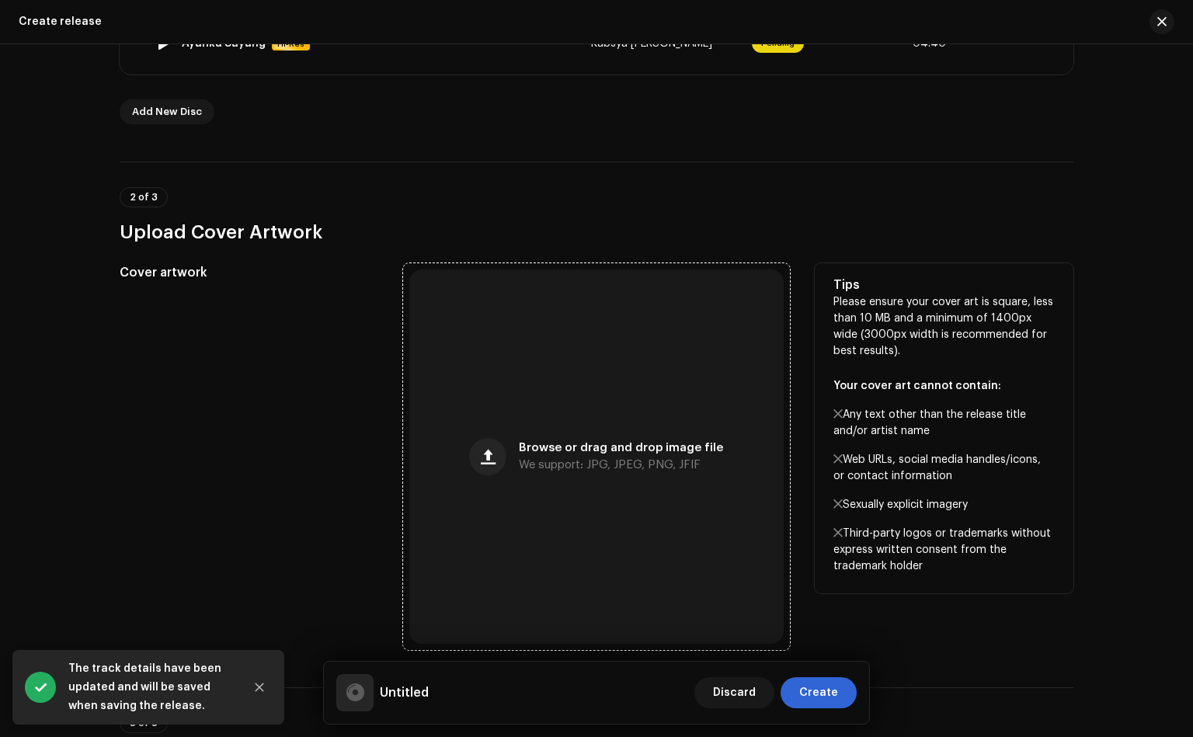
scroll to position [466, 0]
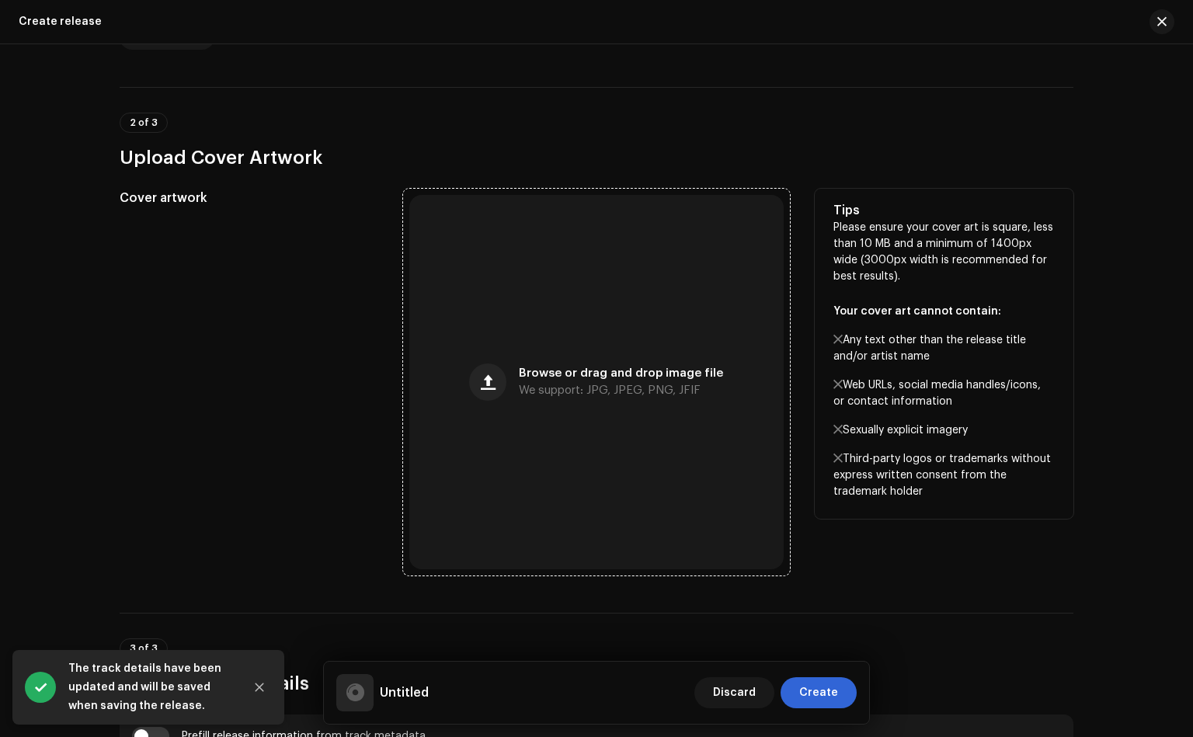
click at [473, 424] on div "Browse or drag and drop image file We support: JPG, JPEG, PNG, JFIF" at bounding box center [596, 382] width 374 height 374
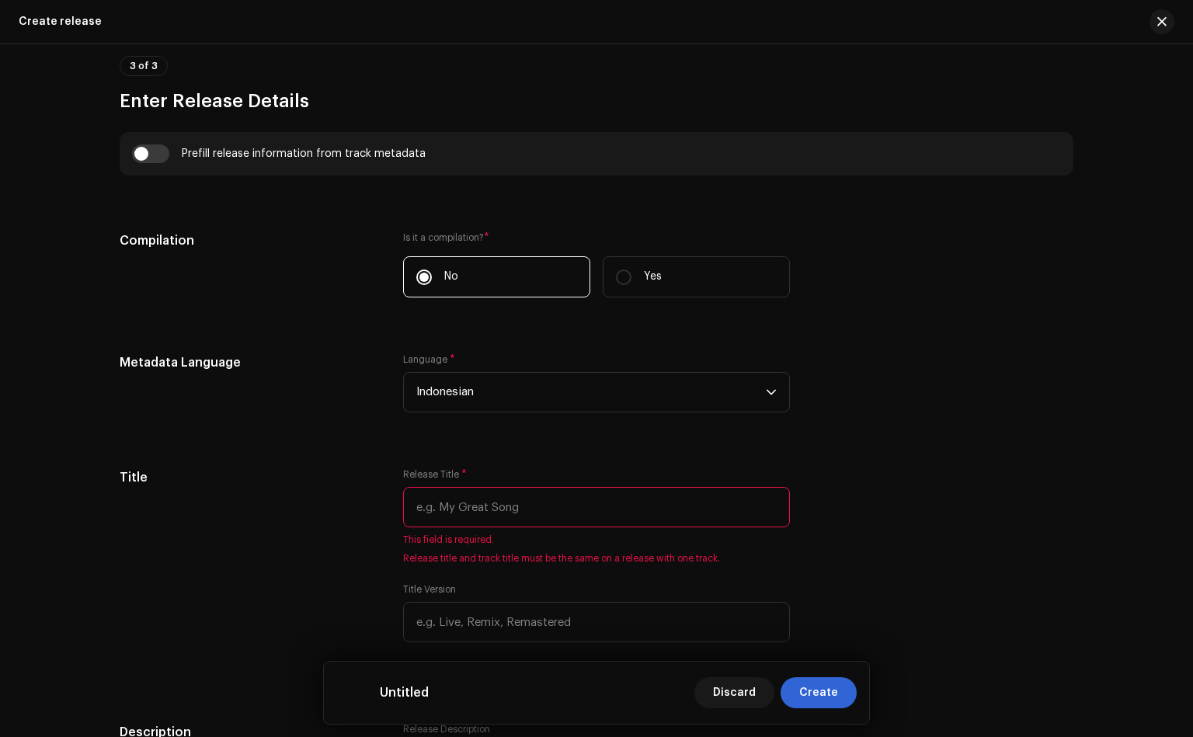
scroll to position [1165, 0]
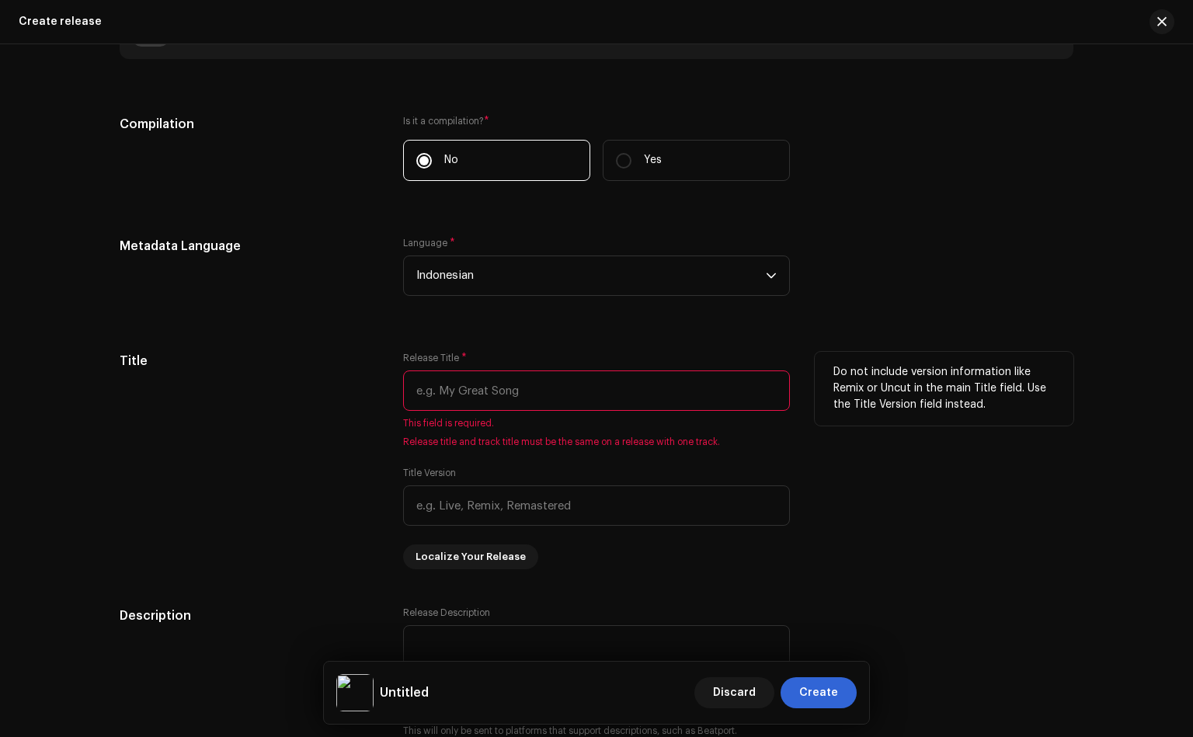
click at [473, 385] on input "text" at bounding box center [596, 391] width 387 height 40
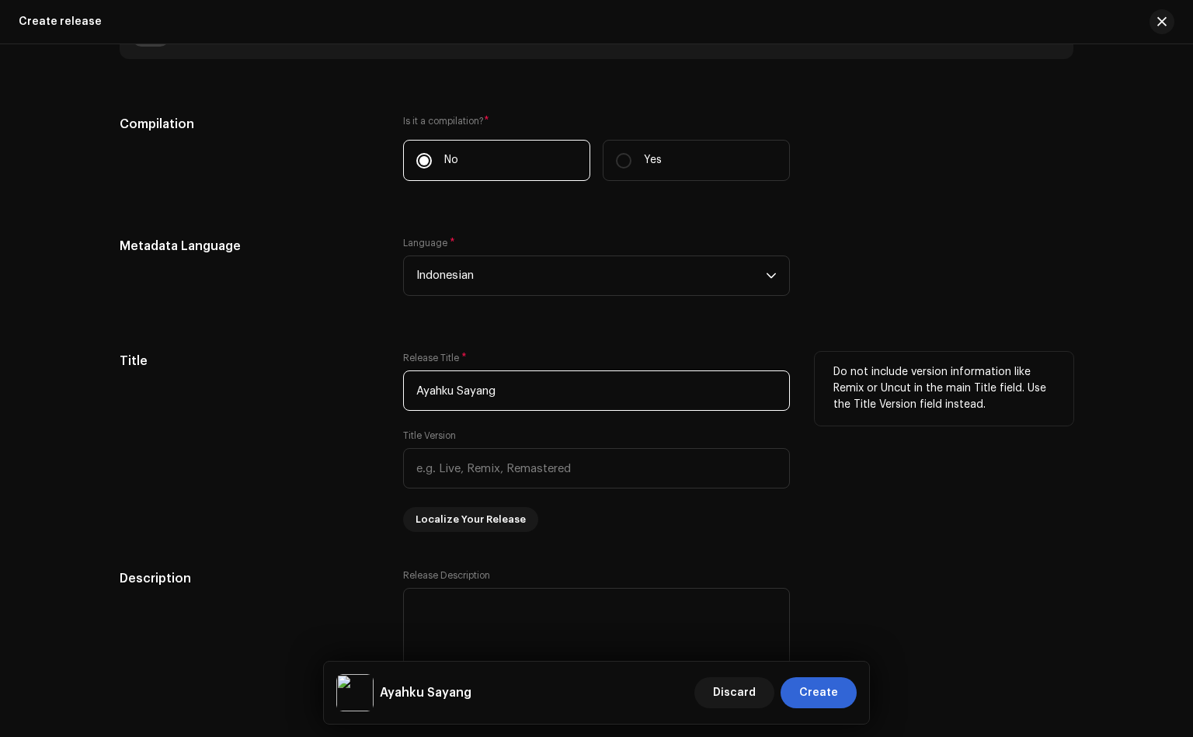
type input "Ayahku Sayang"
click at [357, 496] on div "Title" at bounding box center [249, 442] width 259 height 180
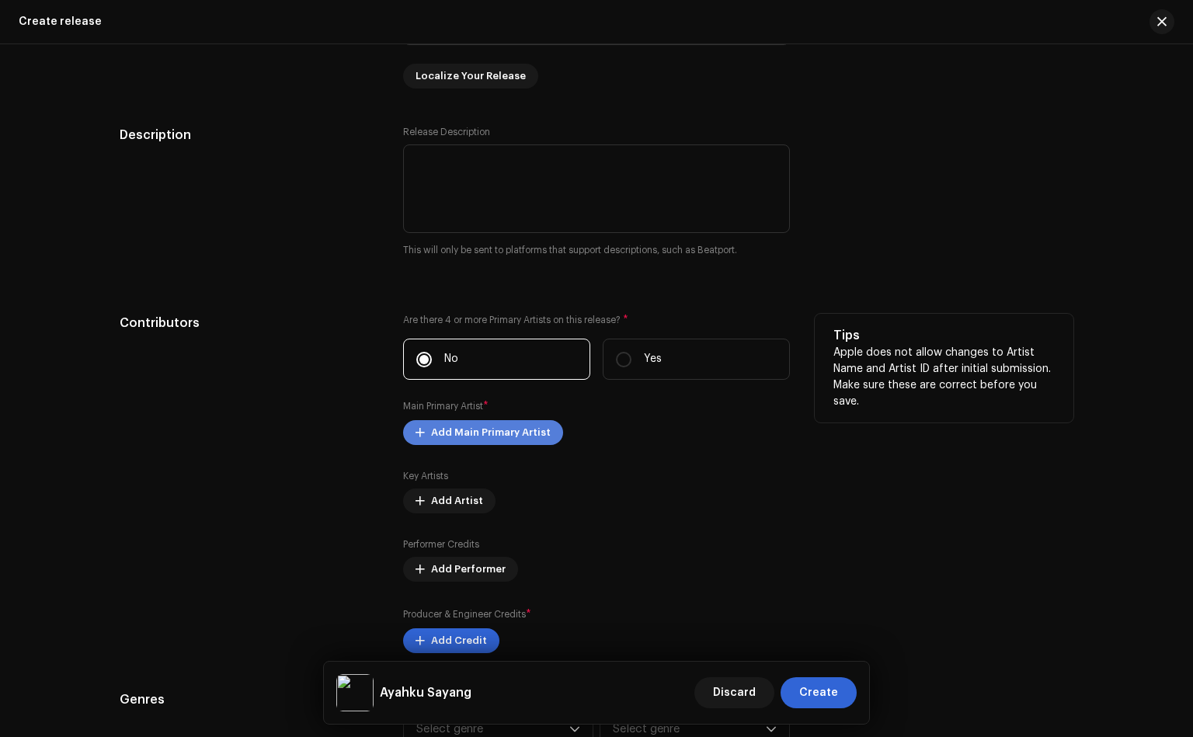
scroll to position [1631, 0]
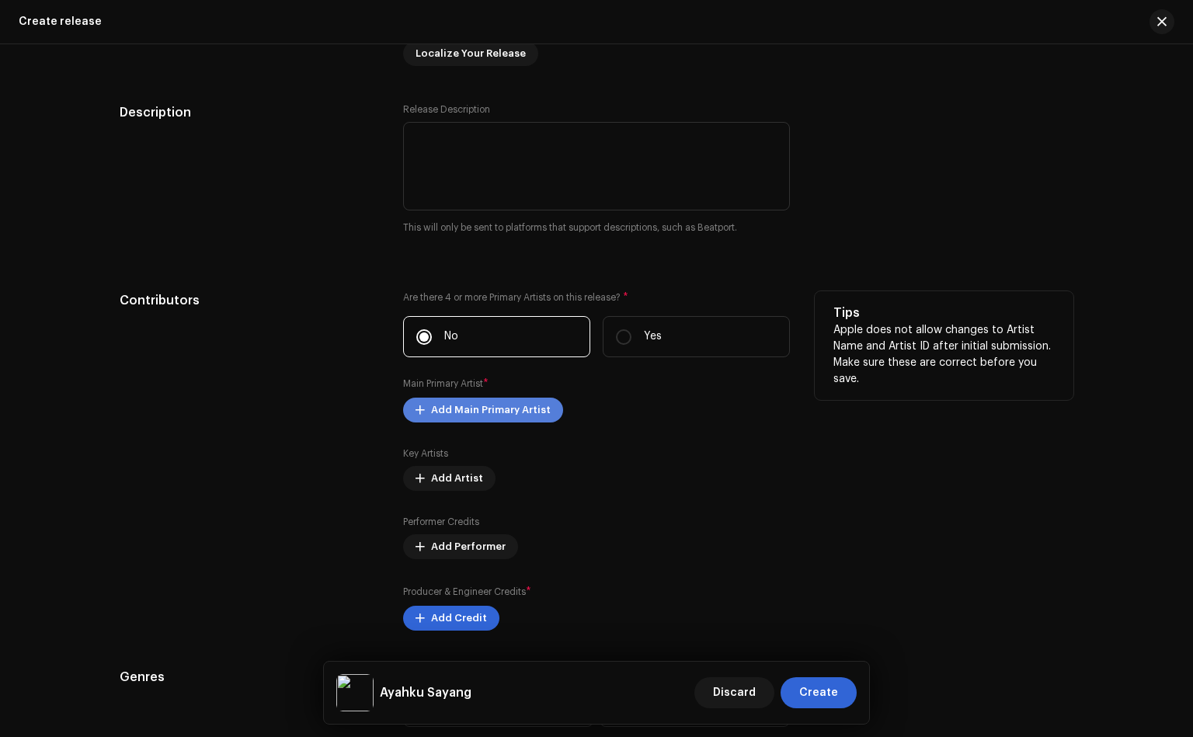
click at [492, 410] on span "Add Main Primary Artist" at bounding box center [491, 410] width 120 height 31
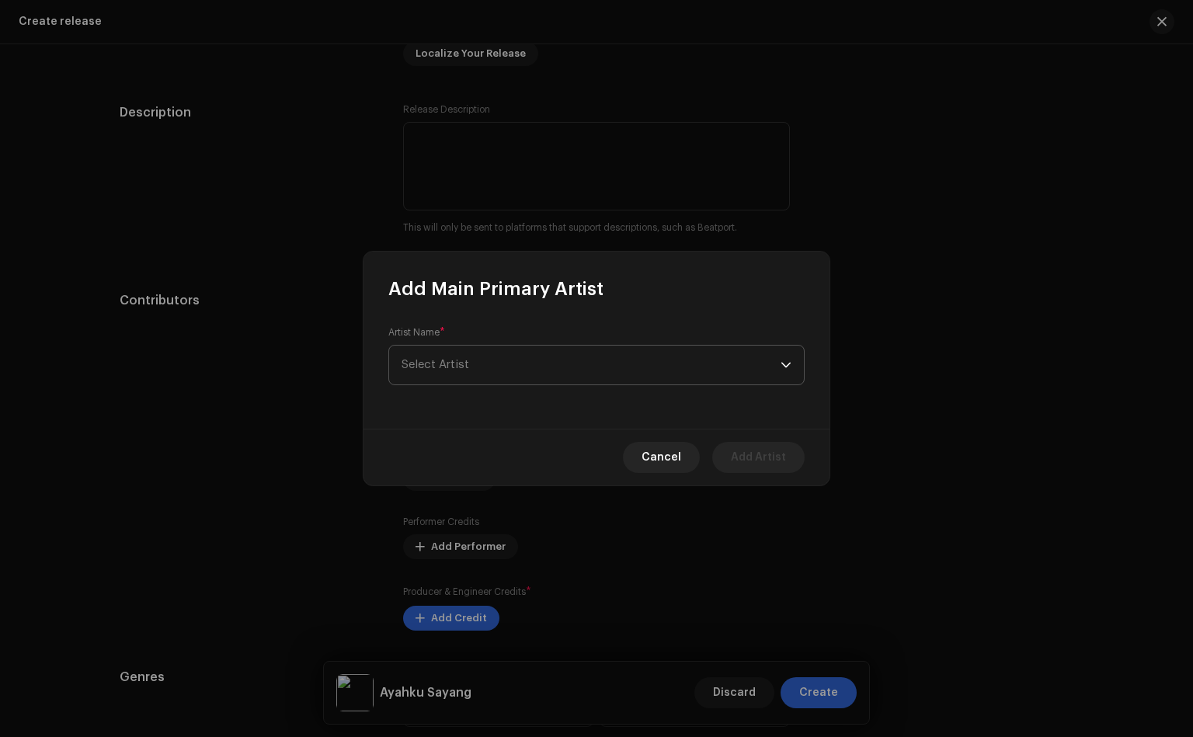
click at [499, 355] on span "Select Artist" at bounding box center [591, 365] width 379 height 39
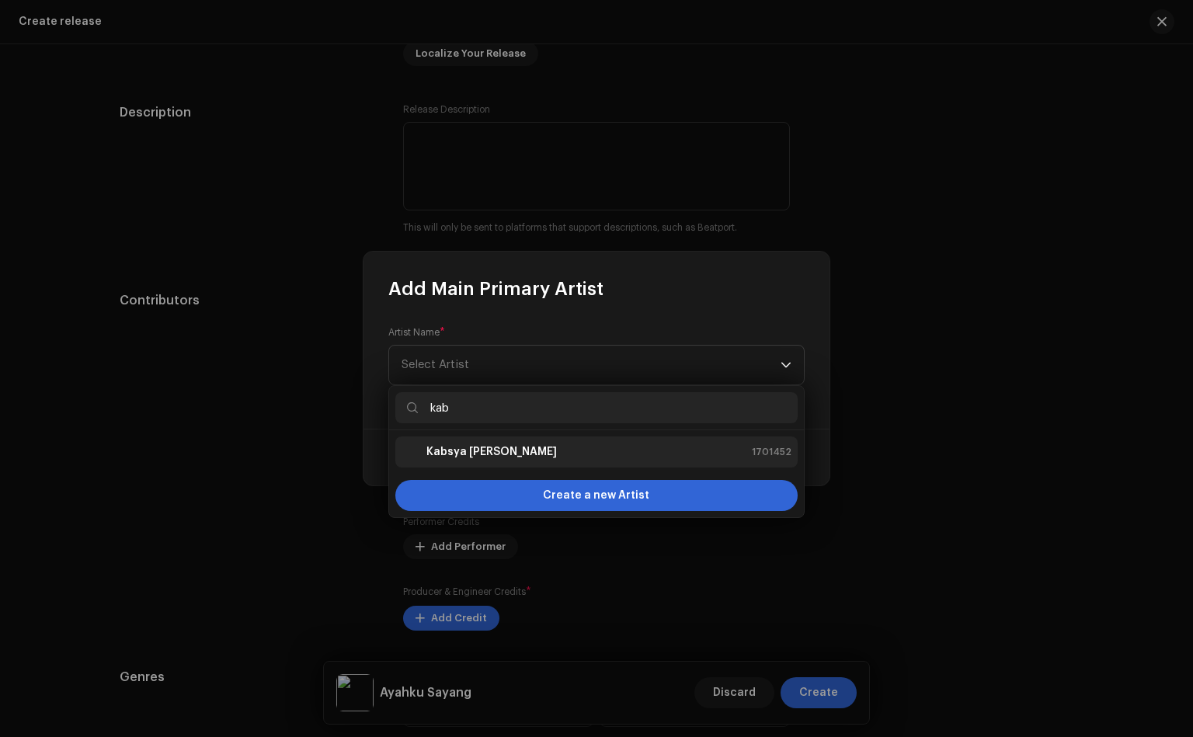
type input "kab"
click at [552, 445] on div "Kabsya [PERSON_NAME] 1701452" at bounding box center [597, 452] width 390 height 19
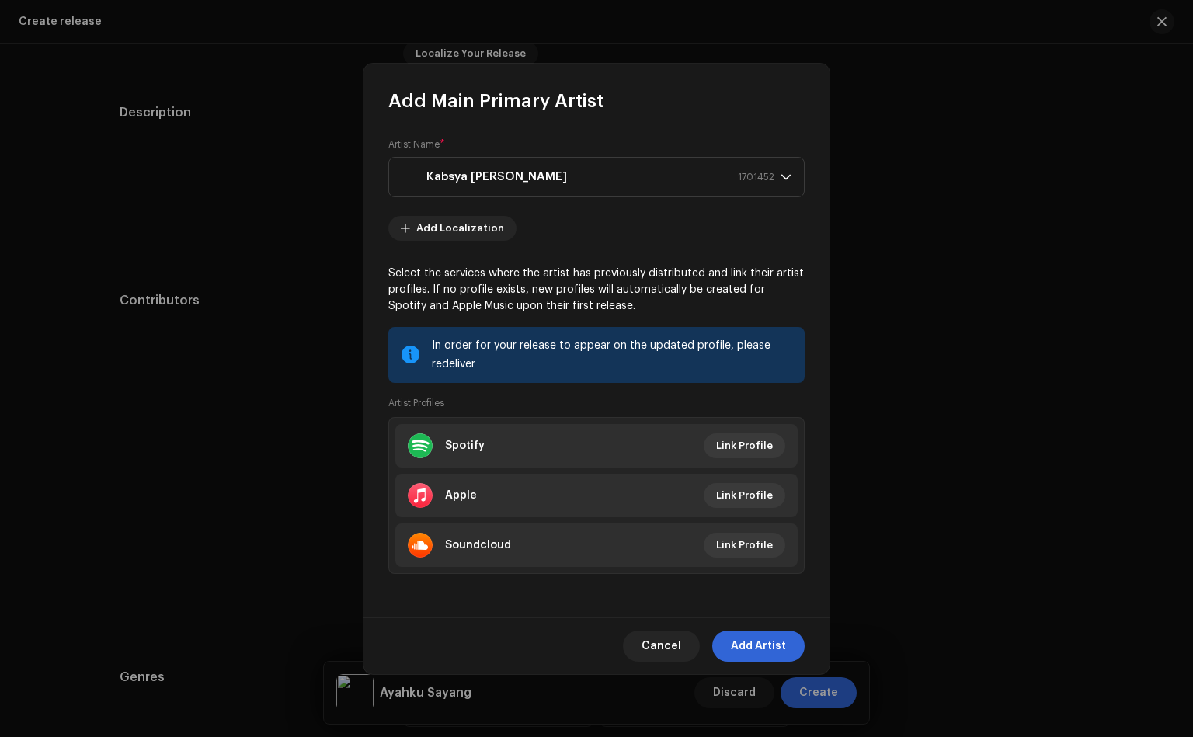
click at [749, 641] on span "Add Artist" at bounding box center [758, 646] width 55 height 31
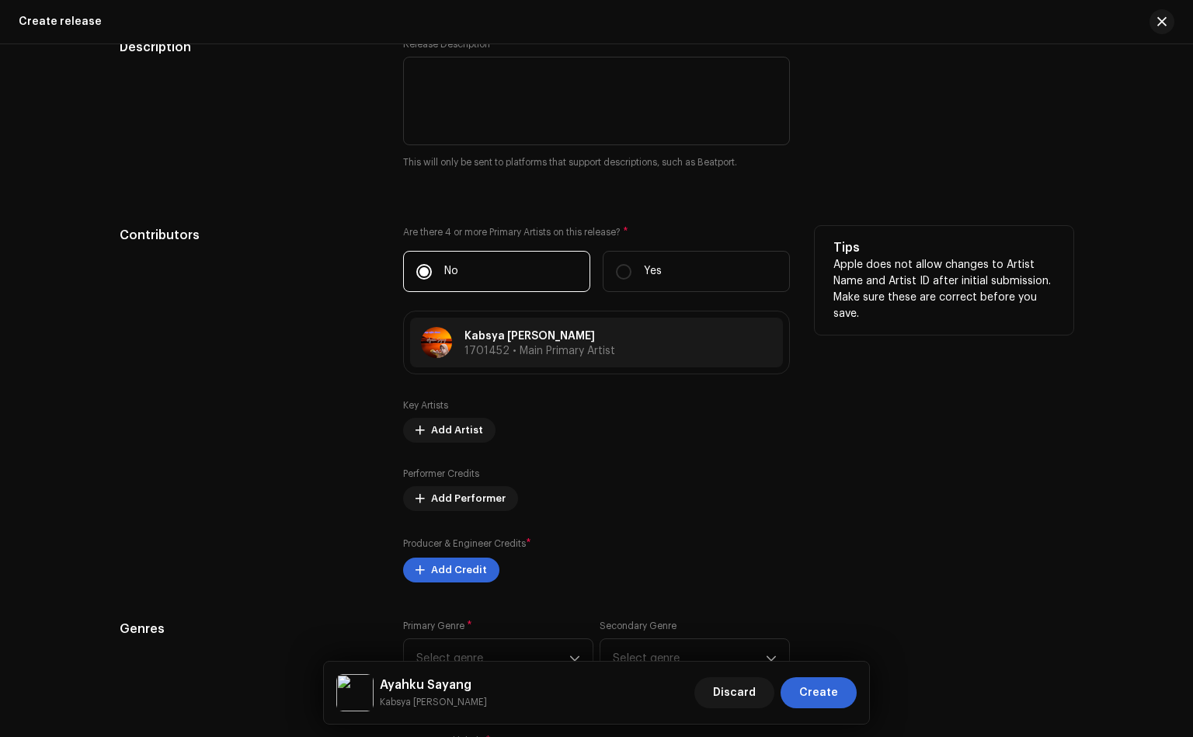
scroll to position [1748, 0]
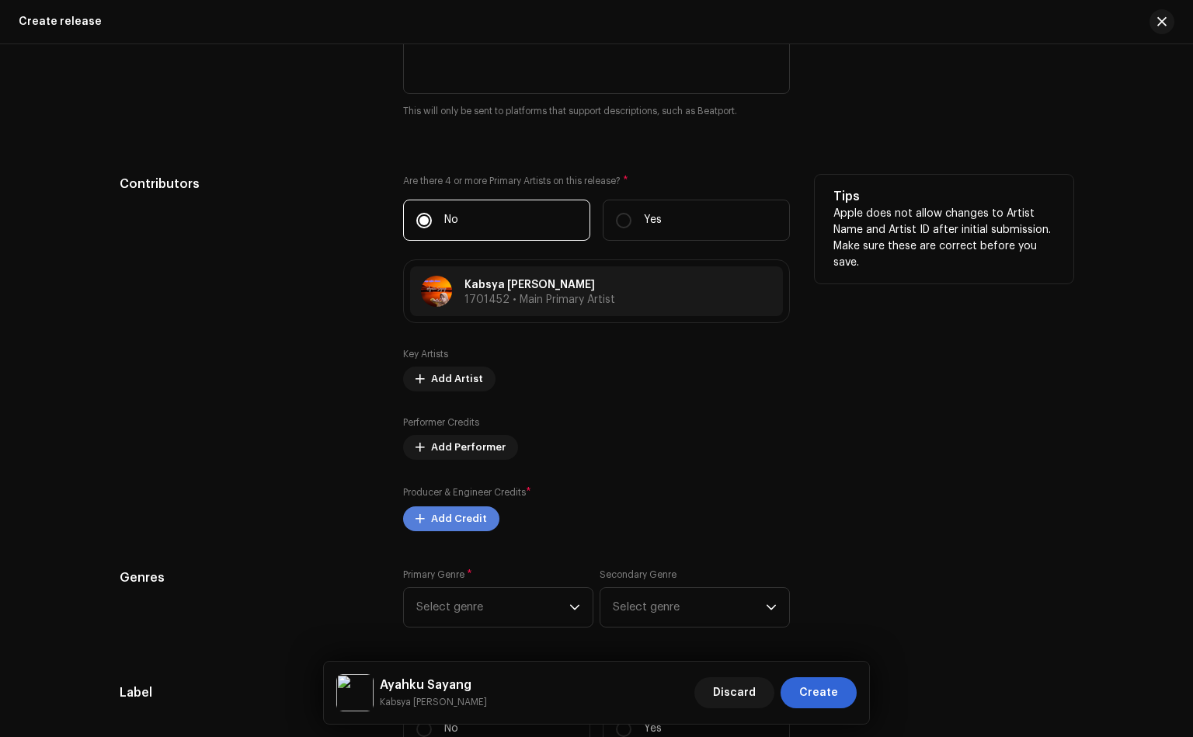
click at [416, 520] on span at bounding box center [420, 519] width 9 height 12
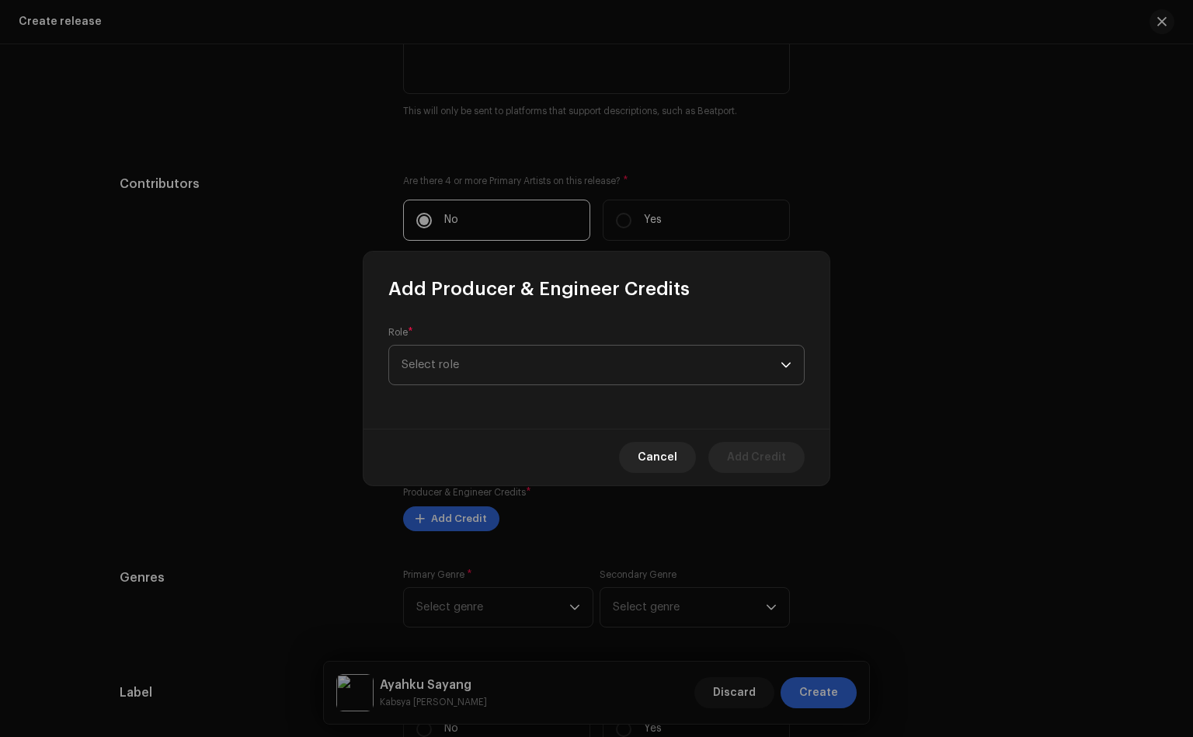
drag, startPoint x: 469, startPoint y: 364, endPoint x: 478, endPoint y: 364, distance: 8.6
click at [471, 364] on span "Select role" at bounding box center [591, 365] width 379 height 39
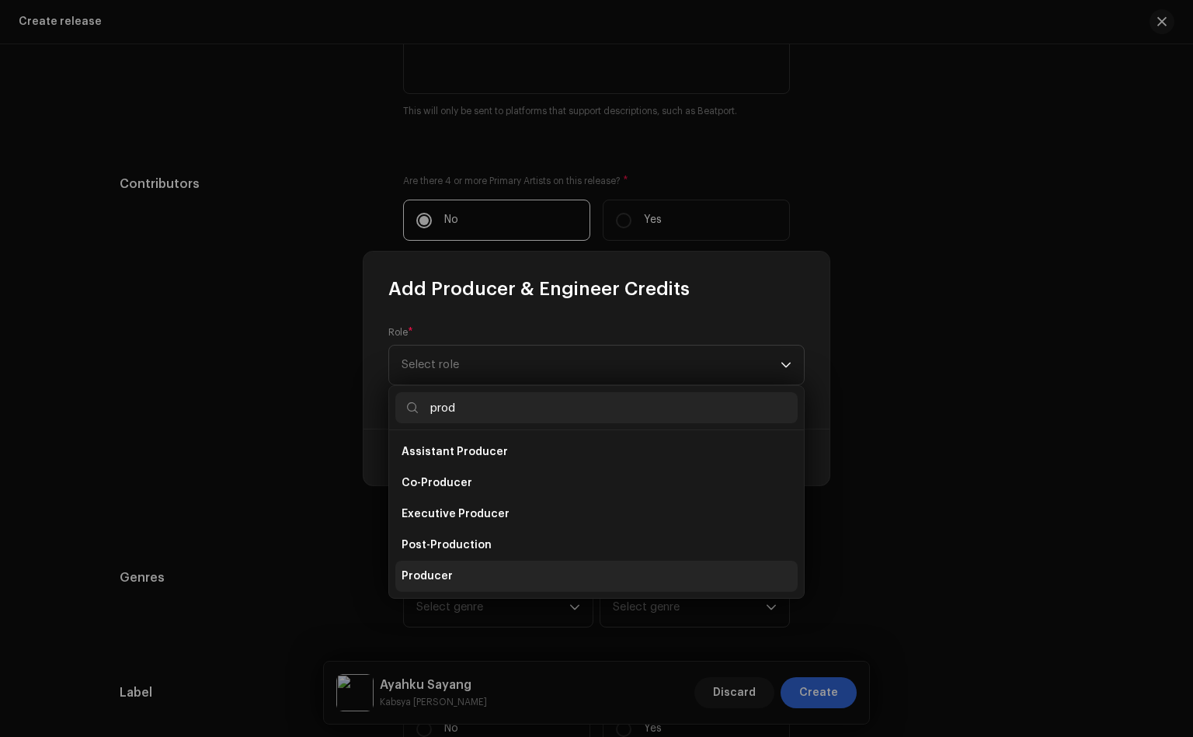
type input "prod"
click at [467, 566] on li "Producer" at bounding box center [596, 576] width 402 height 31
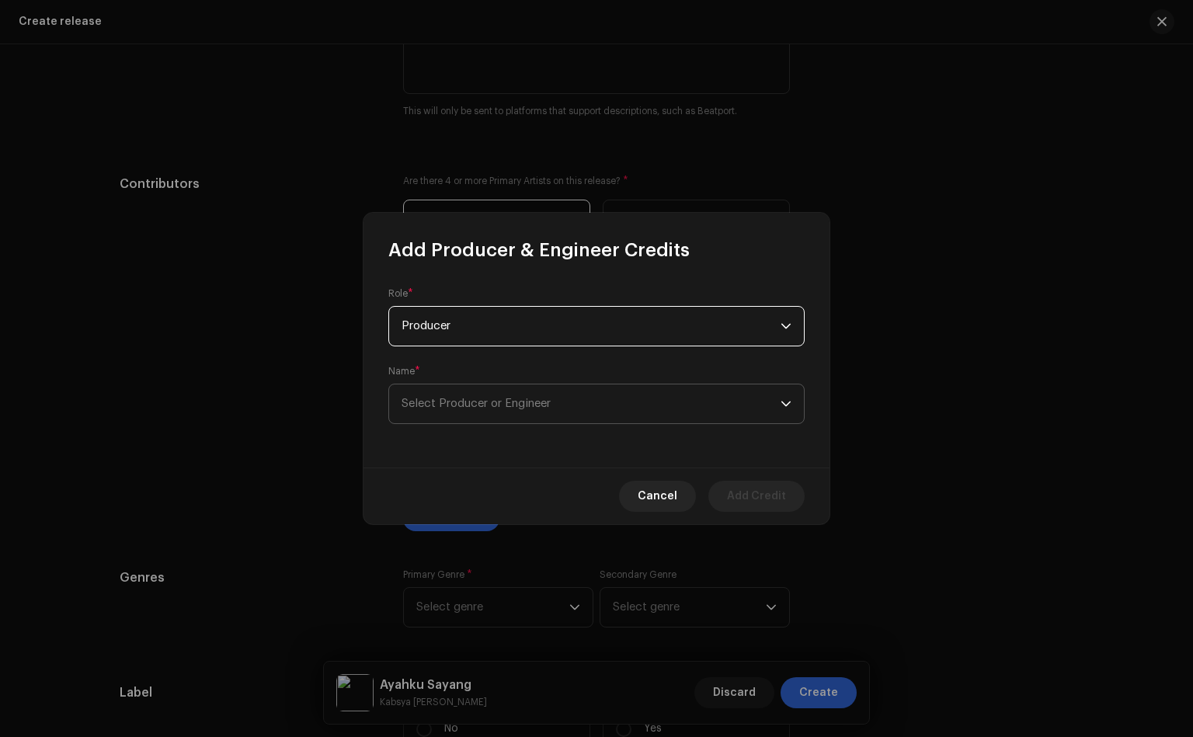
click at [508, 403] on span "Select Producer or Engineer" at bounding box center [476, 404] width 149 height 12
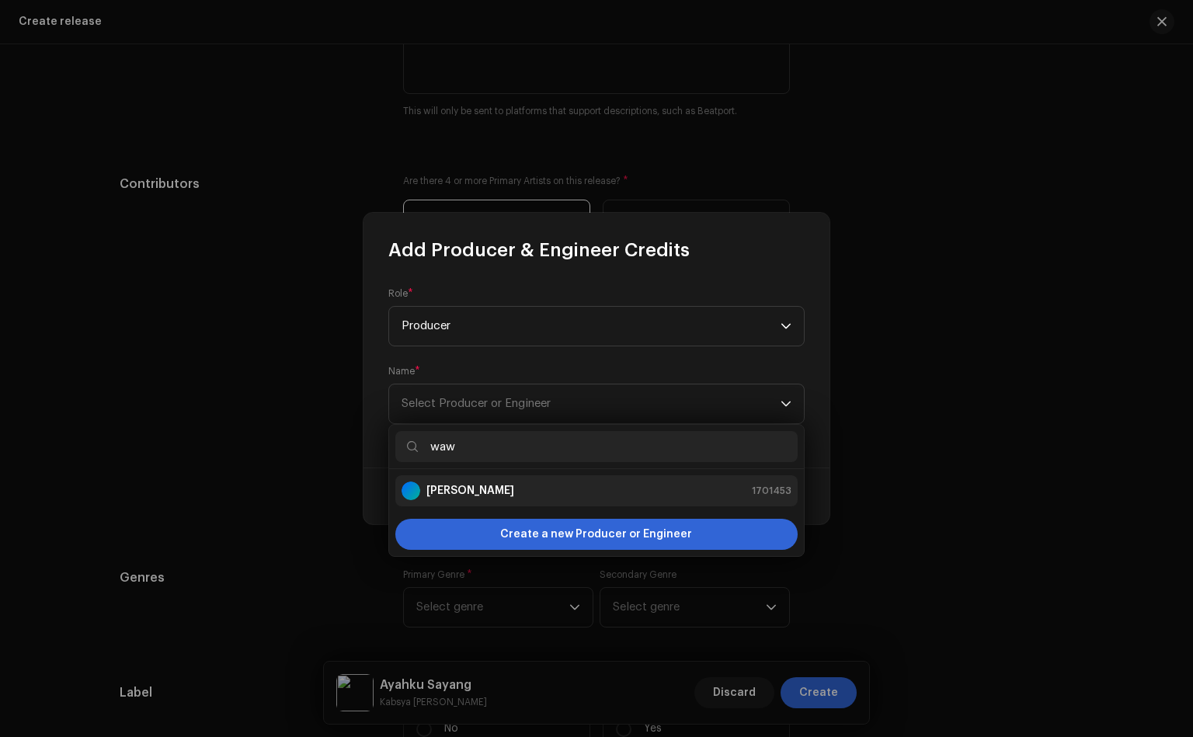
type input "waw"
click at [516, 482] on div "[PERSON_NAME] 1701453" at bounding box center [597, 491] width 390 height 19
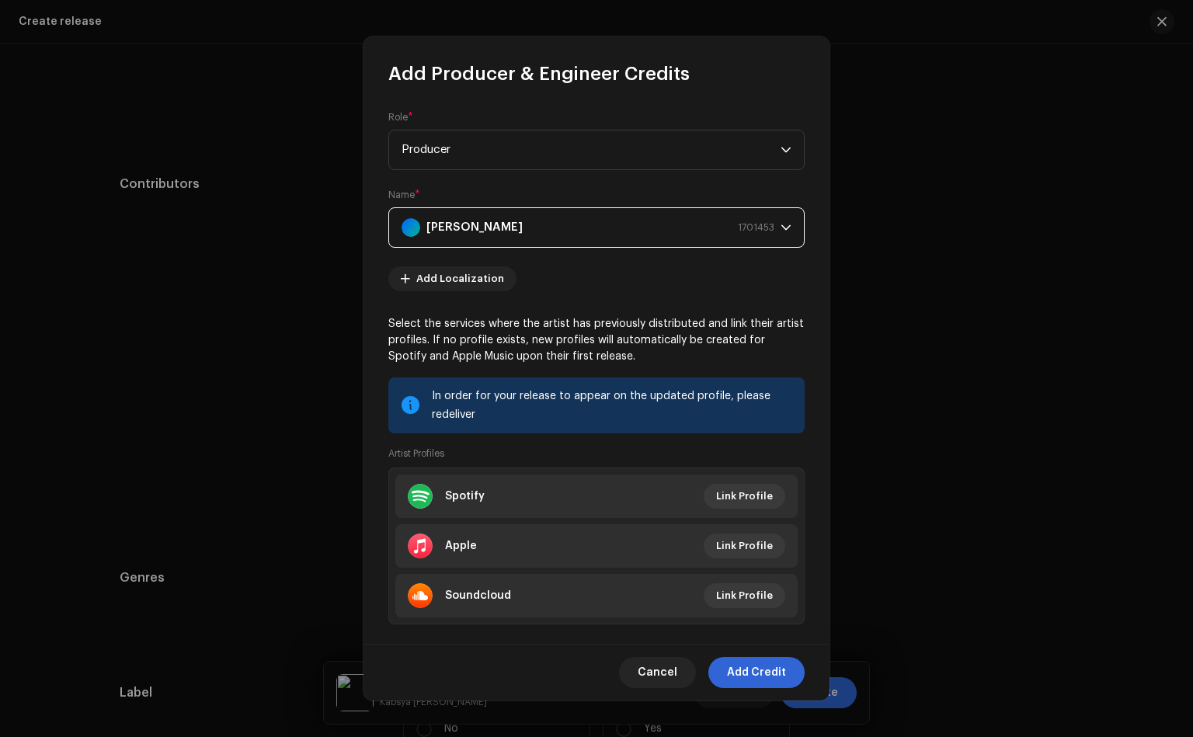
click at [754, 676] on span "Add Credit" at bounding box center [756, 672] width 59 height 31
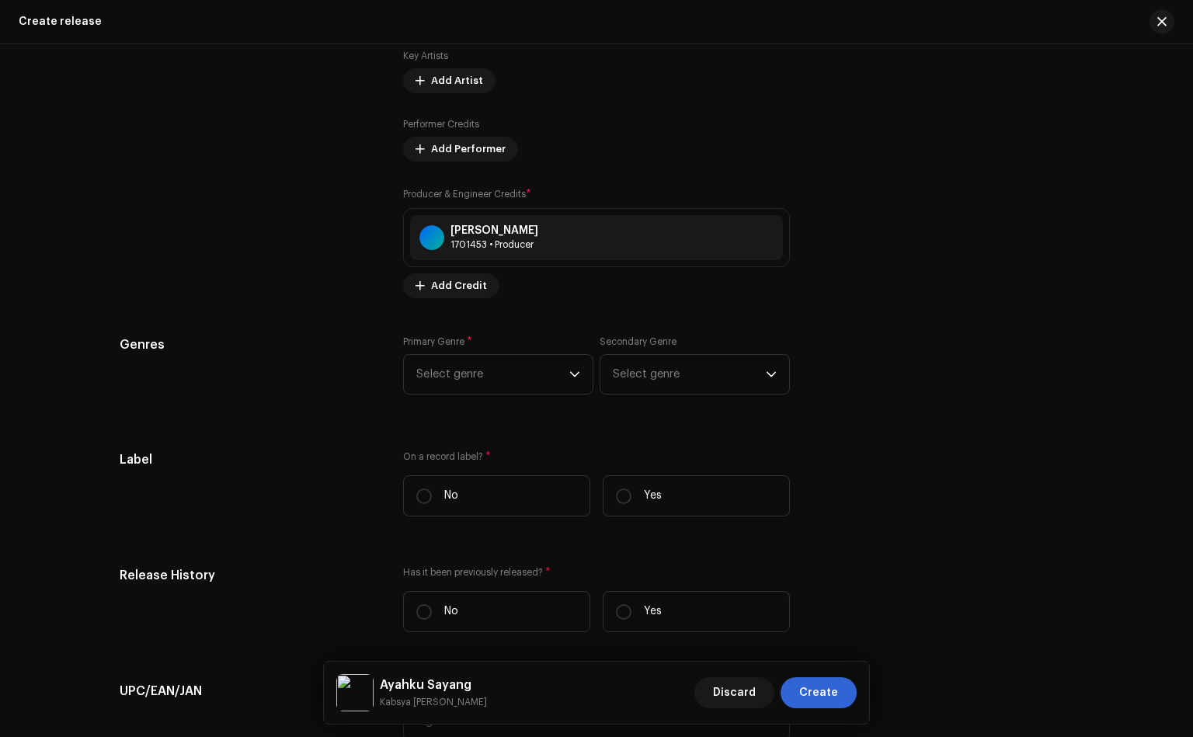
scroll to position [2098, 0]
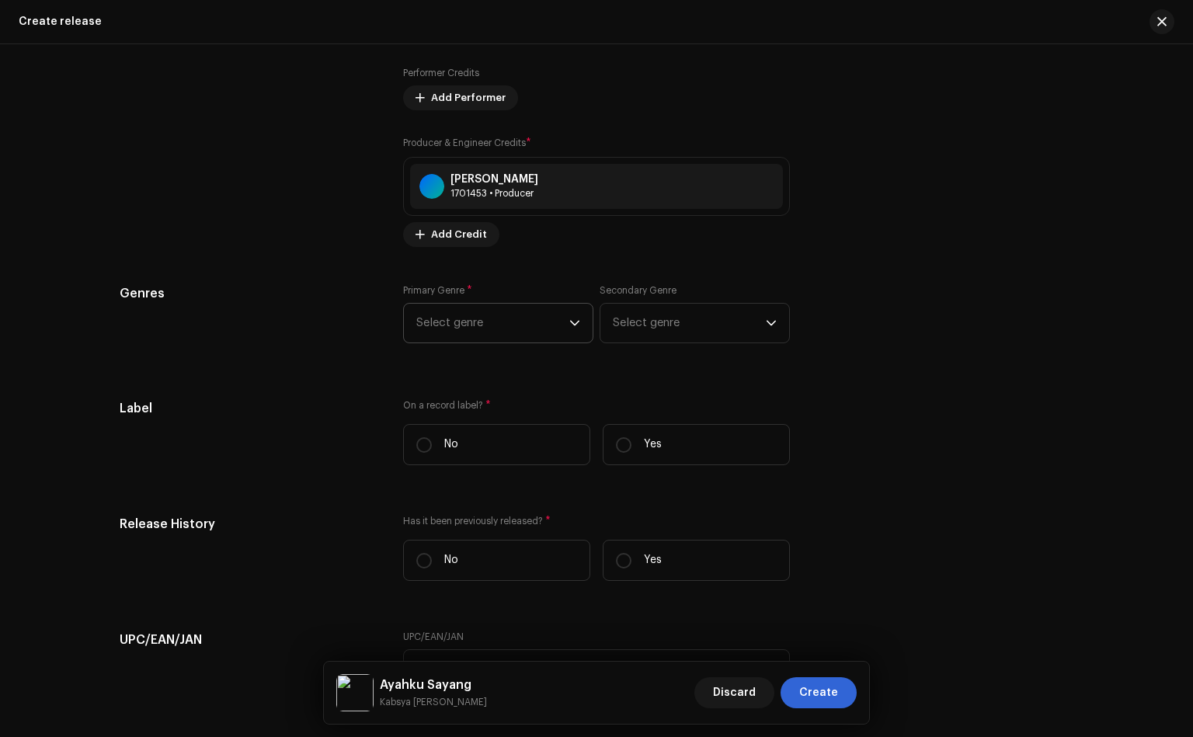
click at [430, 333] on span "Select genre" at bounding box center [492, 323] width 153 height 39
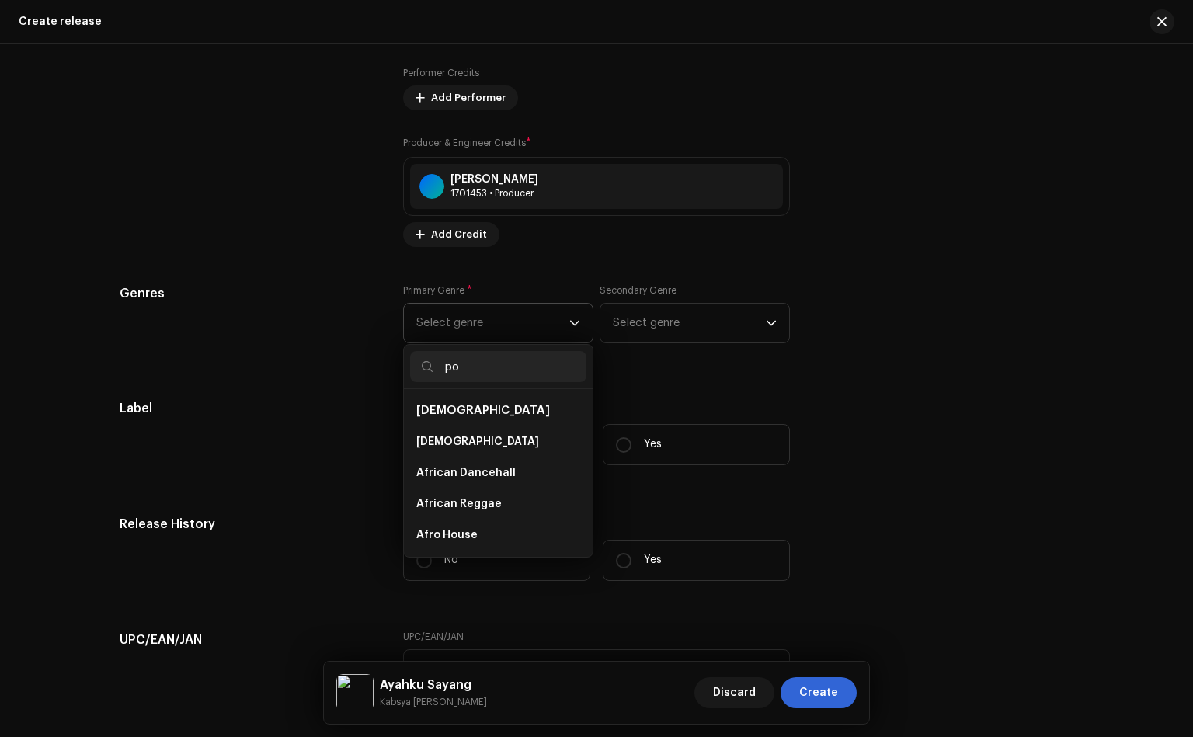
type input "pop"
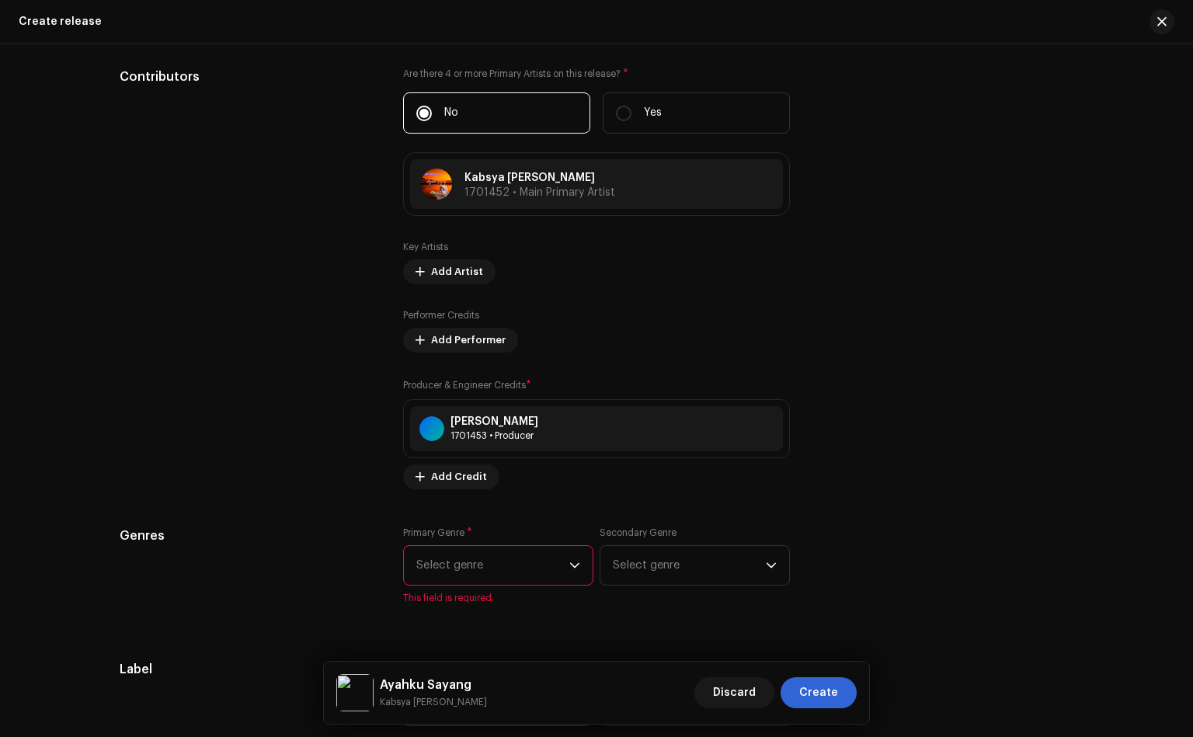
scroll to position [1981, 0]
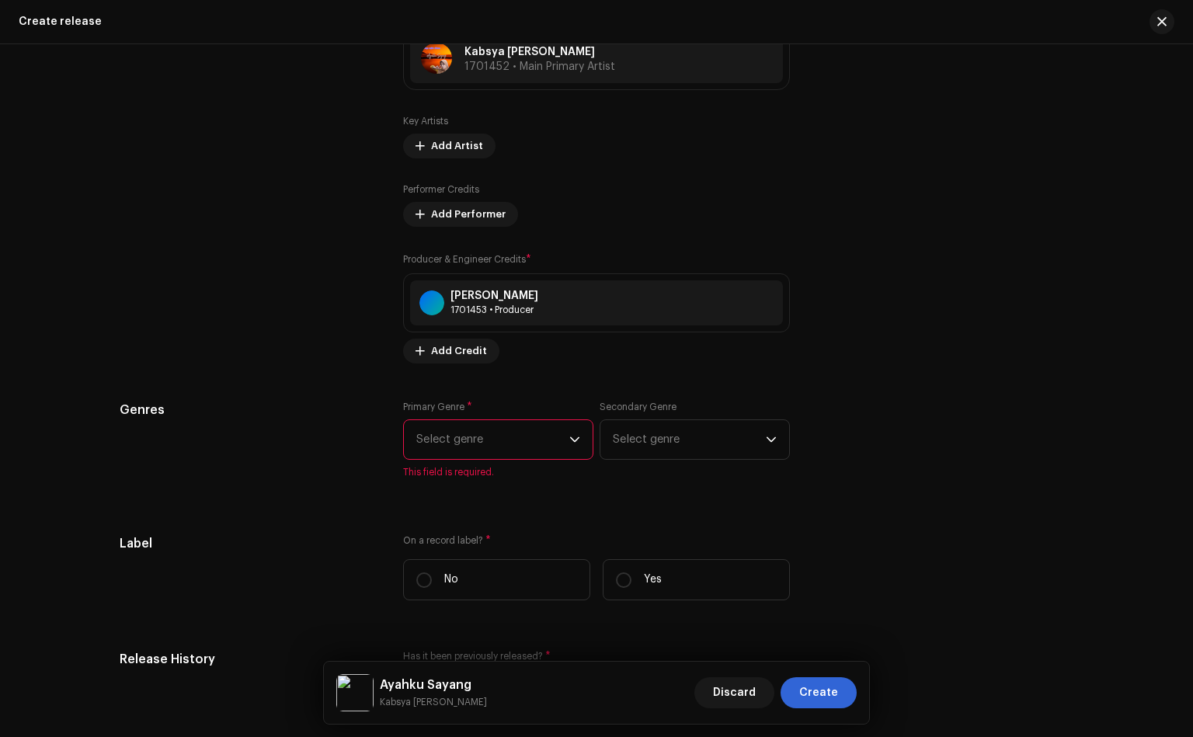
click at [441, 436] on span "Select genre" at bounding box center [492, 439] width 153 height 39
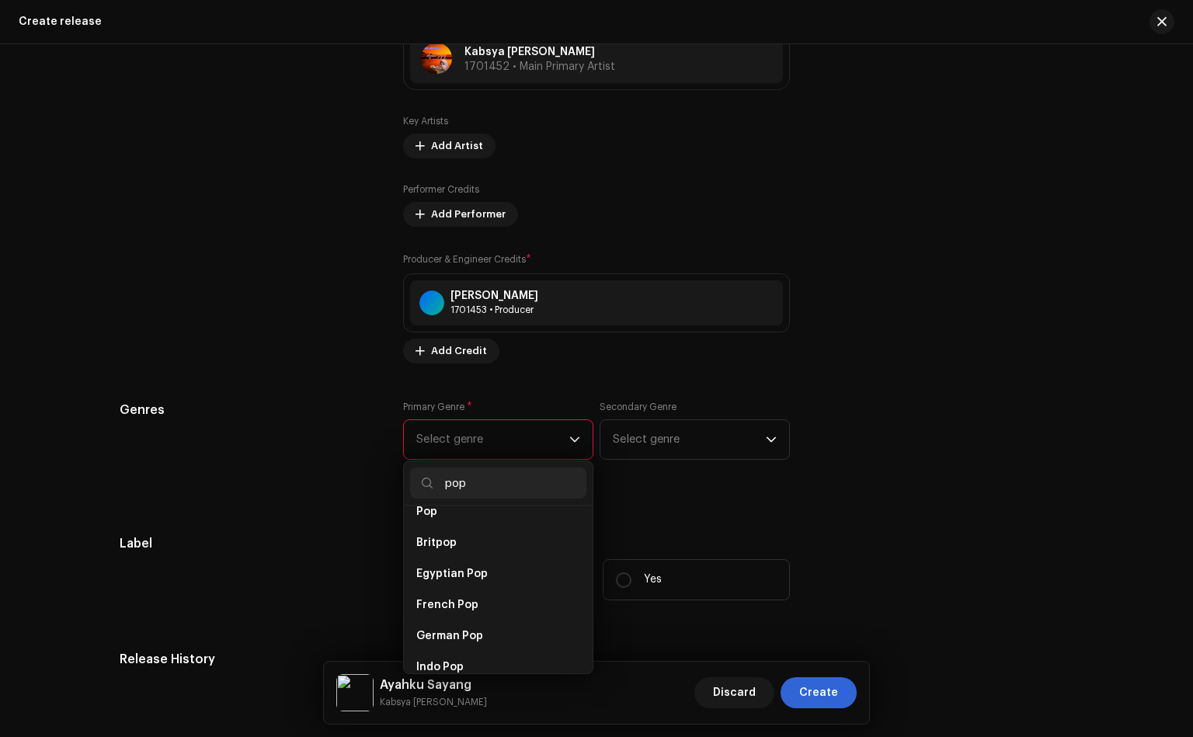
scroll to position [578, 0]
type input "pop"
click at [468, 550] on li "Pop" at bounding box center [498, 558] width 176 height 31
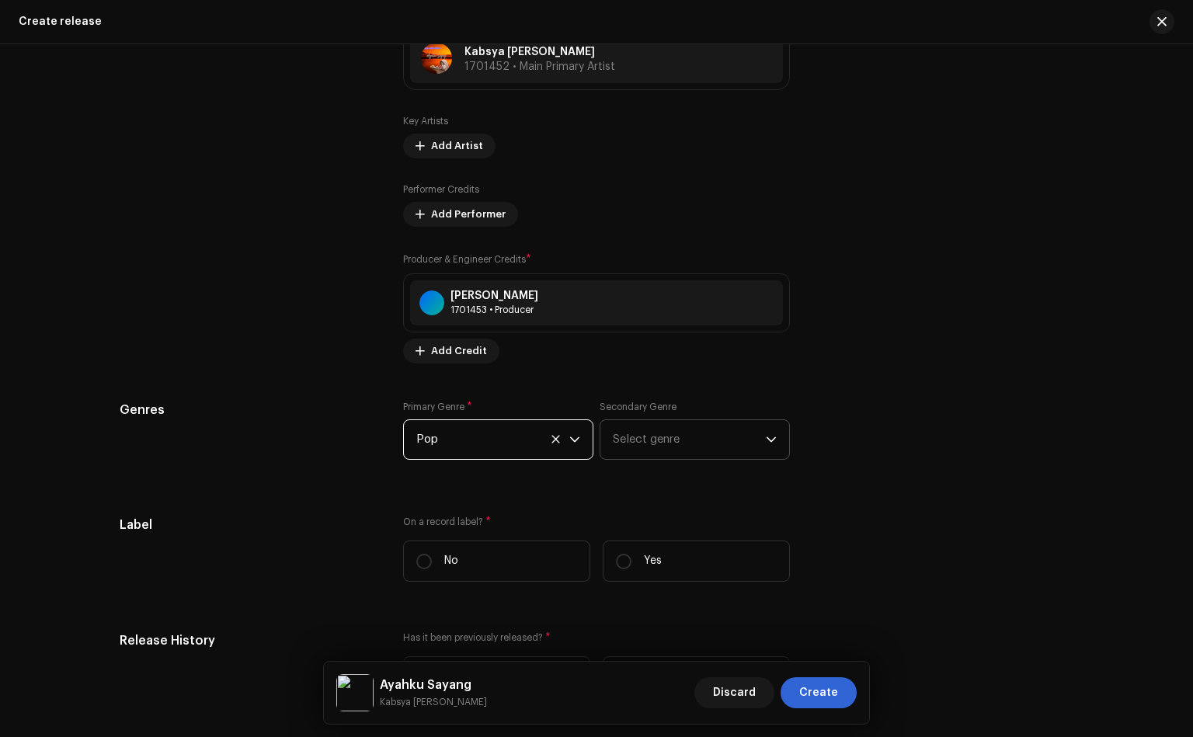
click at [672, 434] on span "Select genre" at bounding box center [689, 439] width 153 height 39
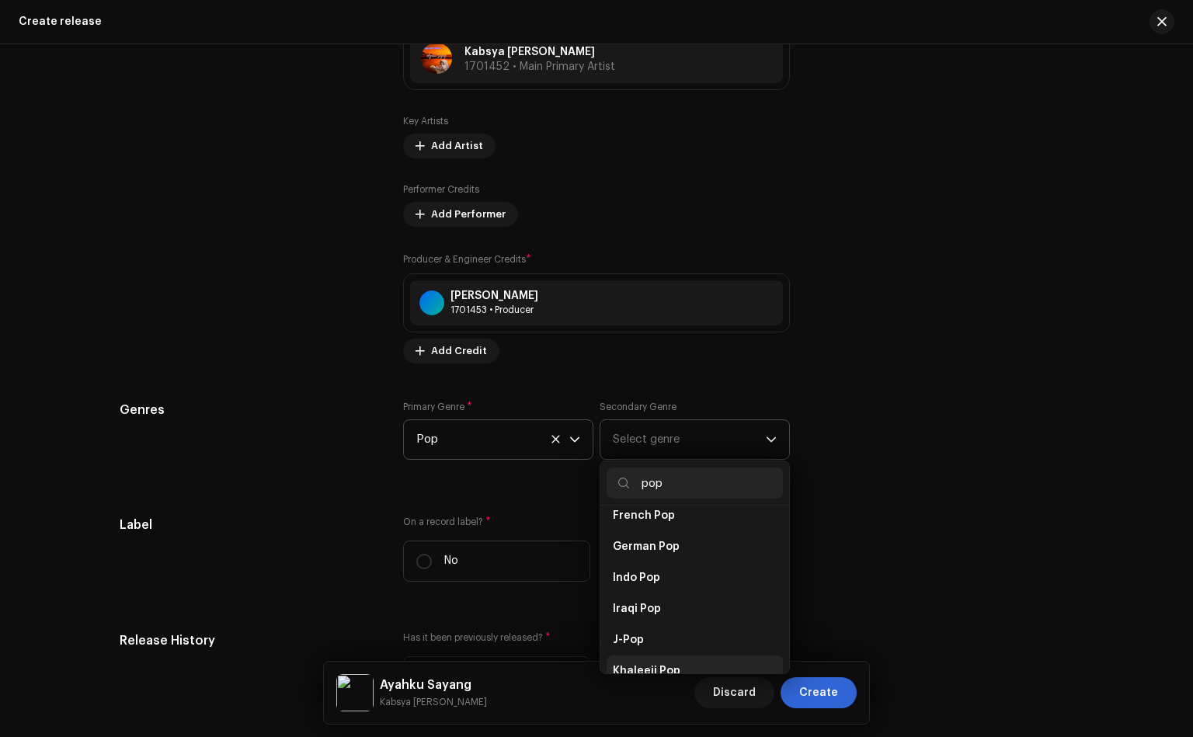
scroll to position [583, 0]
type input "pop"
click at [643, 548] on li "Pop" at bounding box center [695, 553] width 176 height 31
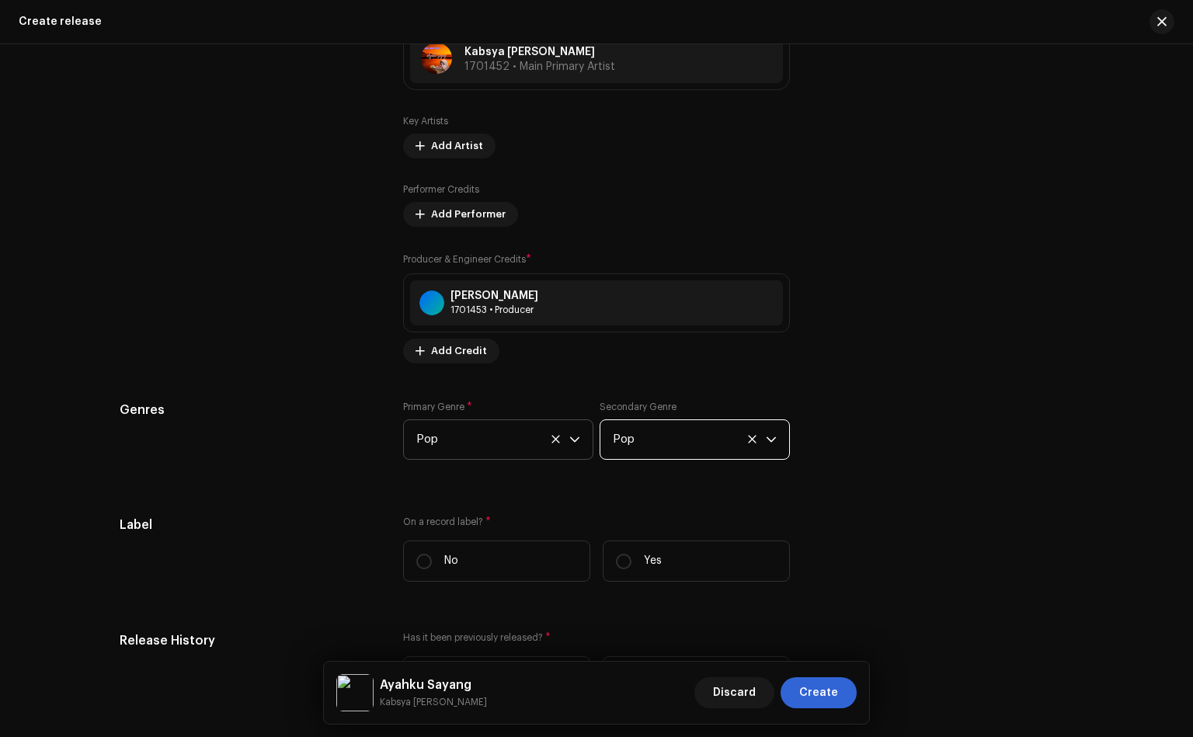
click at [336, 504] on div "Prefill release information from track metadata Compilation Is it a compilation…" at bounding box center [597, 166] width 954 height 1933
click at [427, 569] on p-radiobutton at bounding box center [424, 562] width 16 height 16
click at [427, 569] on input "No" at bounding box center [424, 562] width 16 height 16
radio input "true"
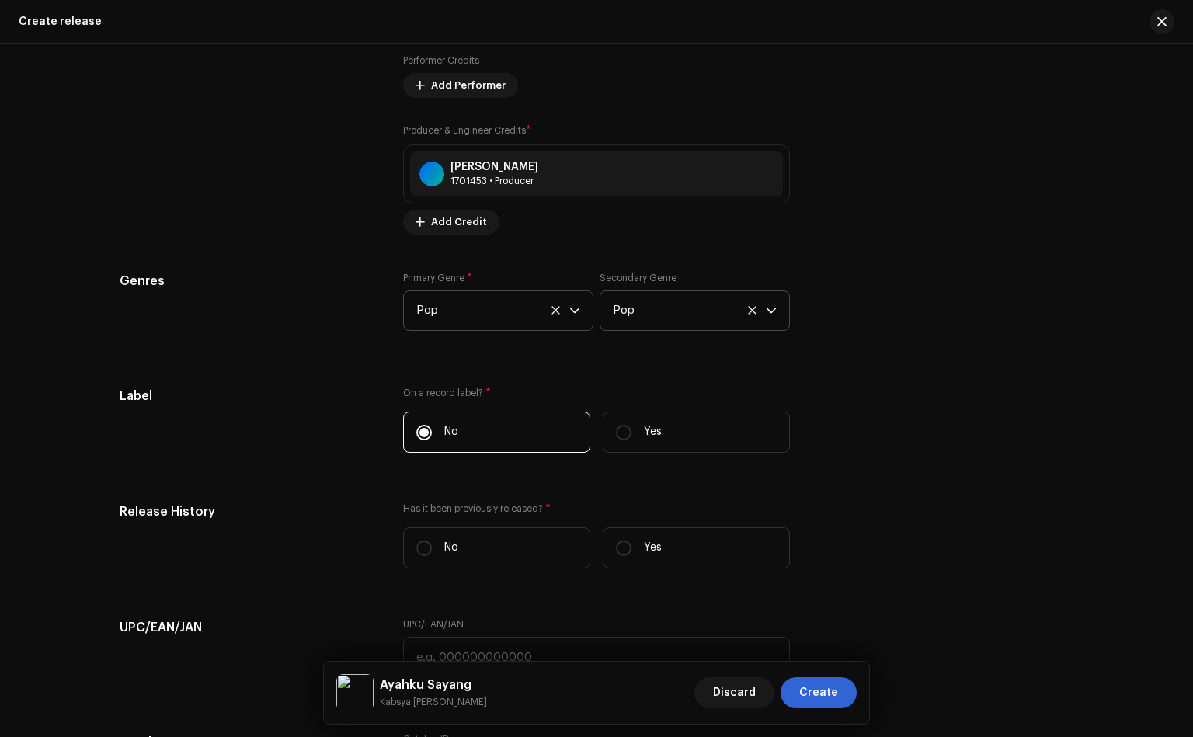
scroll to position [2331, 0]
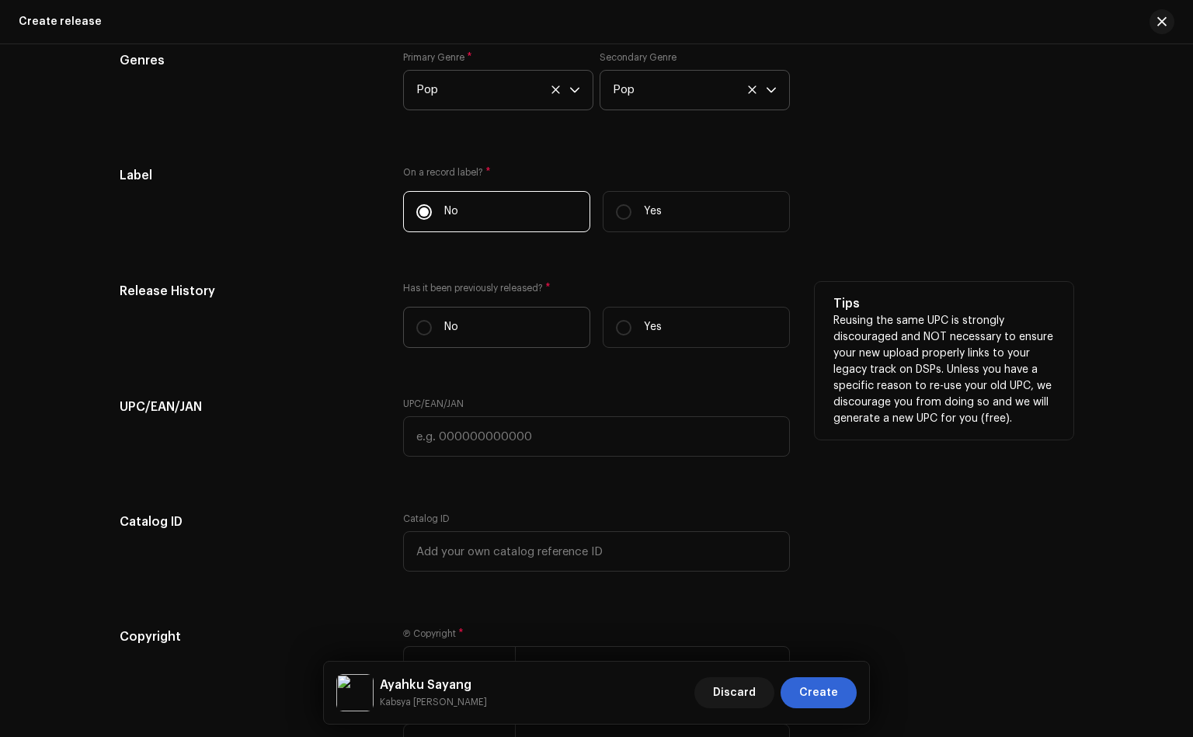
drag, startPoint x: 425, startPoint y: 334, endPoint x: 411, endPoint y: 354, distance: 24.6
click at [425, 333] on input "No" at bounding box center [424, 328] width 16 height 16
radio input "true"
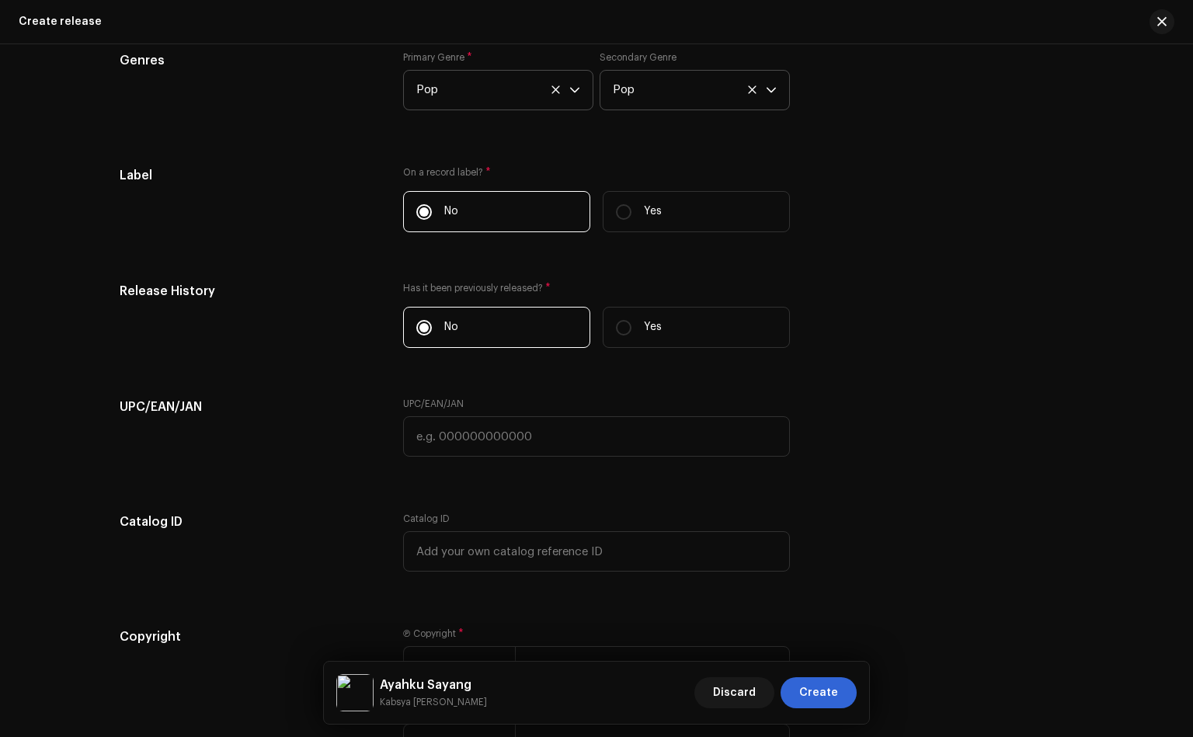
click at [322, 439] on div "UPC/EAN/JAN" at bounding box center [249, 437] width 259 height 78
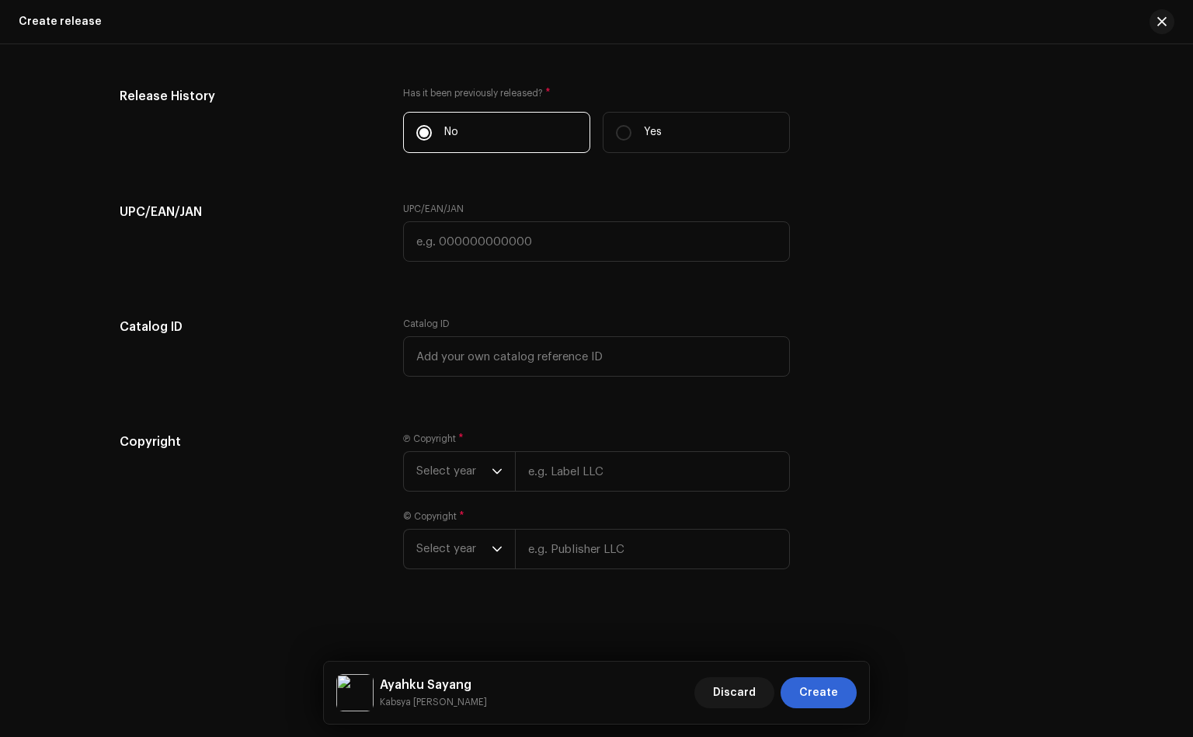
scroll to position [2532, 0]
click at [497, 485] on div "dropdown trigger" at bounding box center [497, 471] width 11 height 39
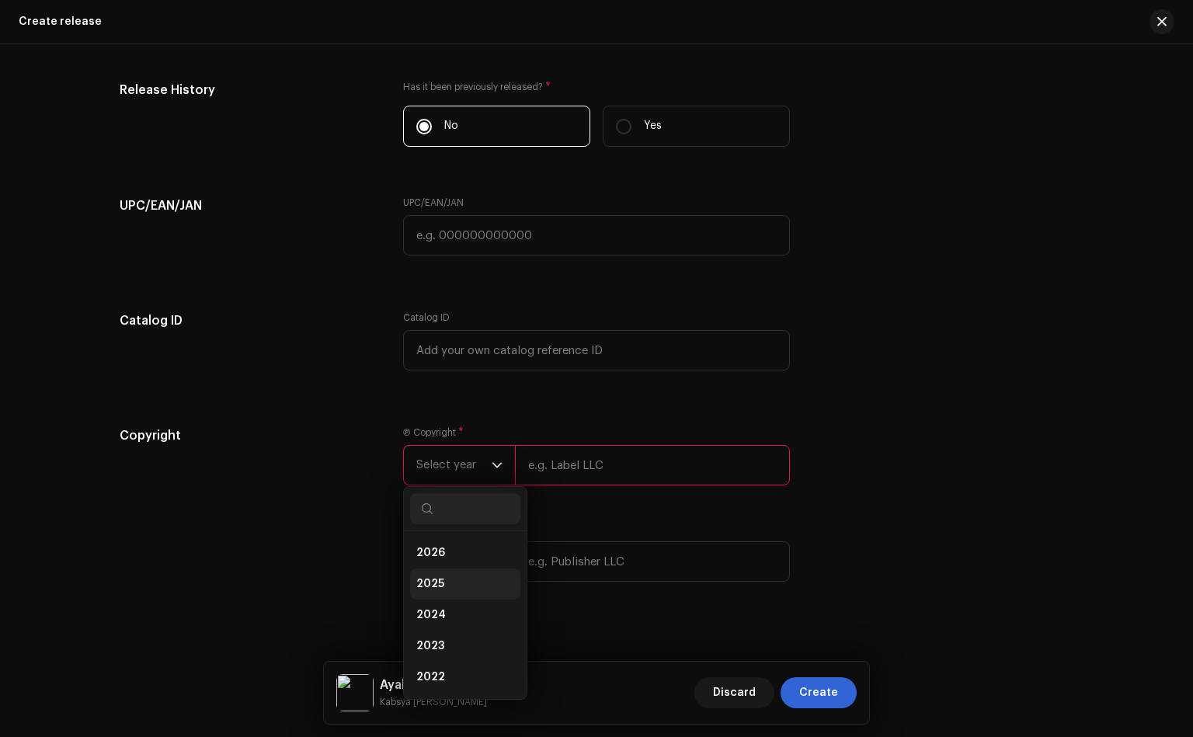
click at [437, 580] on li "2025" at bounding box center [465, 584] width 110 height 31
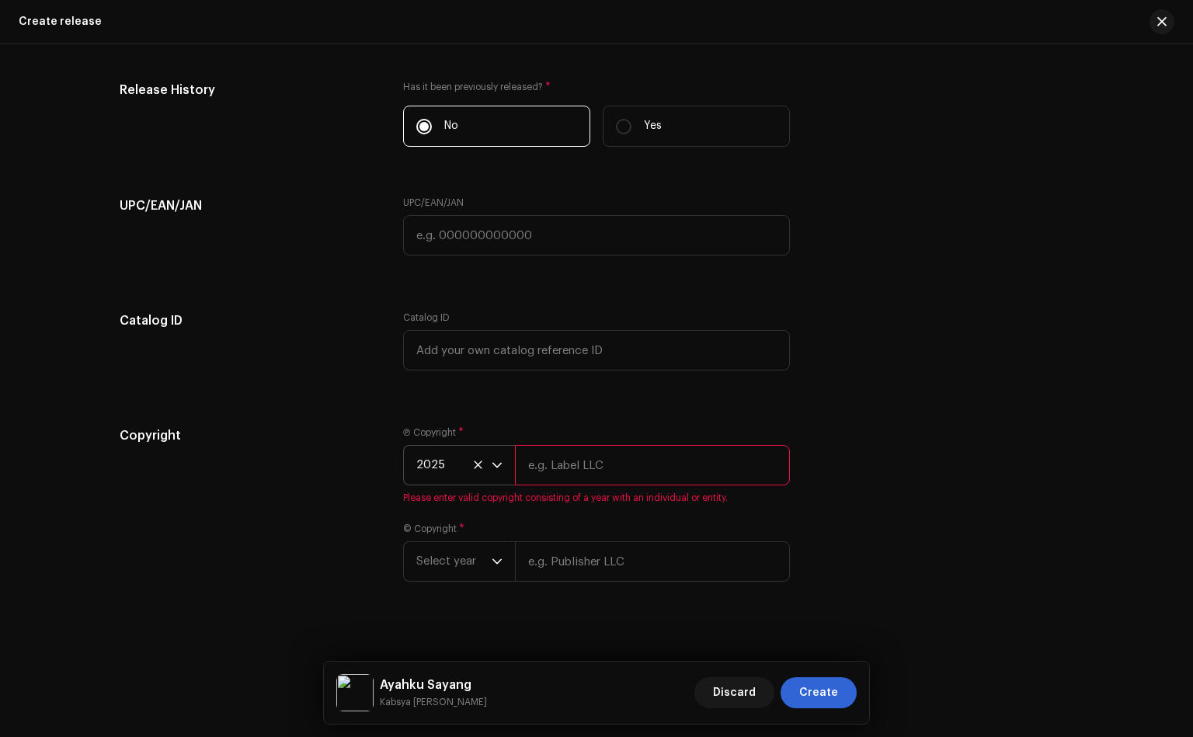
click at [559, 460] on input "text" at bounding box center [652, 465] width 275 height 40
type input "[PERSON_NAME]"
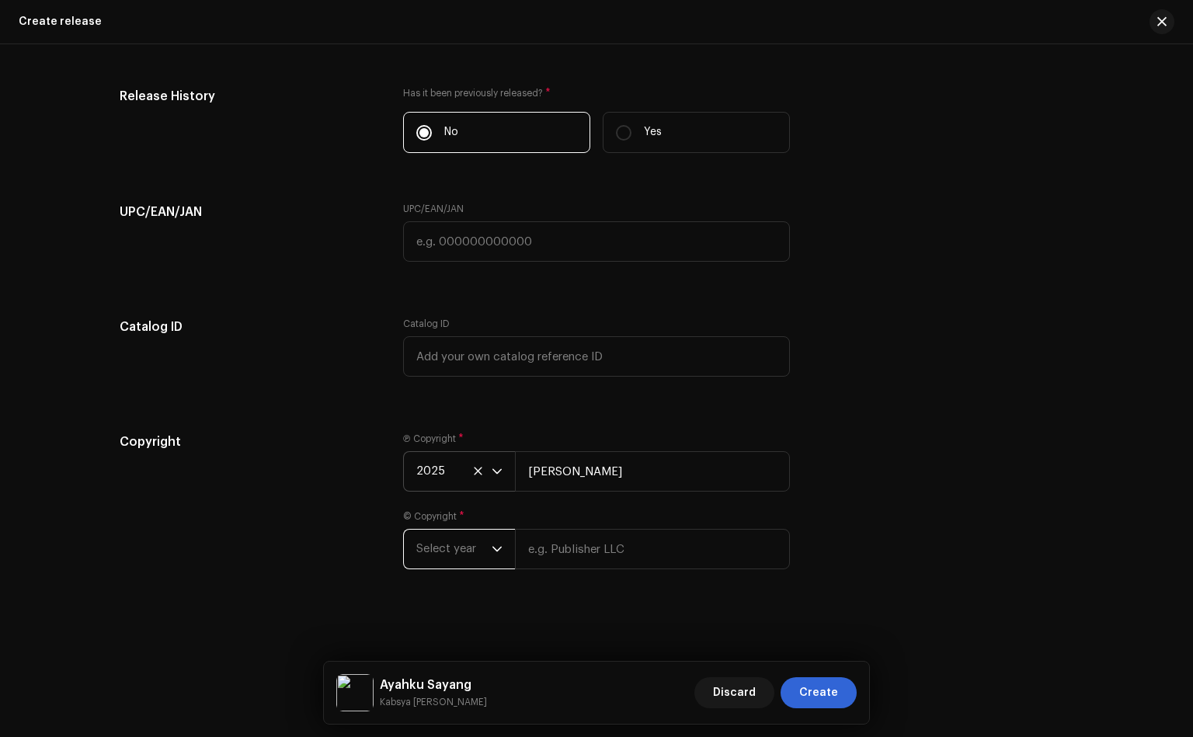
click at [459, 546] on span "Select year" at bounding box center [453, 549] width 75 height 39
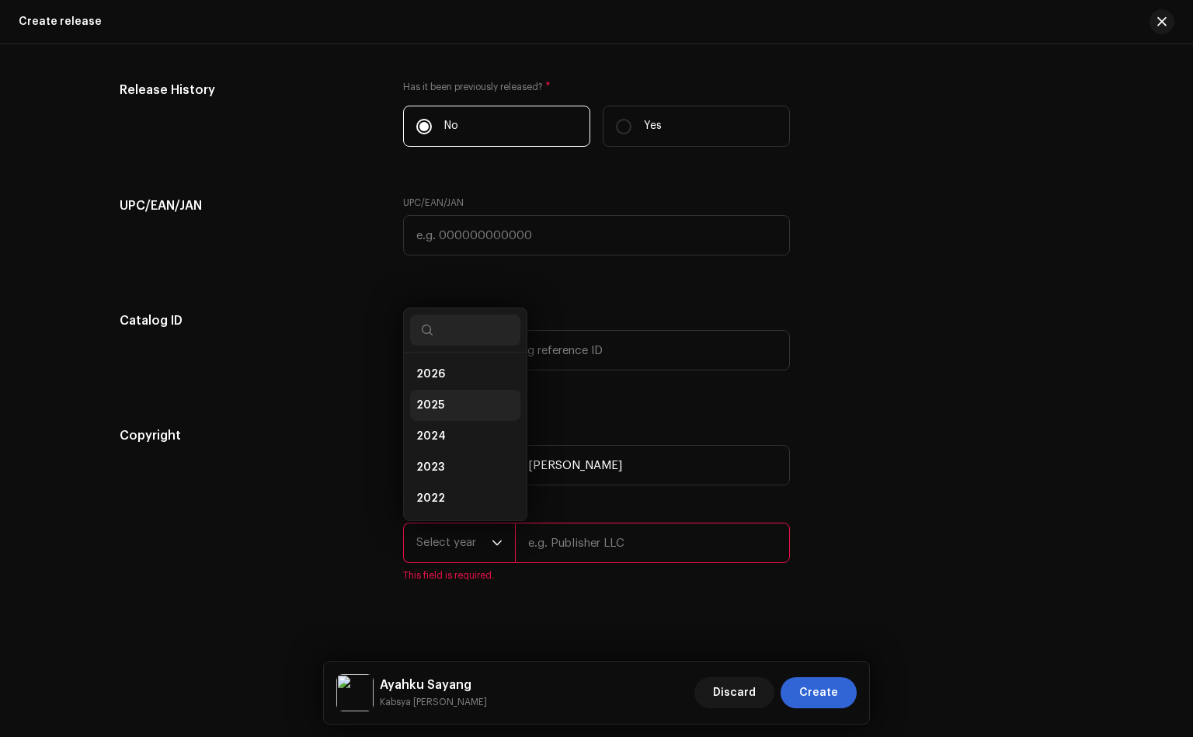
click at [457, 402] on li "2025" at bounding box center [465, 405] width 110 height 31
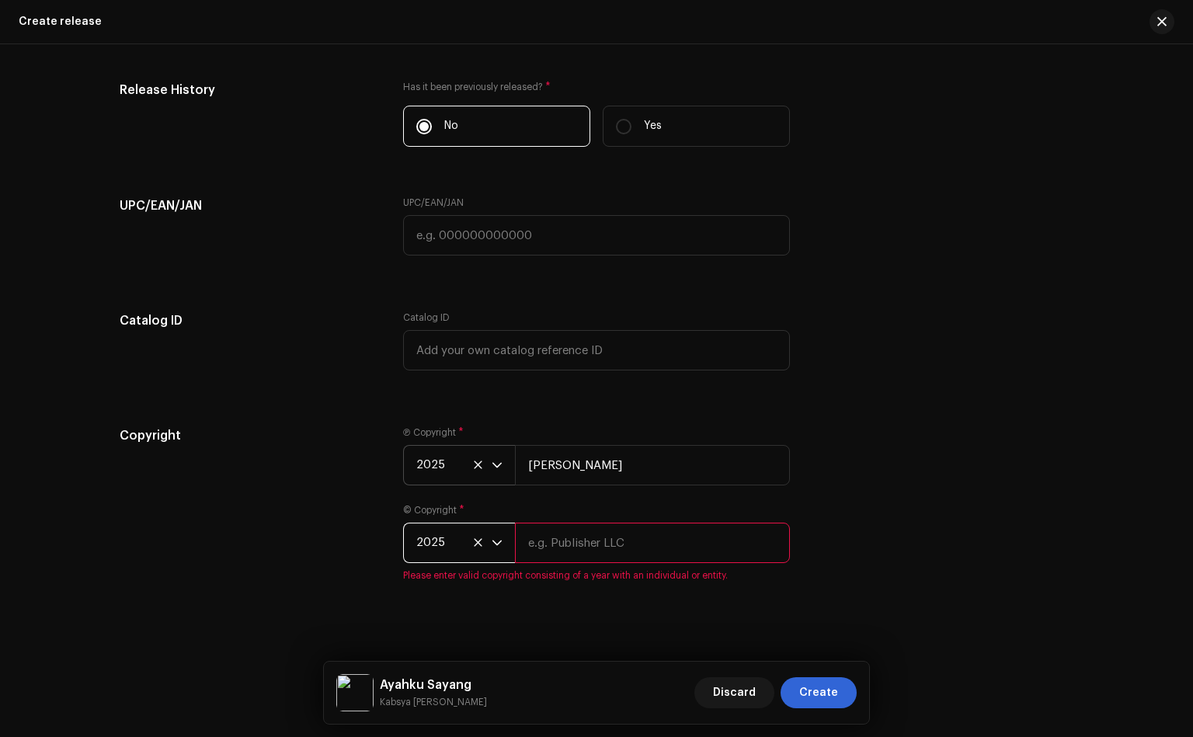
click at [541, 569] on div "© Copyright * 2025 Please enter valid copyright consisting of a year with an in…" at bounding box center [596, 543] width 387 height 78
click at [569, 550] on input "text" at bounding box center [652, 543] width 275 height 40
type input "[PERSON_NAME]"
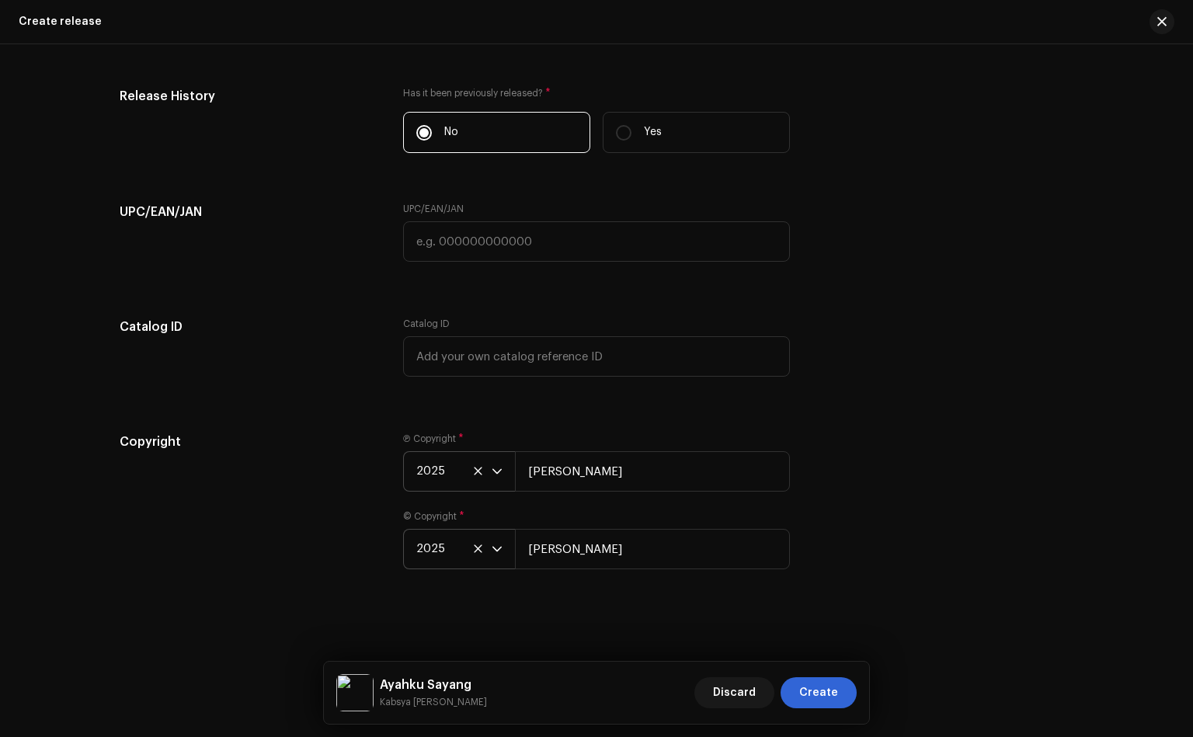
click at [340, 517] on div "Copyright" at bounding box center [249, 510] width 259 height 155
click at [820, 697] on span "Create" at bounding box center [818, 692] width 39 height 31
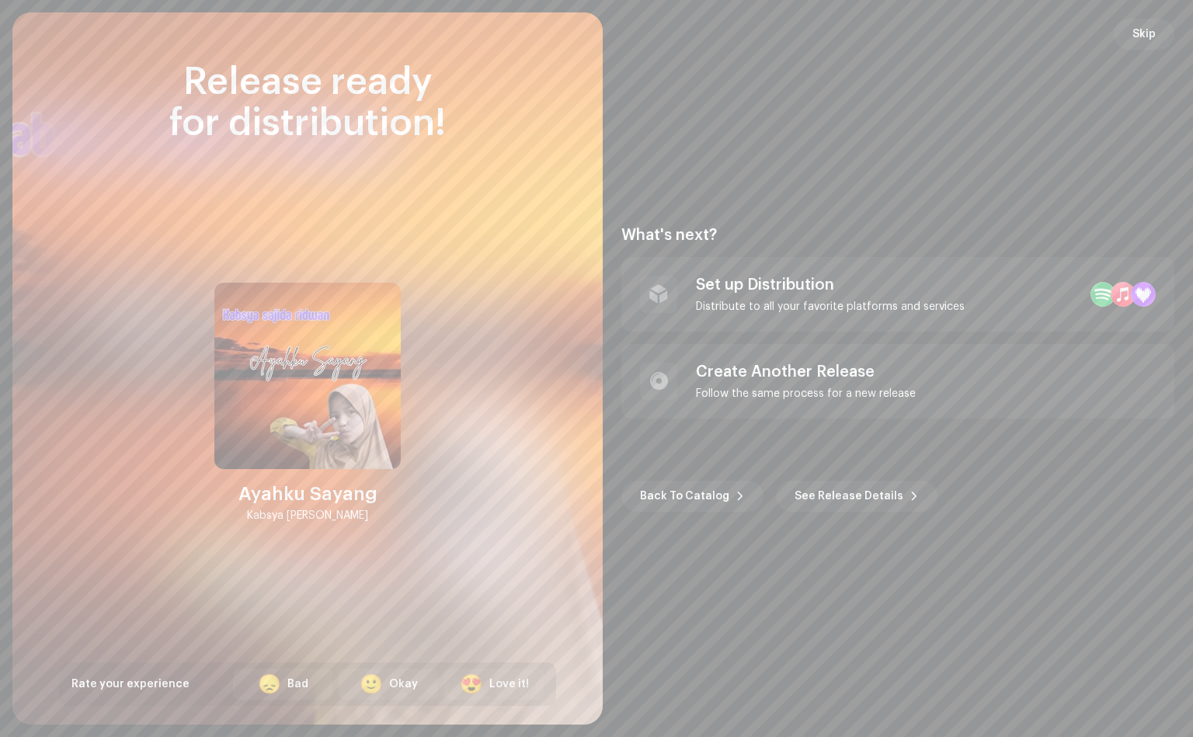
click at [1154, 33] on span "Skip" at bounding box center [1144, 34] width 23 height 31
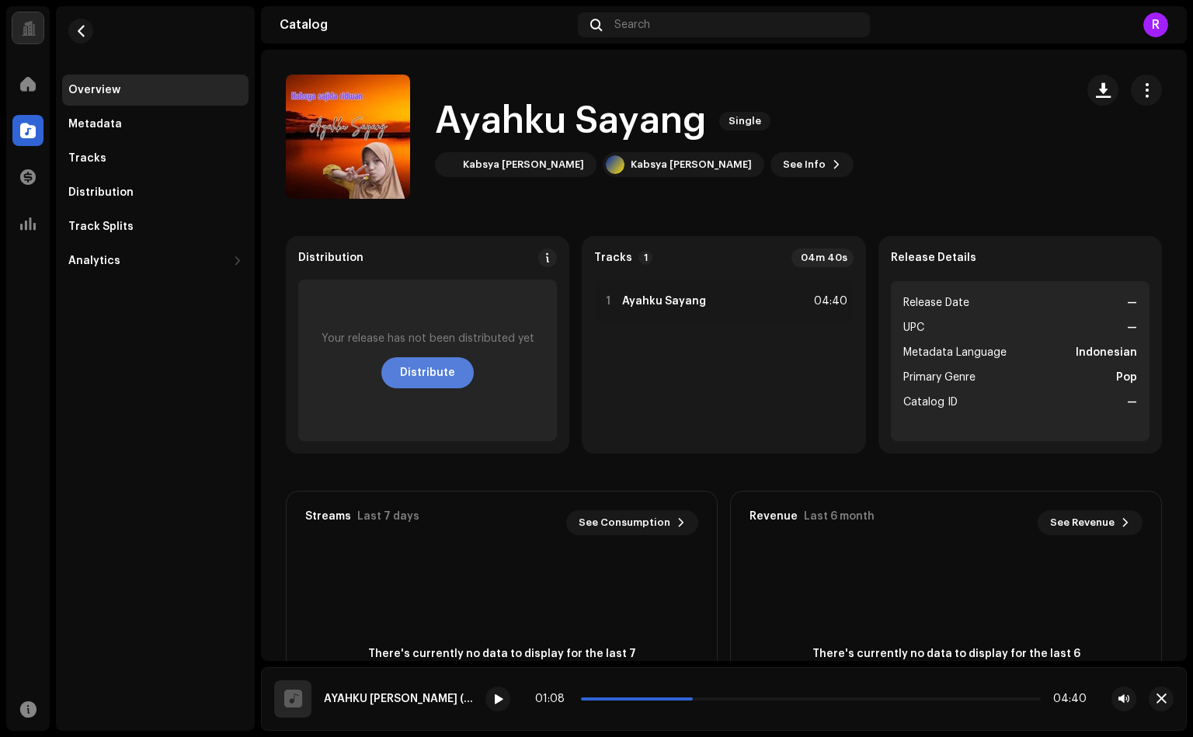
click at [438, 361] on span "Distribute" at bounding box center [427, 372] width 55 height 31
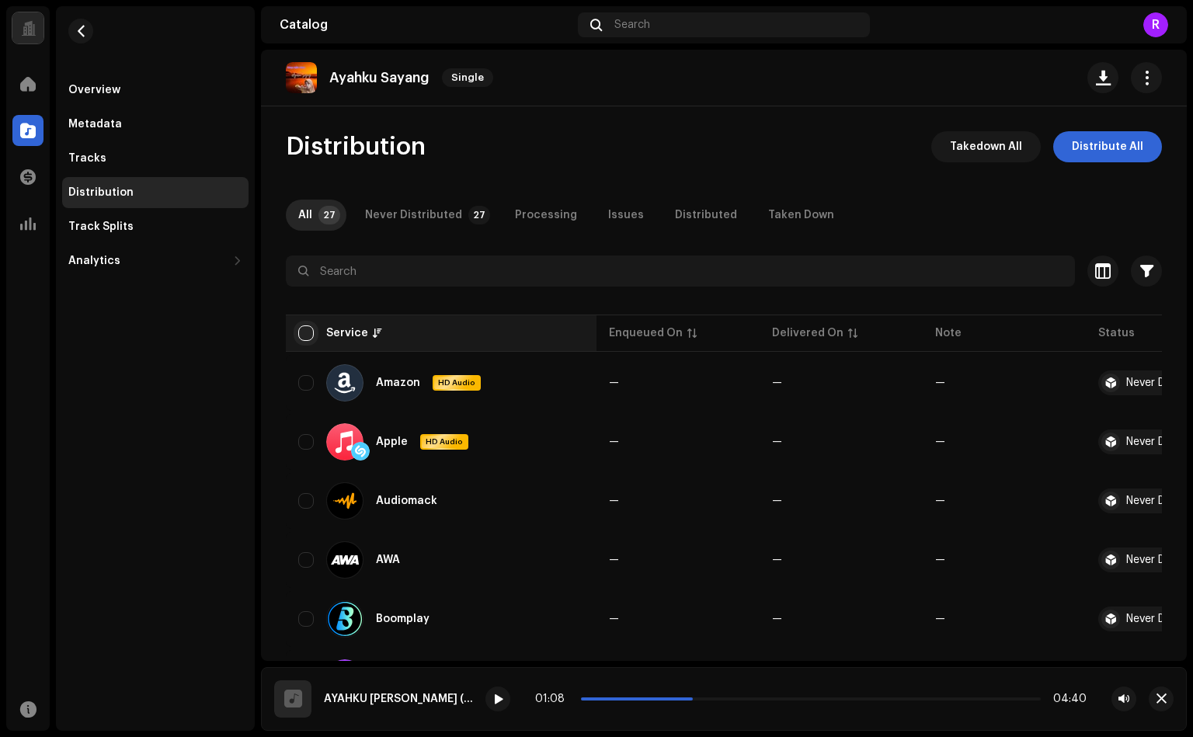
click at [303, 329] on input "checkbox" at bounding box center [306, 334] width 16 height 16
checkbox input "true"
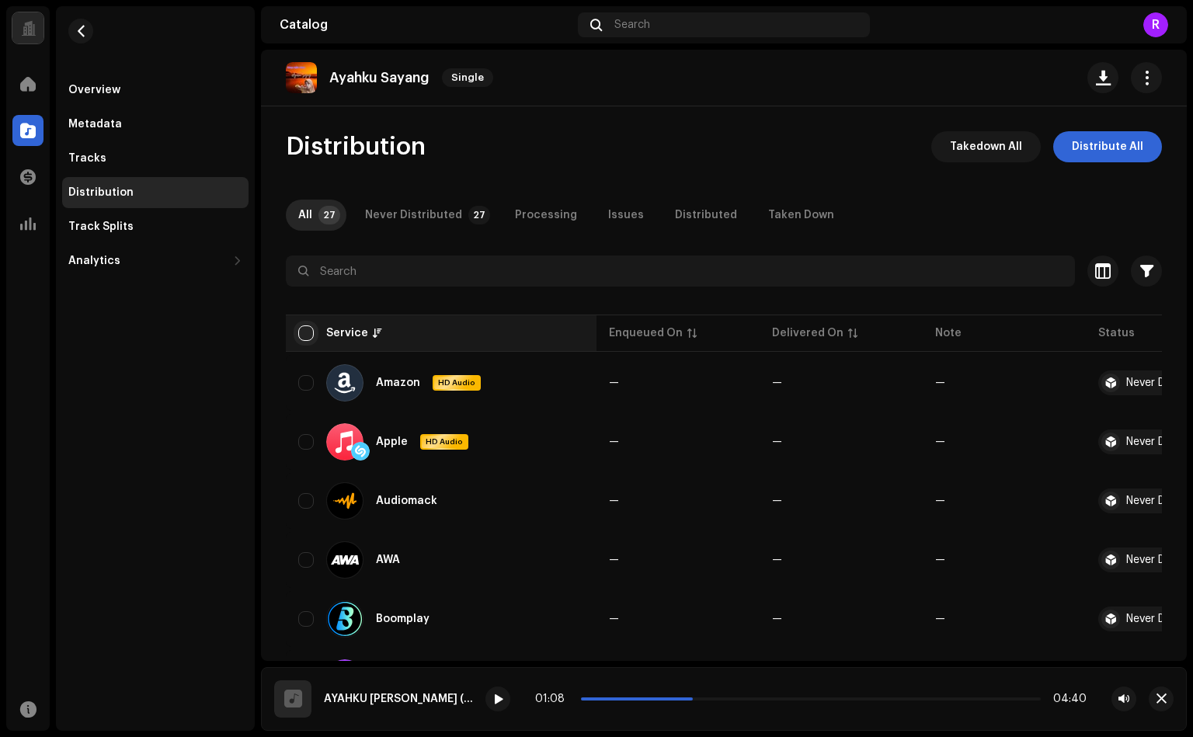
checkbox input "true"
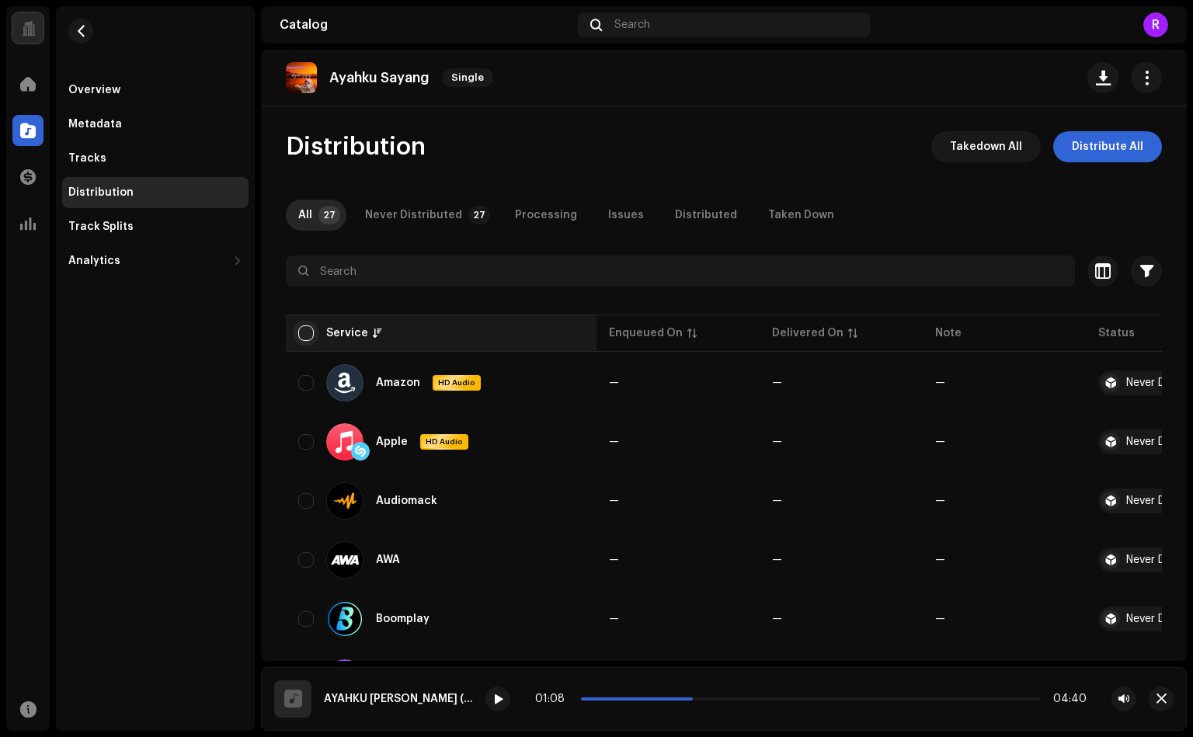
checkbox input "true"
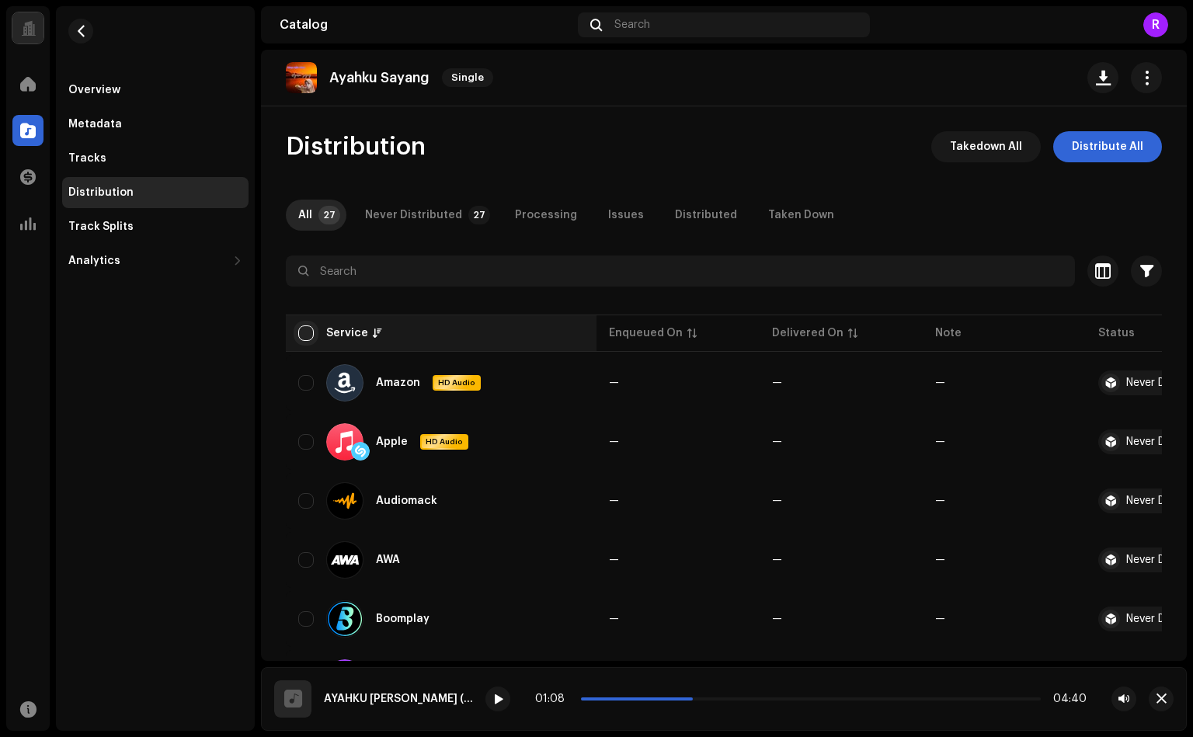
checkbox input "true"
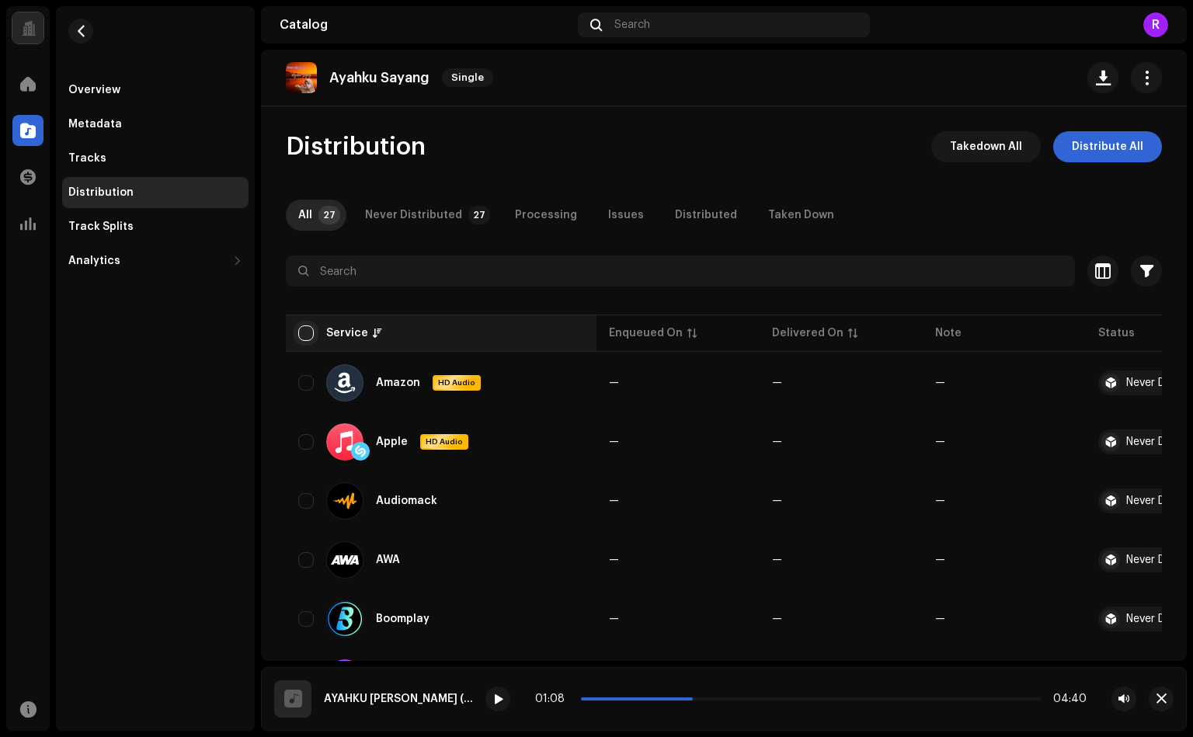
checkbox input "true"
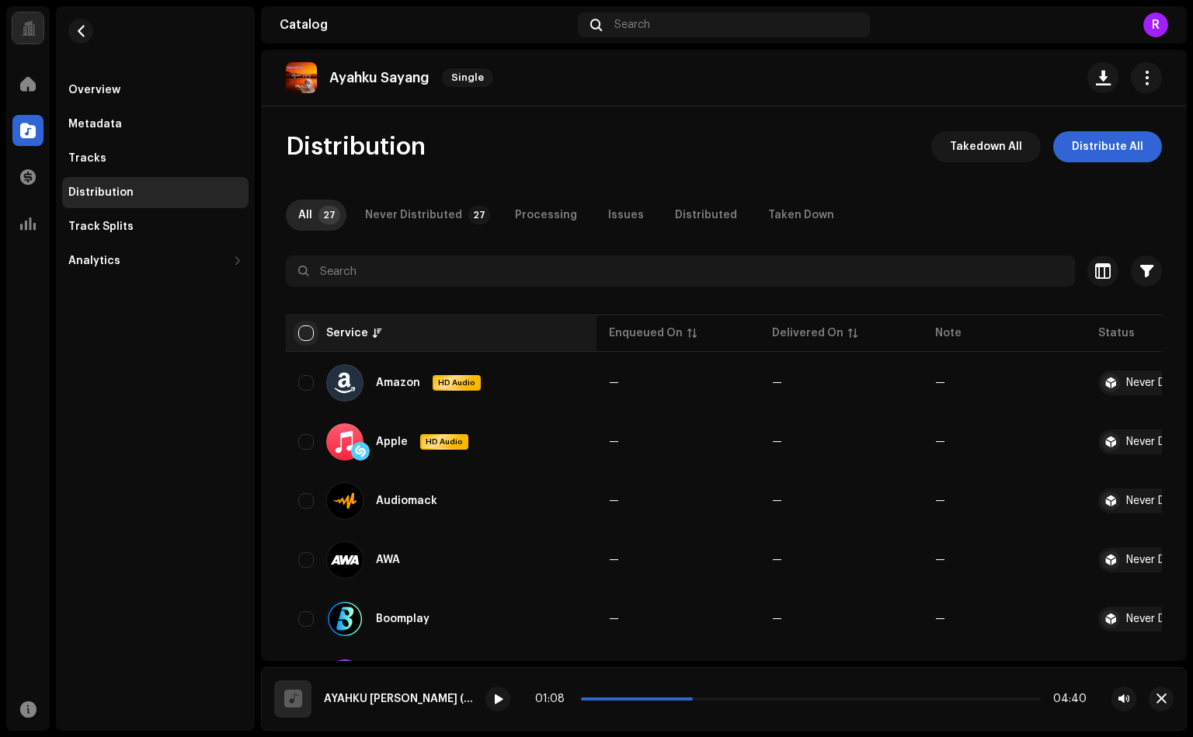
checkbox input "true"
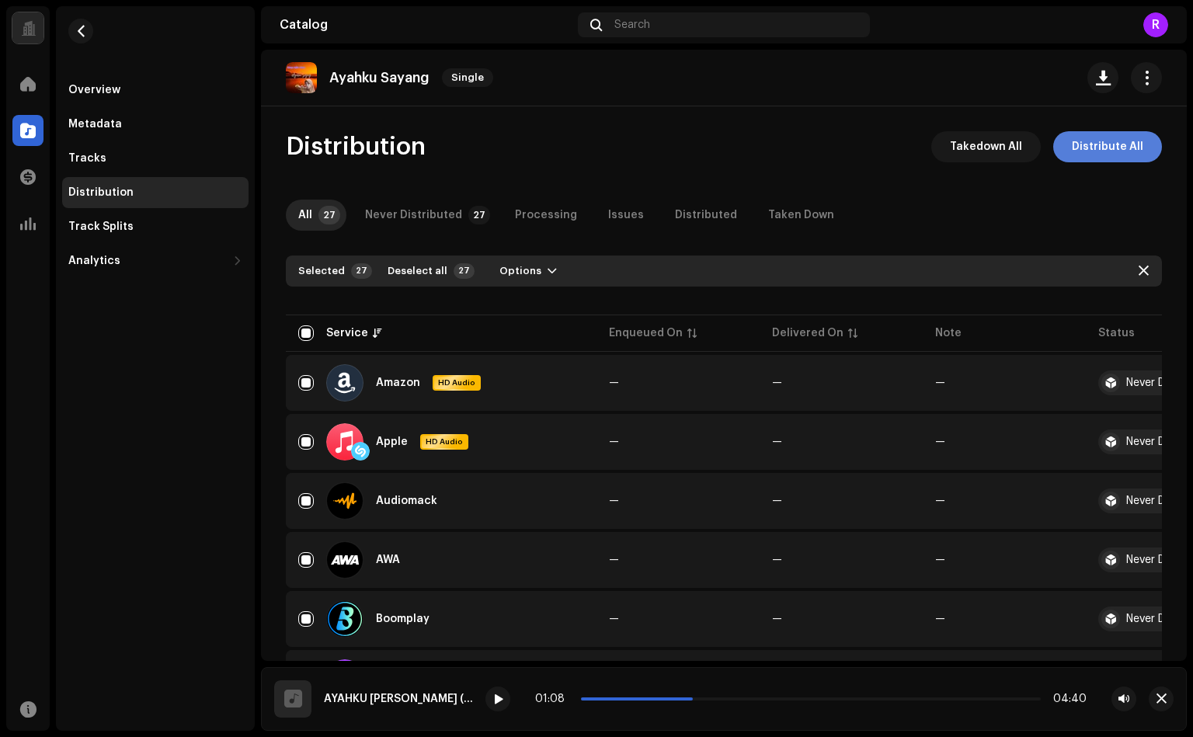
click at [1098, 141] on span "Distribute All" at bounding box center [1107, 146] width 71 height 31
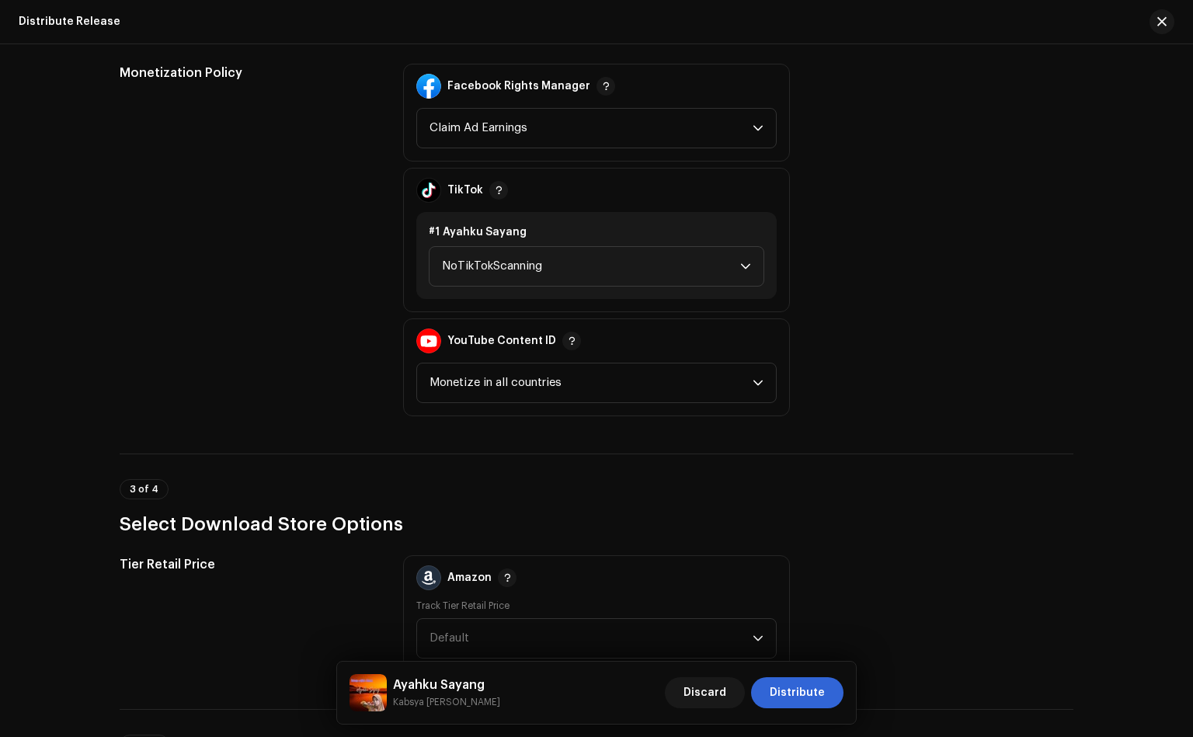
scroll to position [1408, 0]
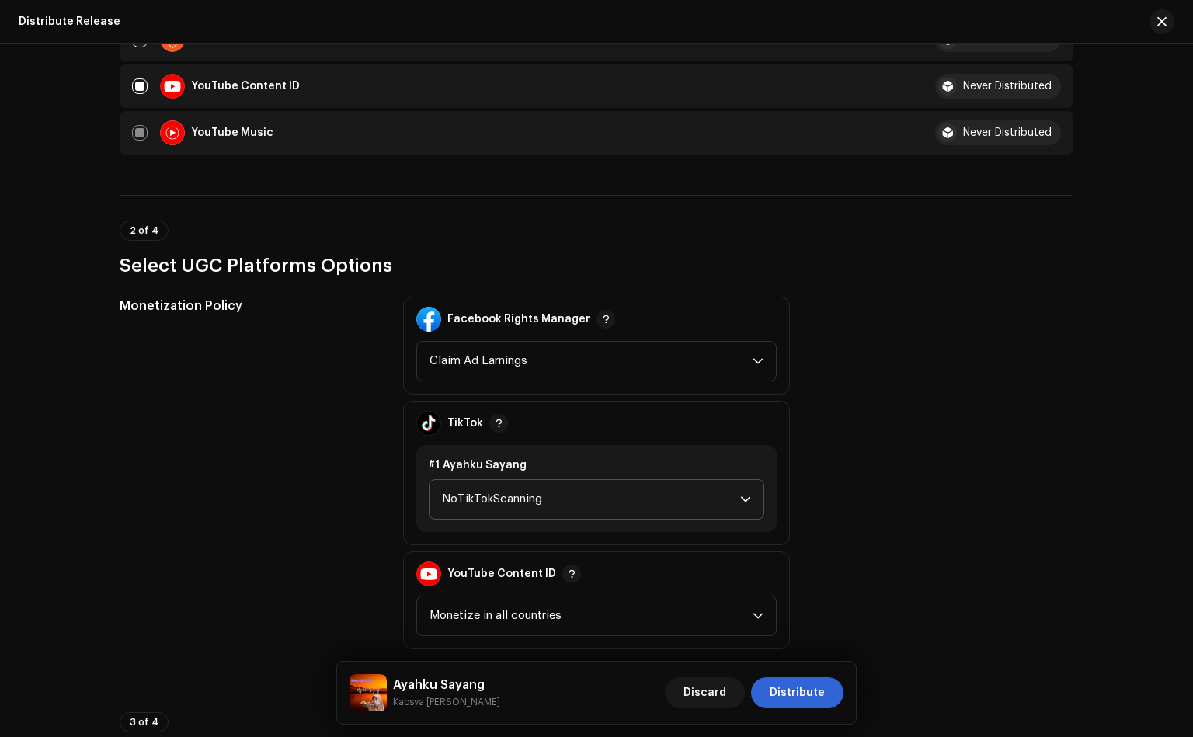
click at [459, 480] on span "NoTikTokScanning" at bounding box center [591, 499] width 298 height 39
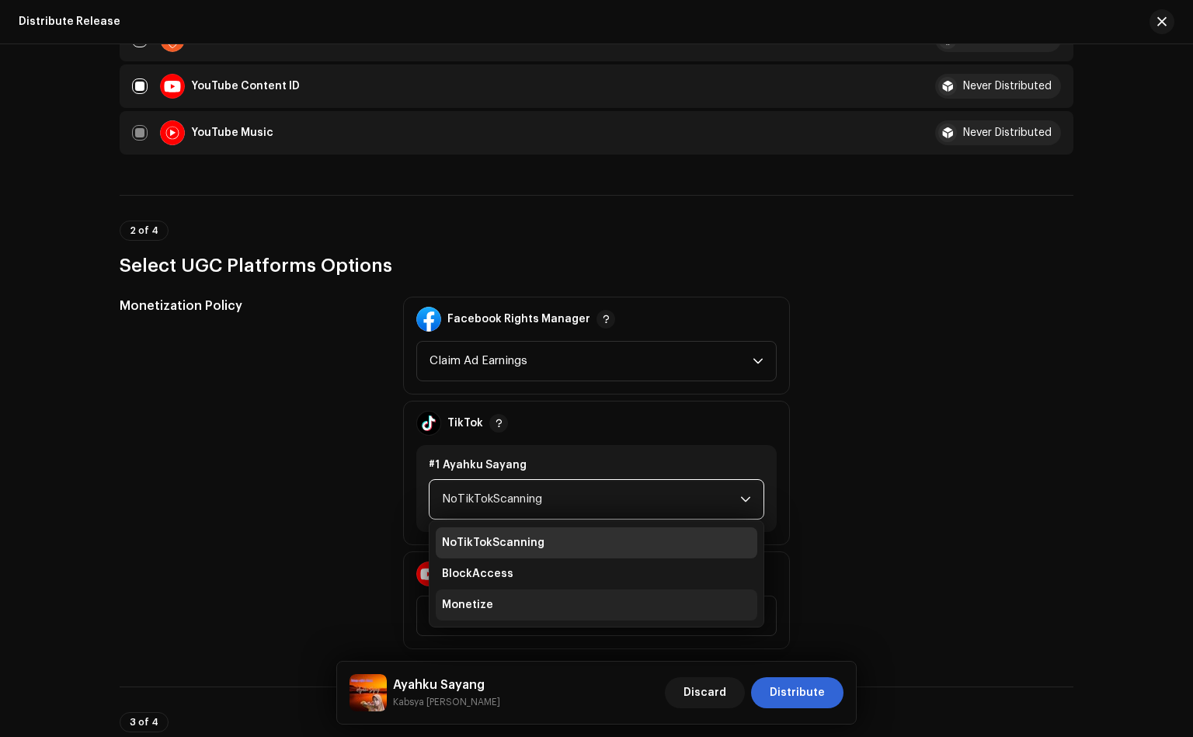
click at [468, 597] on span "Monetize" at bounding box center [467, 605] width 51 height 16
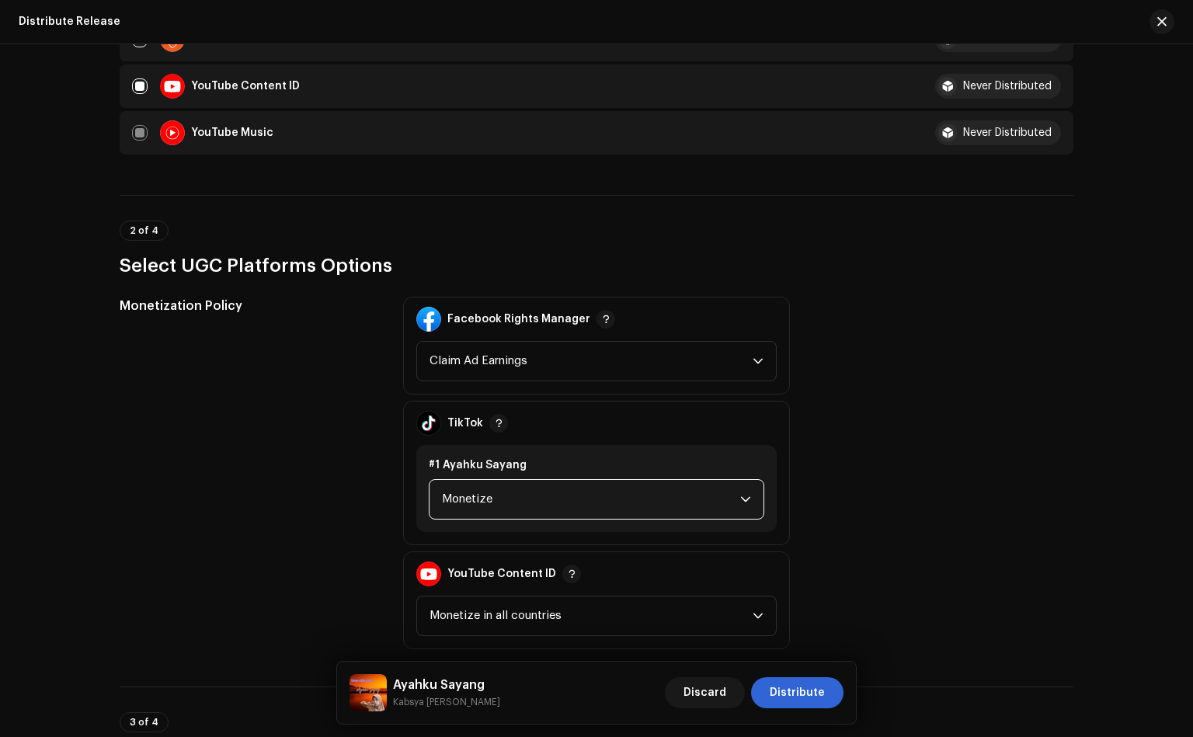
click at [269, 496] on div "Monetization Policy" at bounding box center [249, 473] width 259 height 353
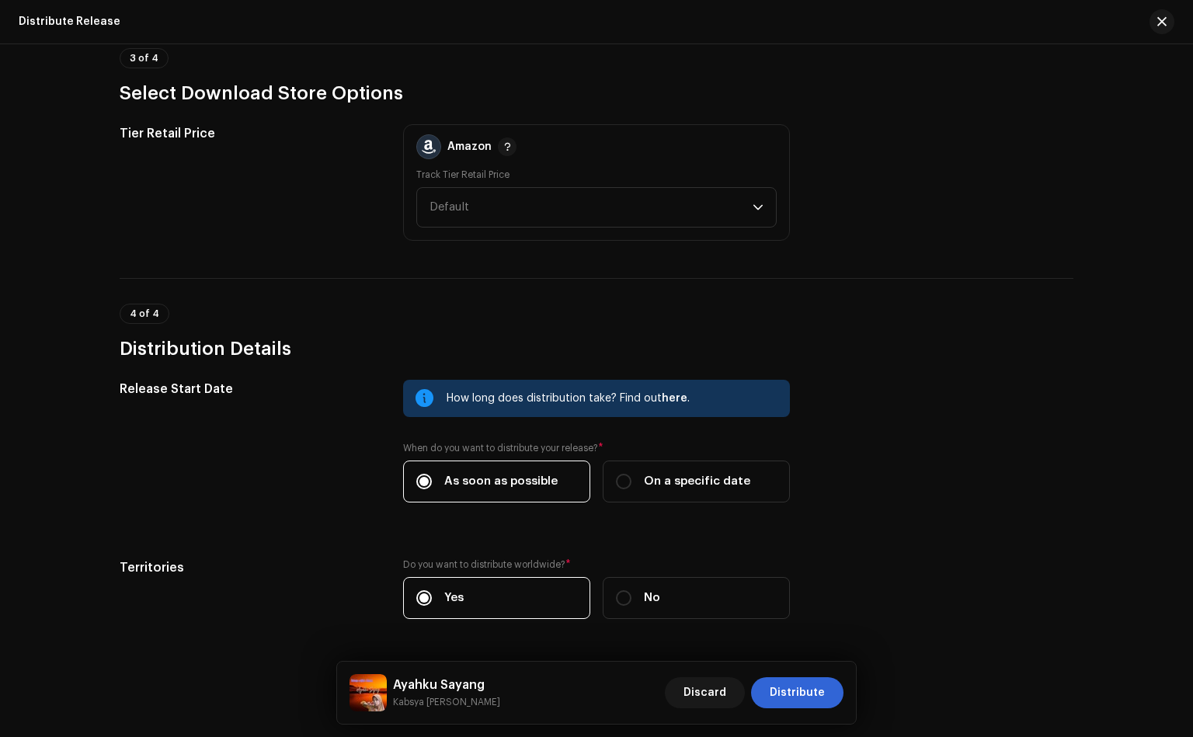
scroll to position [2108, 0]
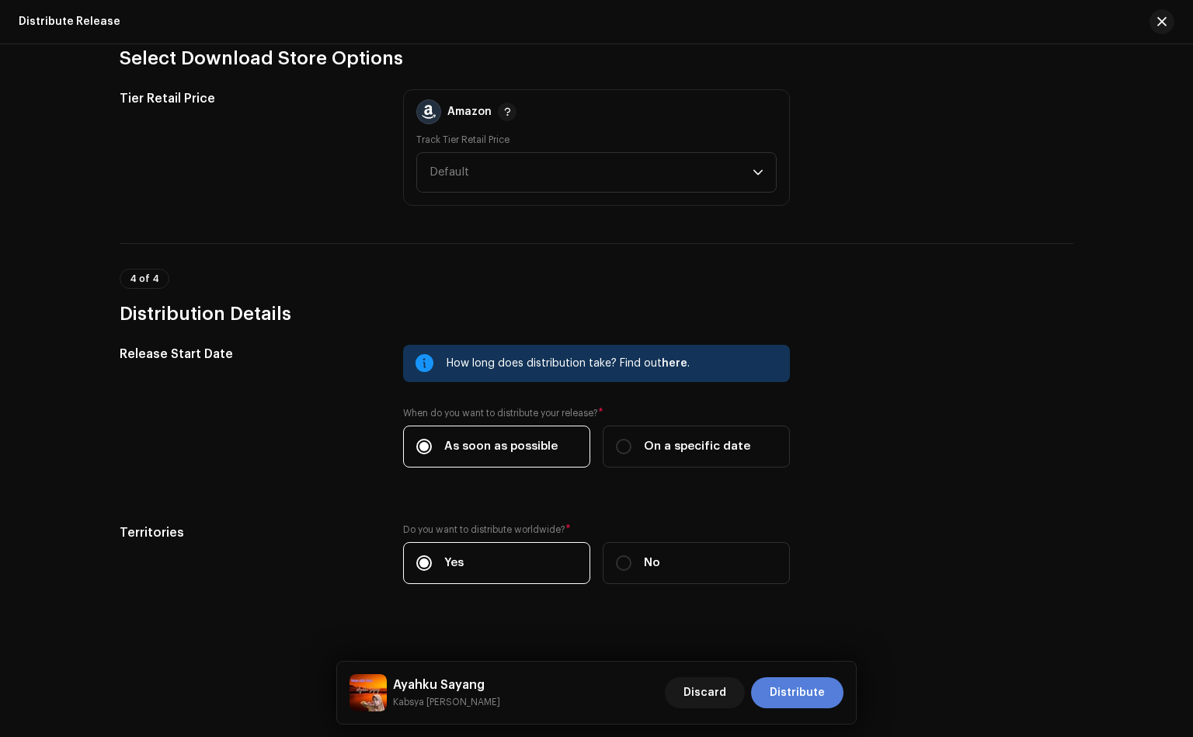
click at [786, 688] on span "Distribute" at bounding box center [797, 692] width 55 height 31
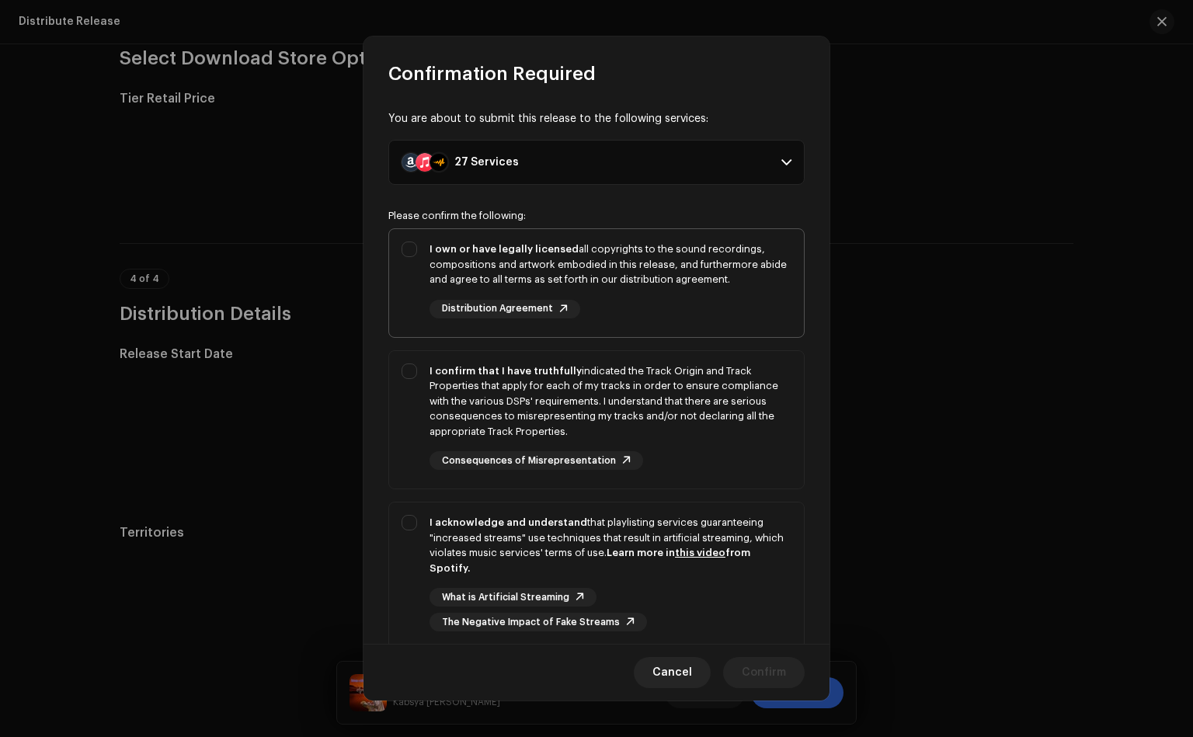
click at [413, 247] on div "I own or have legally licensed all copyrights to the sound recordings, composit…" at bounding box center [596, 280] width 415 height 102
checkbox input "true"
click at [406, 368] on div "I confirm that I have truthfully indicated the Track Origin and Track Propertie…" at bounding box center [596, 417] width 415 height 132
checkbox input "true"
click at [408, 532] on div "I acknowledge and understand that playlisting services guaranteeing "increased …" at bounding box center [596, 573] width 415 height 141
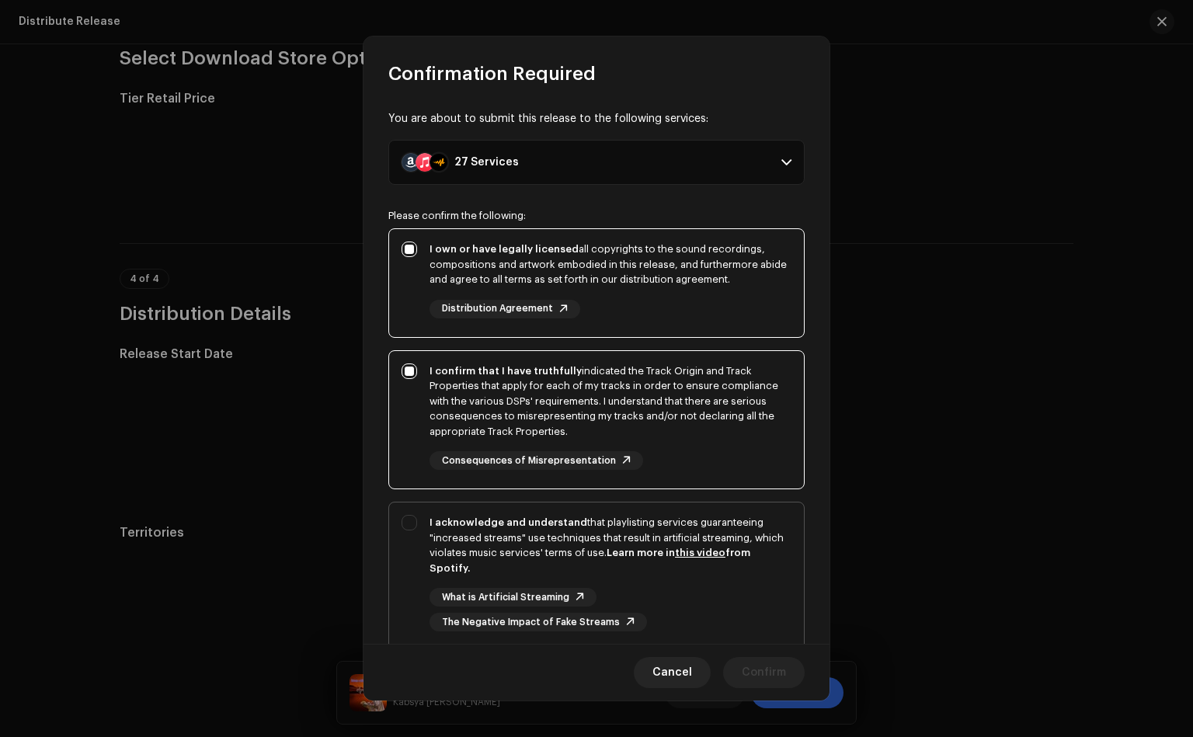
checkbox input "true"
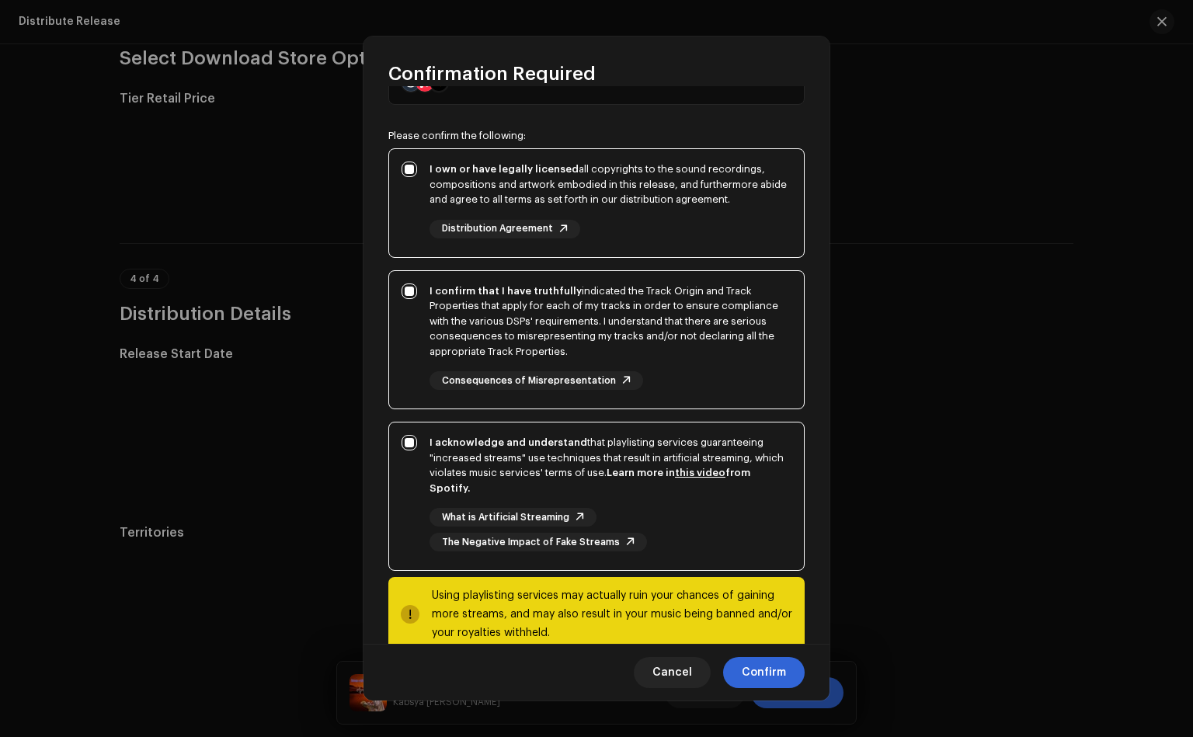
scroll to position [117, 0]
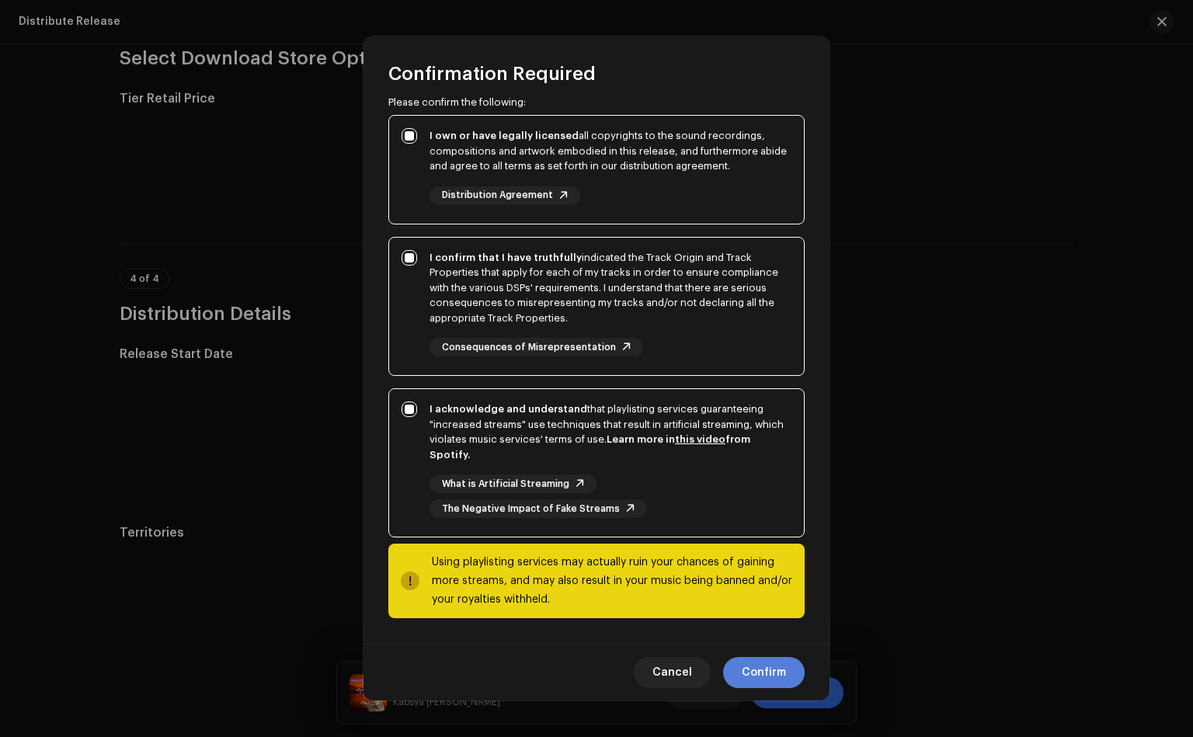
click at [769, 672] on span "Confirm" at bounding box center [764, 672] width 44 height 31
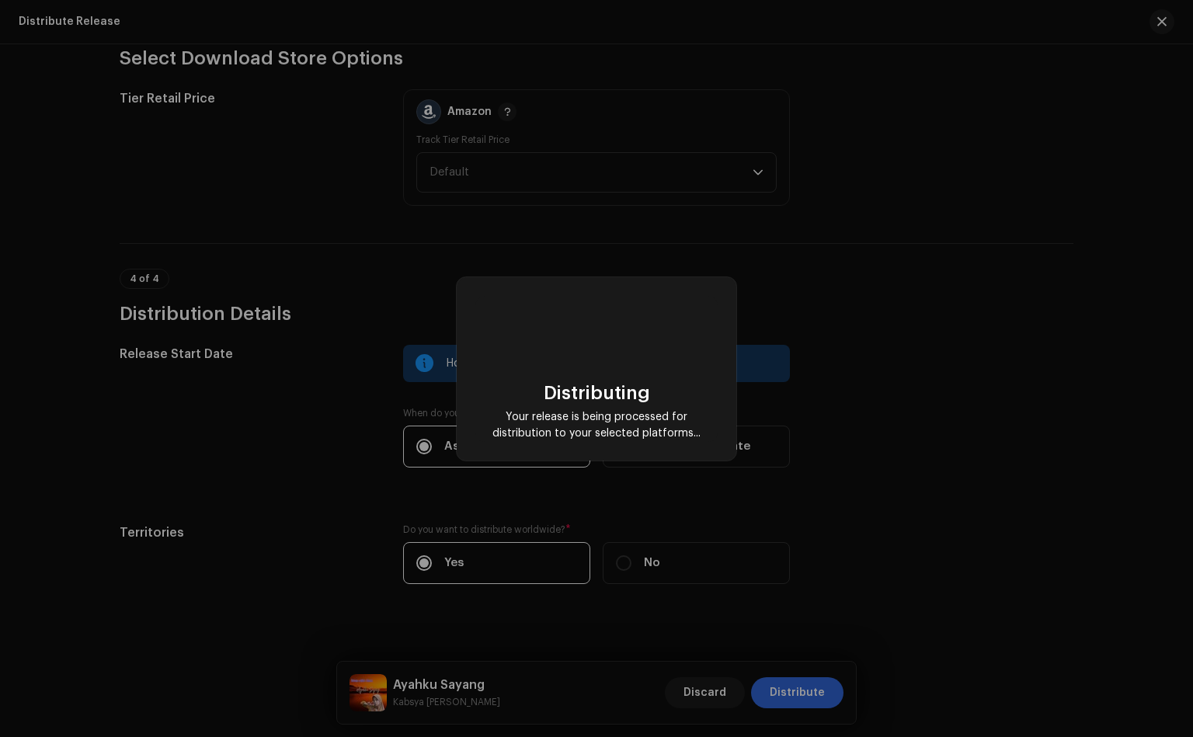
checkbox input "false"
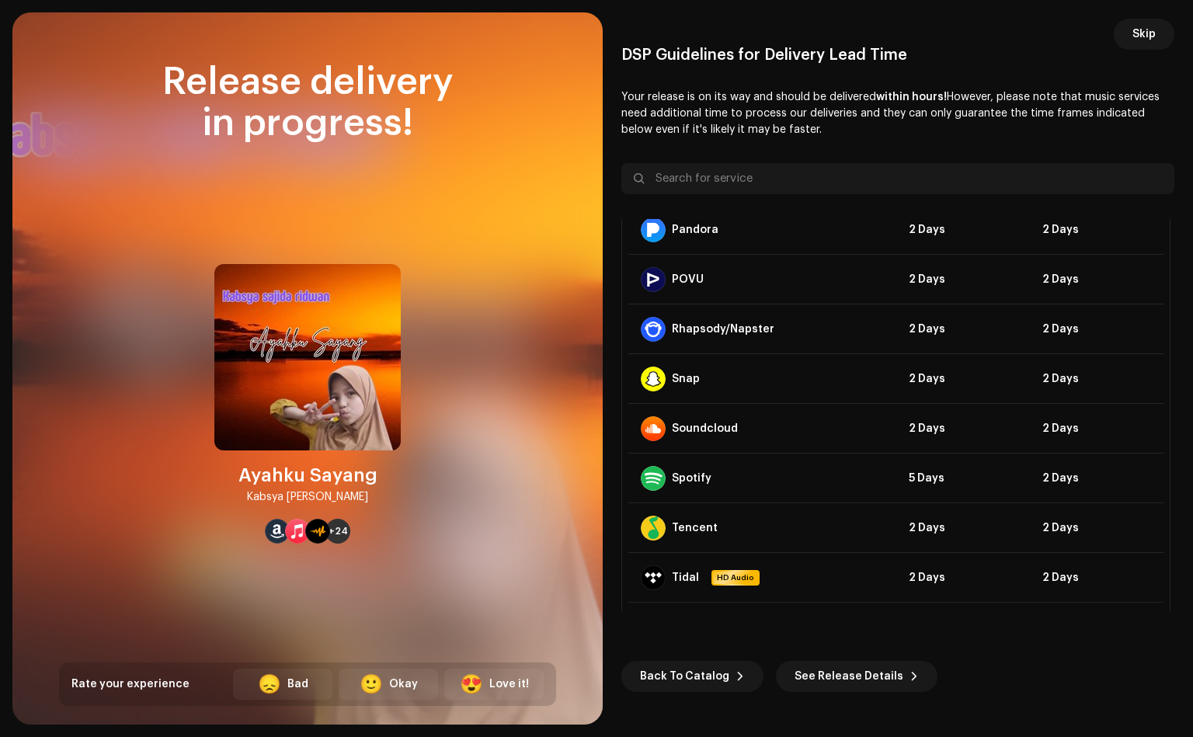
scroll to position [994, 0]
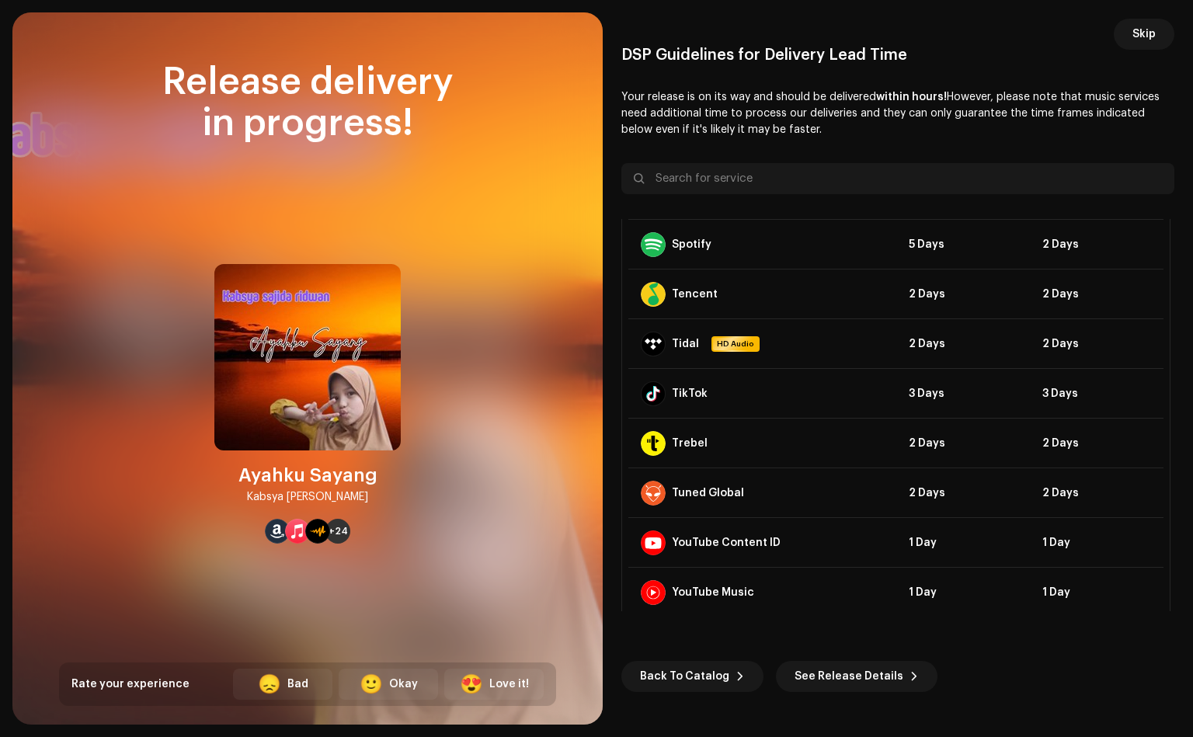
click at [1143, 33] on span "Skip" at bounding box center [1144, 34] width 23 height 31
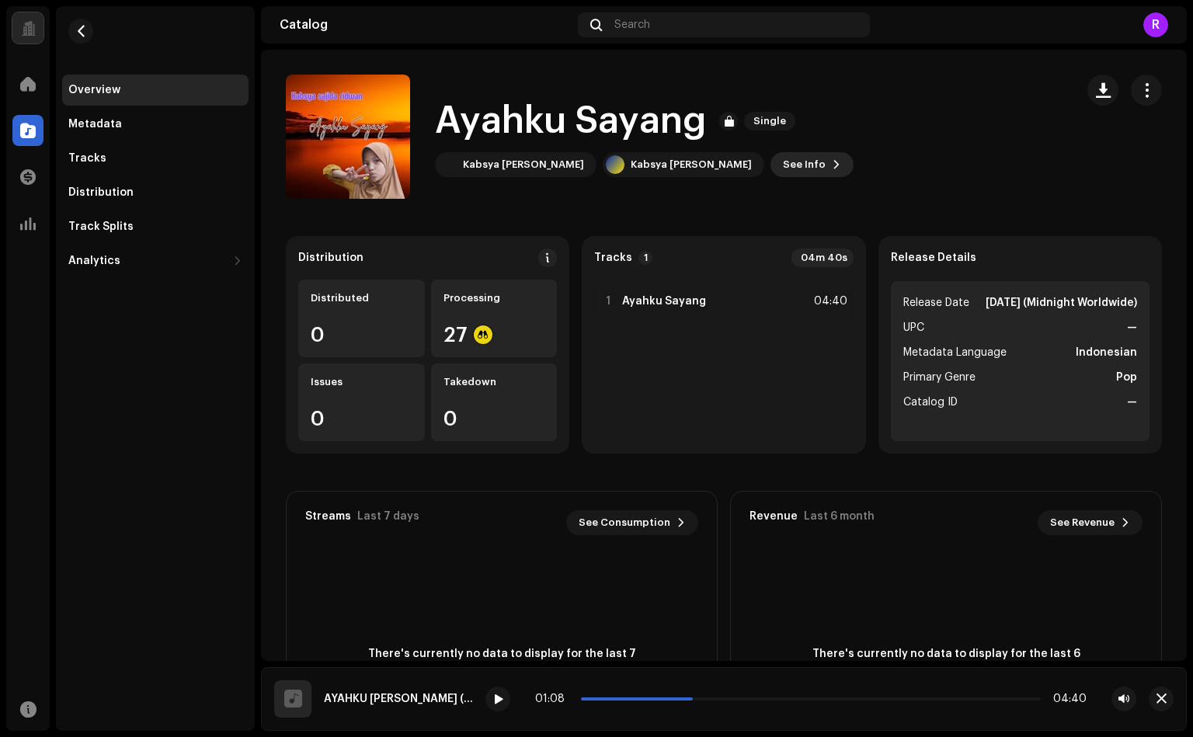
click at [783, 162] on span "See Info" at bounding box center [804, 164] width 43 height 31
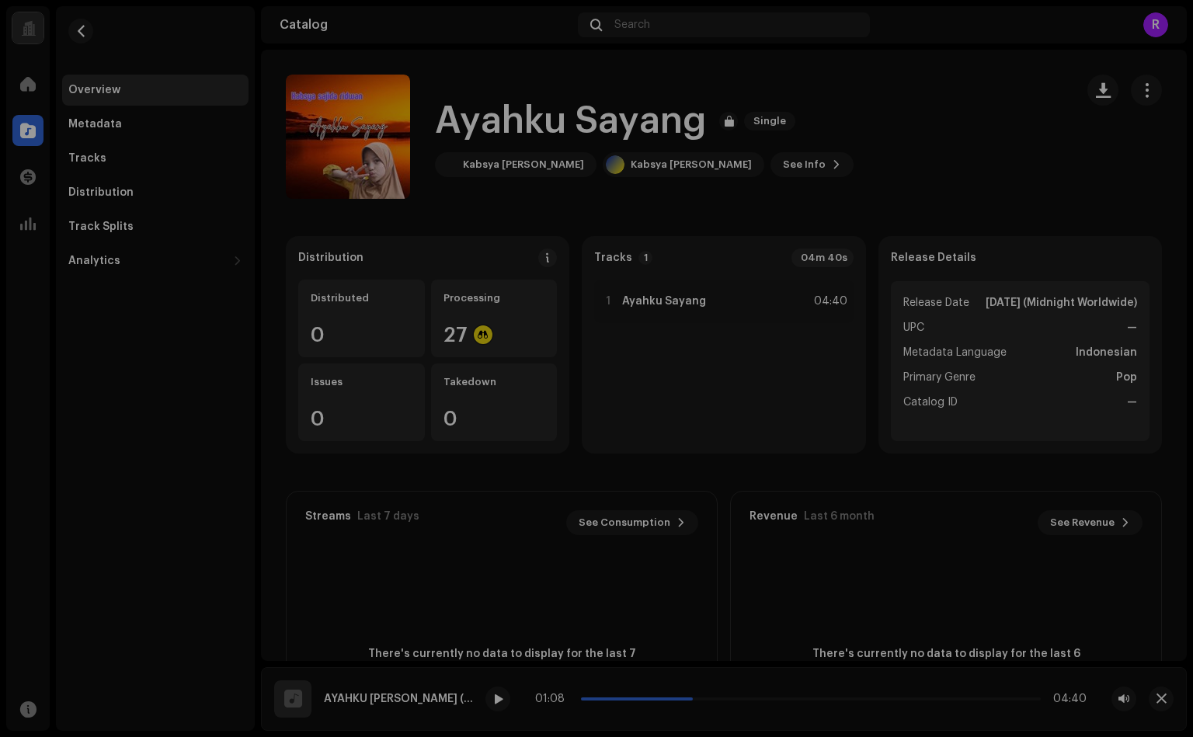
click at [944, 150] on div "Ayahku Sayang 3048099 Metadata Distribution Metadata Language Indonesian Releas…" at bounding box center [596, 368] width 1193 height 737
